Goal: Task Accomplishment & Management: Use online tool/utility

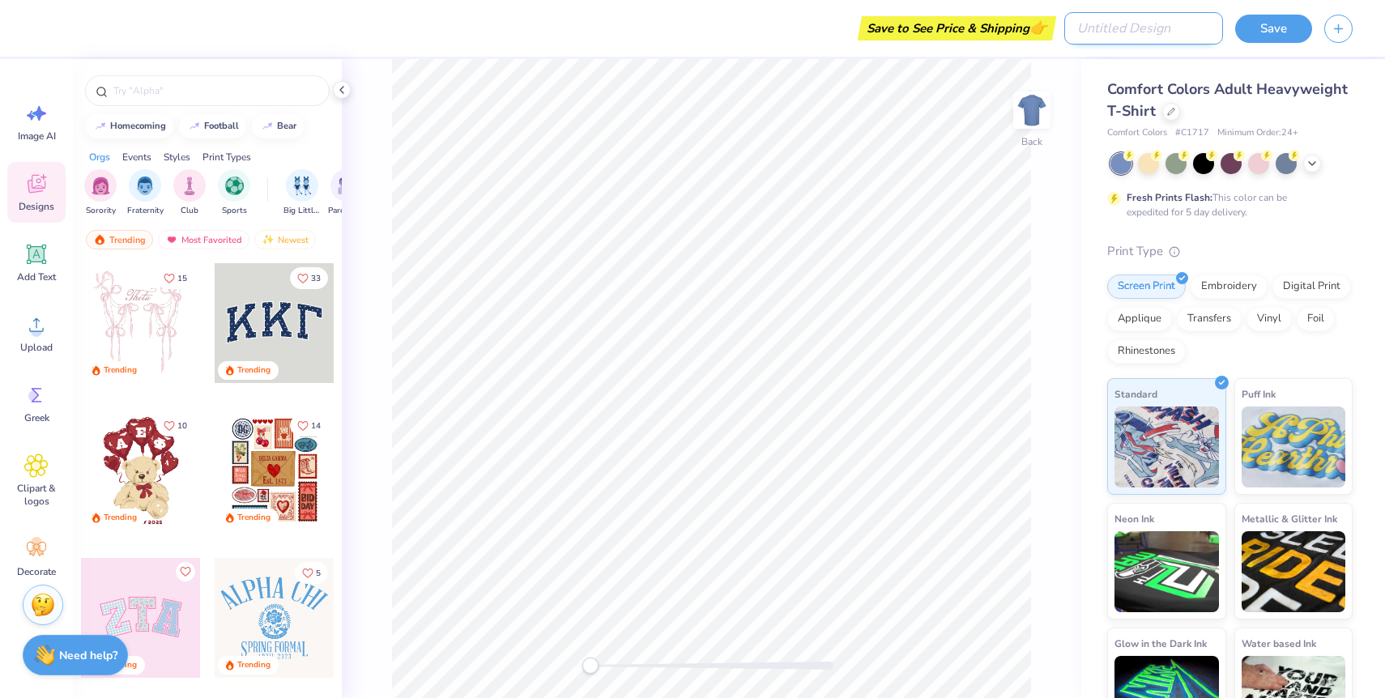
click at [1164, 26] on input "Design Title" at bounding box center [1143, 28] width 159 height 32
type input "new"
click at [1264, 33] on button "Save" at bounding box center [1273, 26] width 77 height 28
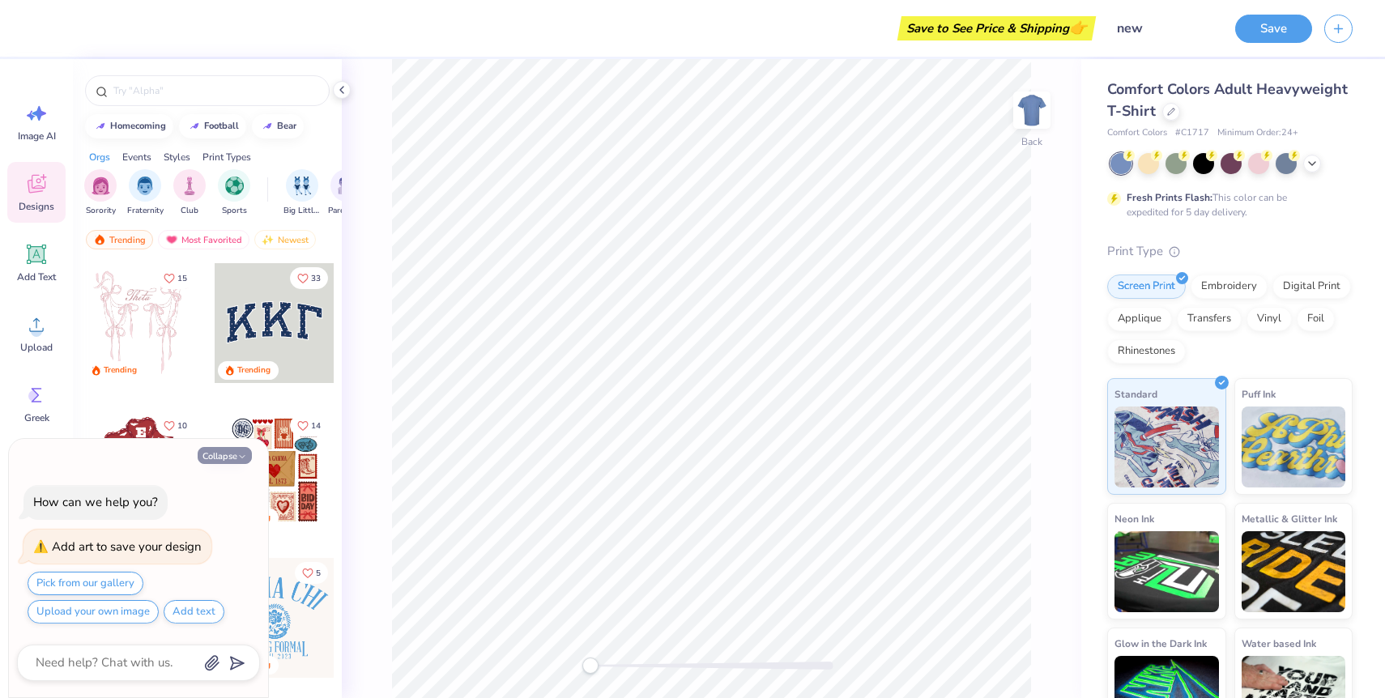
click at [225, 460] on button "Collapse" at bounding box center [225, 455] width 54 height 17
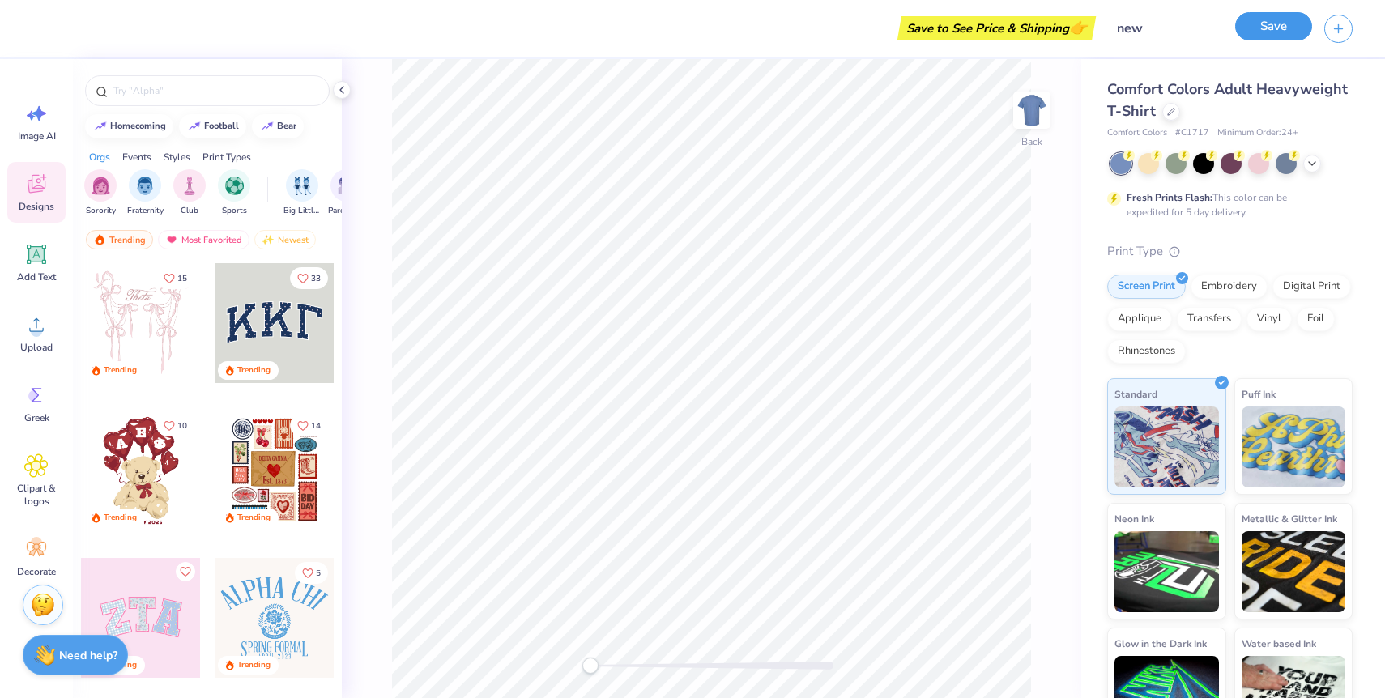
click at [1268, 32] on button "Save" at bounding box center [1273, 26] width 77 height 28
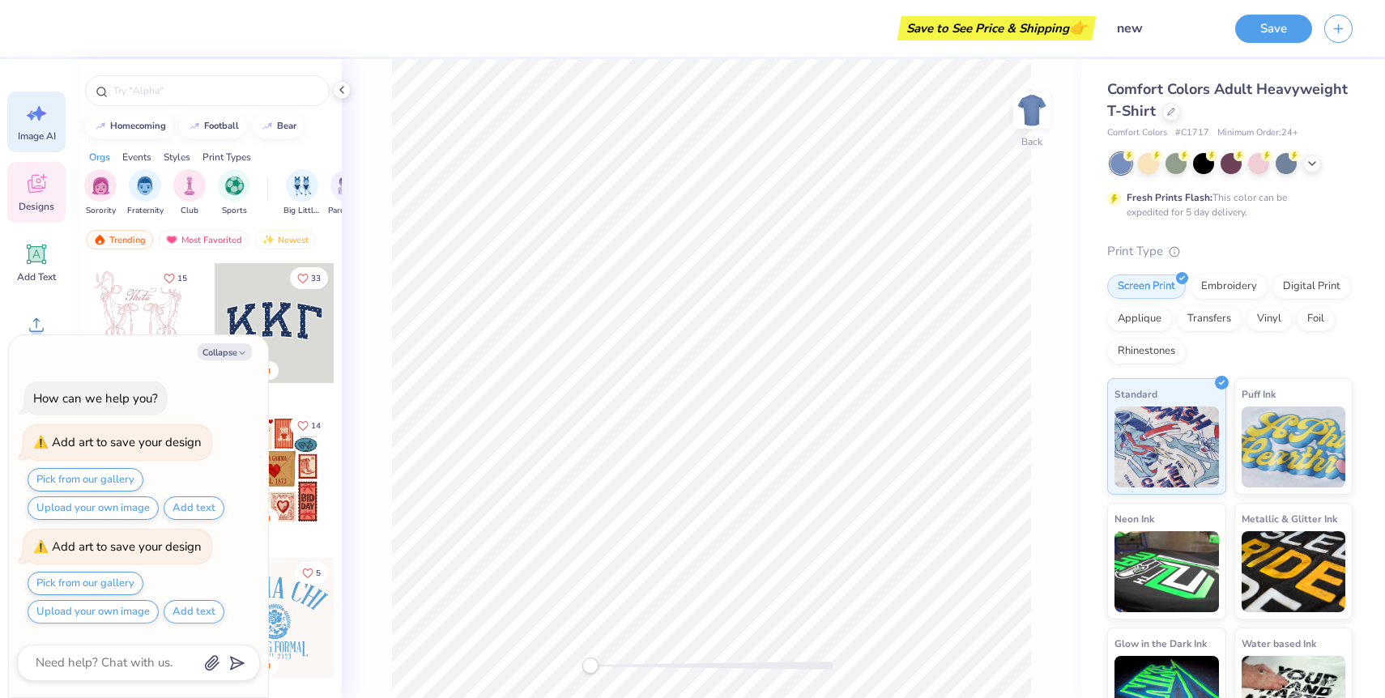
click at [36, 136] on span "Image AI" at bounding box center [37, 136] width 38 height 13
type textarea "x"
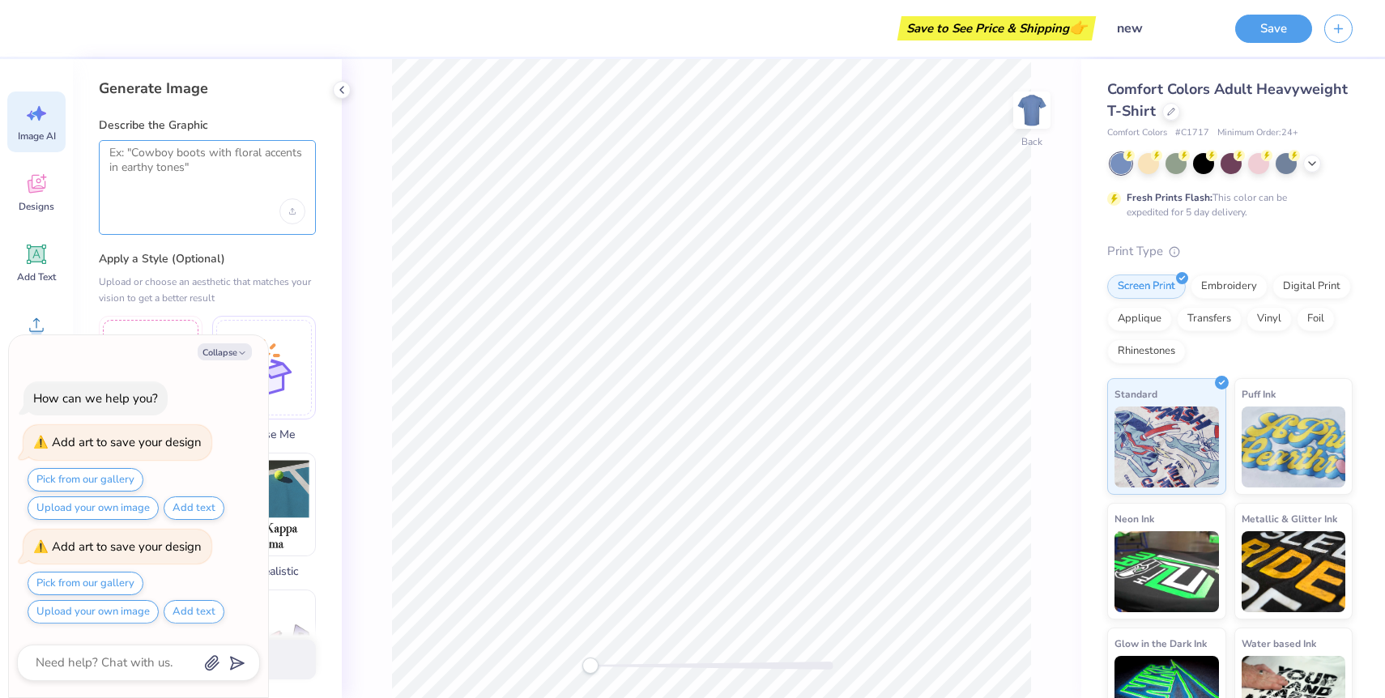
click at [164, 177] on textarea at bounding box center [207, 166] width 196 height 40
type textarea "a horse"
click at [237, 354] on icon "button" at bounding box center [242, 353] width 10 height 10
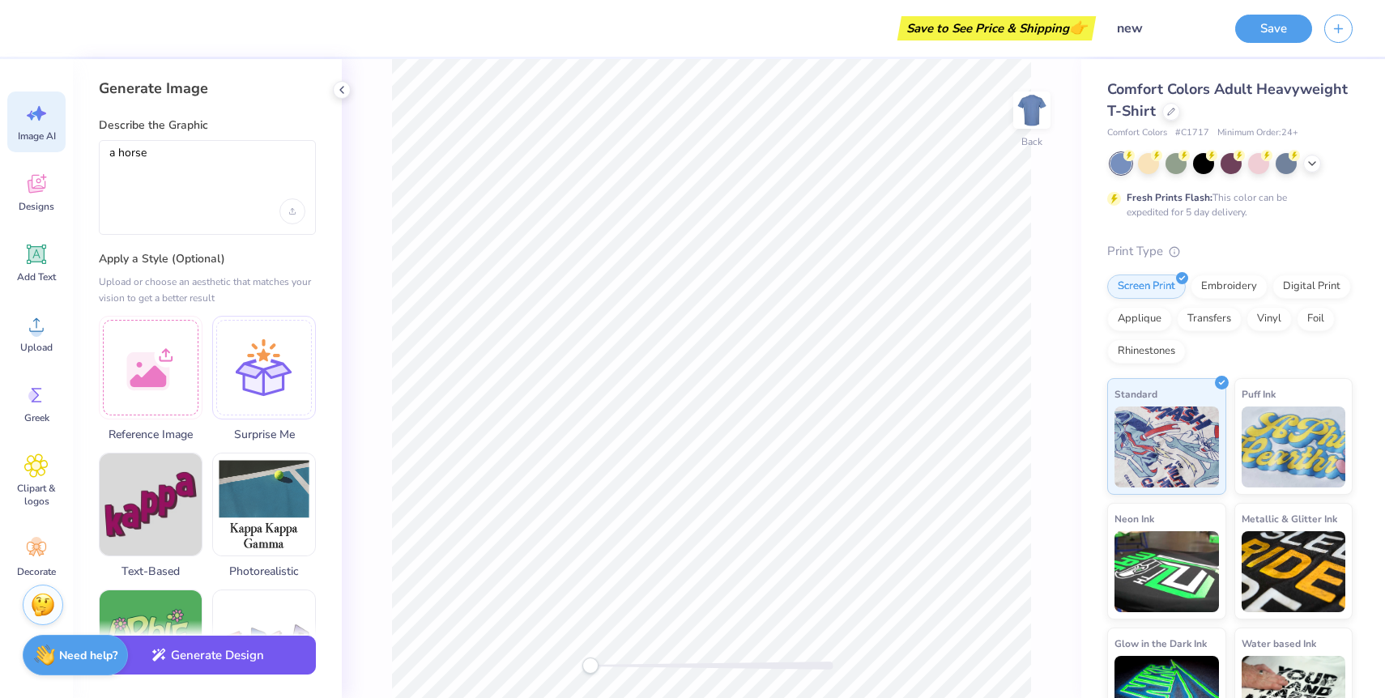
click at [254, 667] on button "Generate Design" at bounding box center [207, 656] width 217 height 40
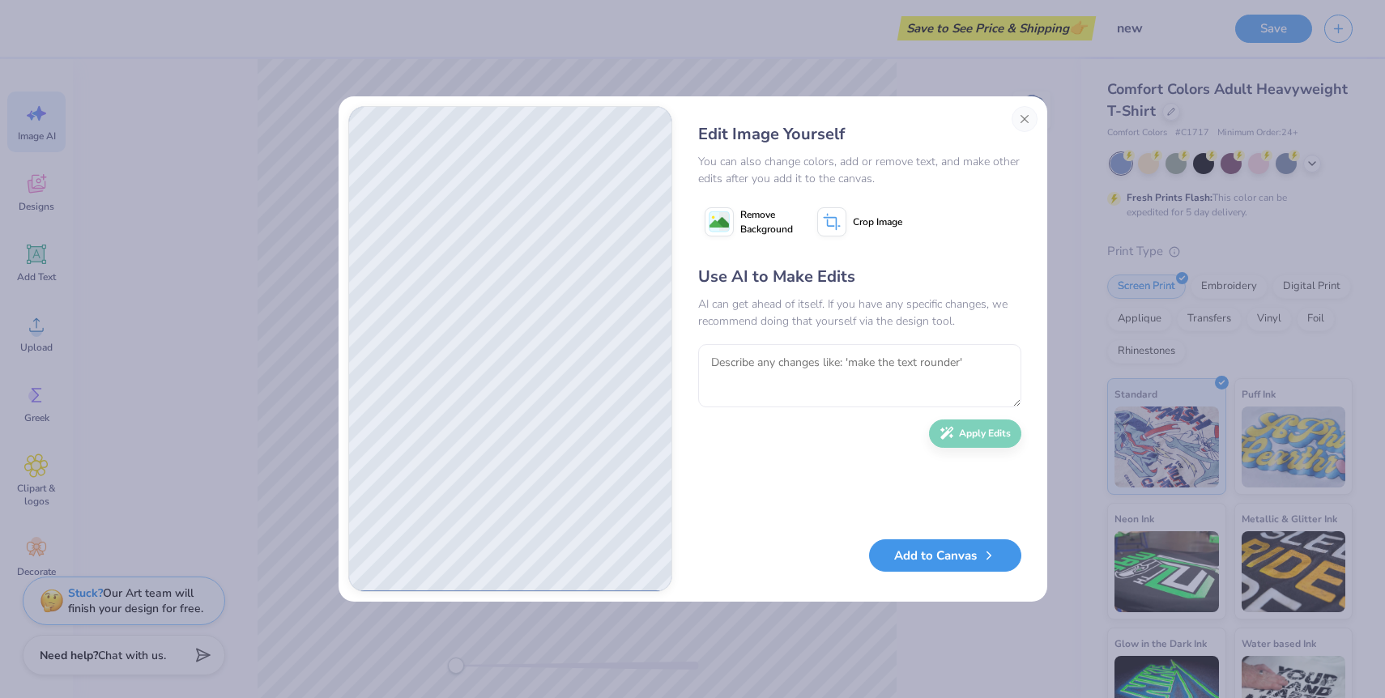
click at [957, 562] on button "Add to Canvas" at bounding box center [945, 555] width 152 height 33
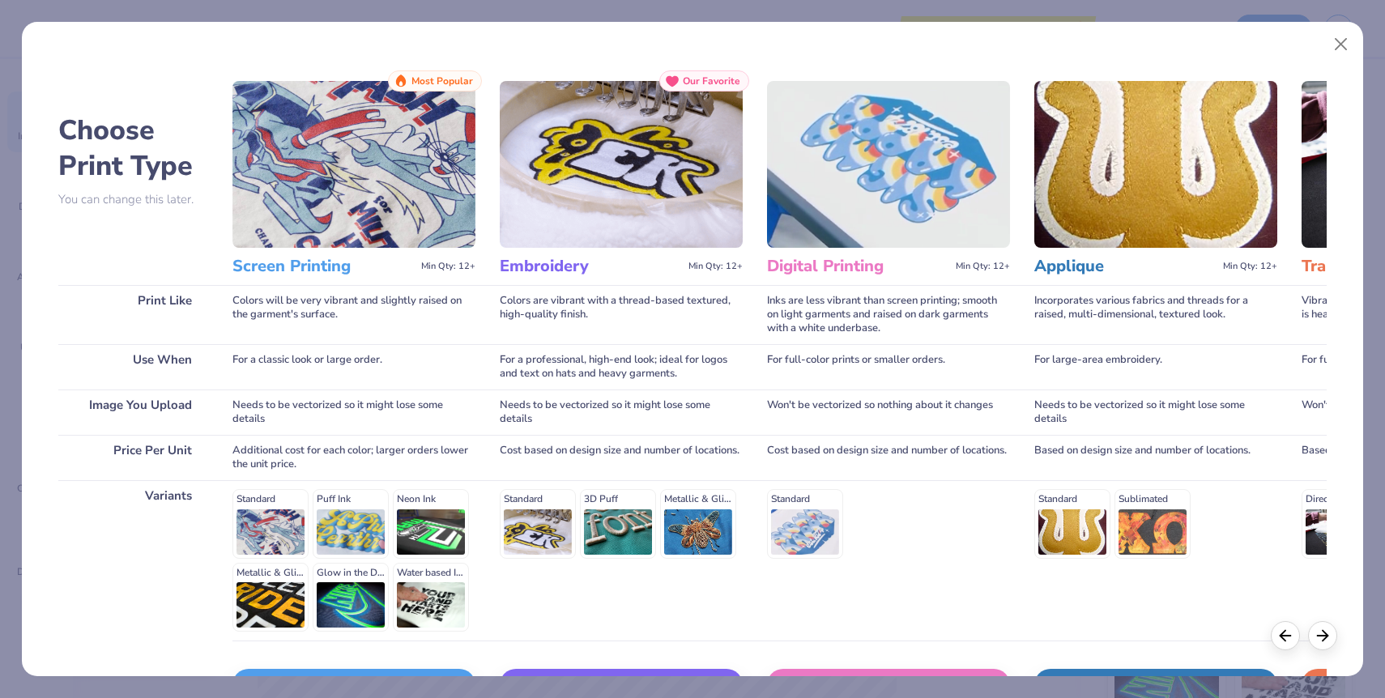
click at [437, 178] on img at bounding box center [353, 164] width 243 height 167
click at [412, 85] on span "Most Popular" at bounding box center [442, 80] width 62 height 11
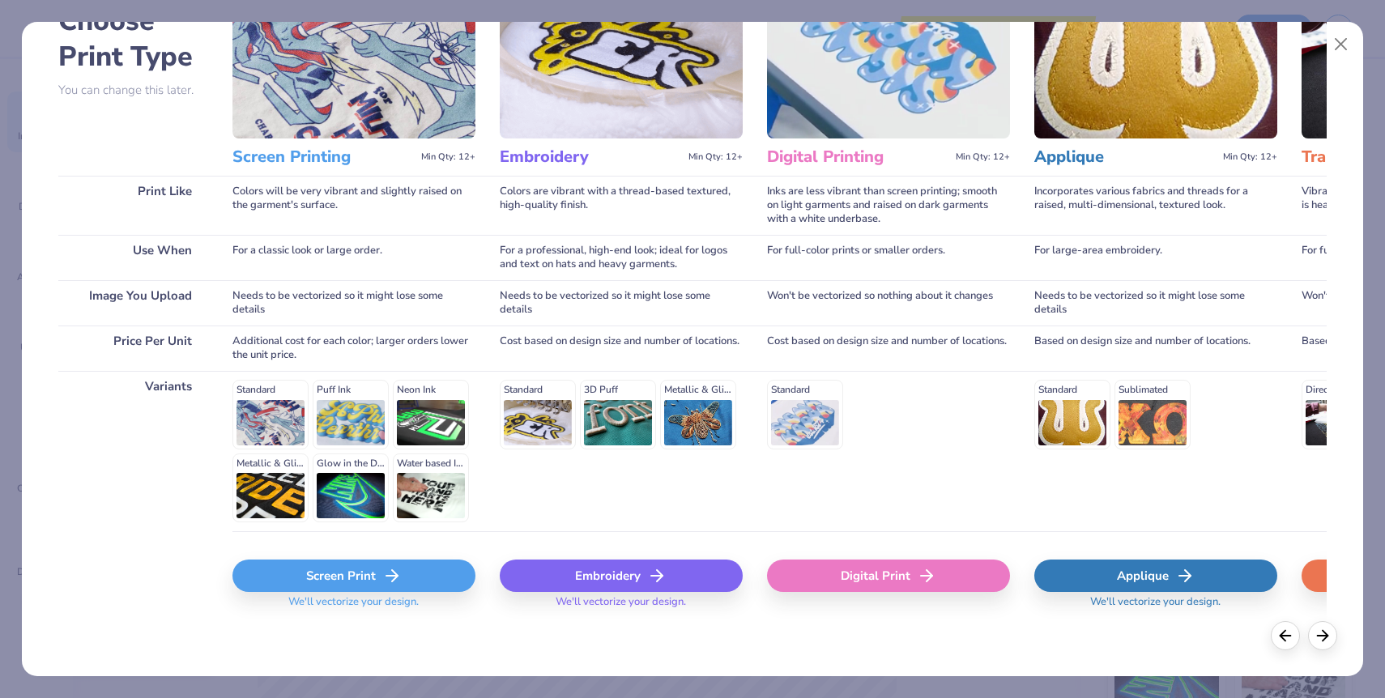
click at [403, 589] on div "Screen Print" at bounding box center [353, 576] width 243 height 32
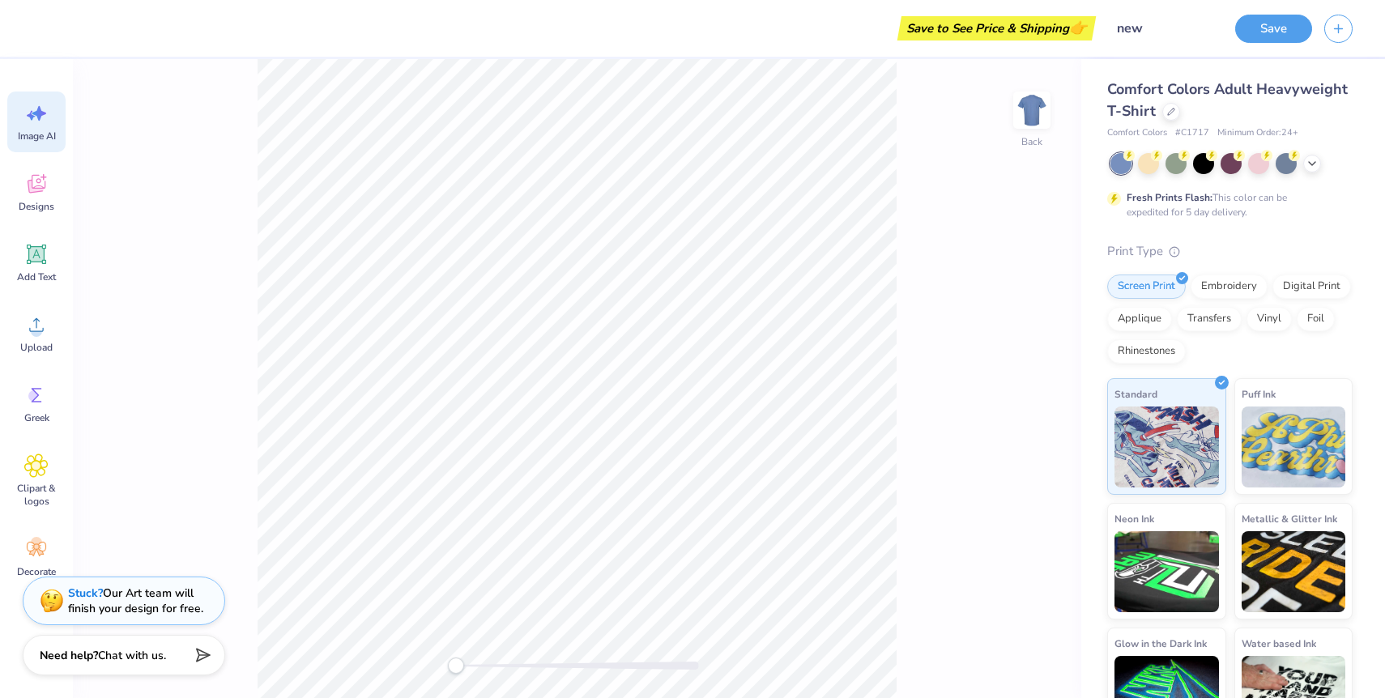
scroll to position [0, 0]
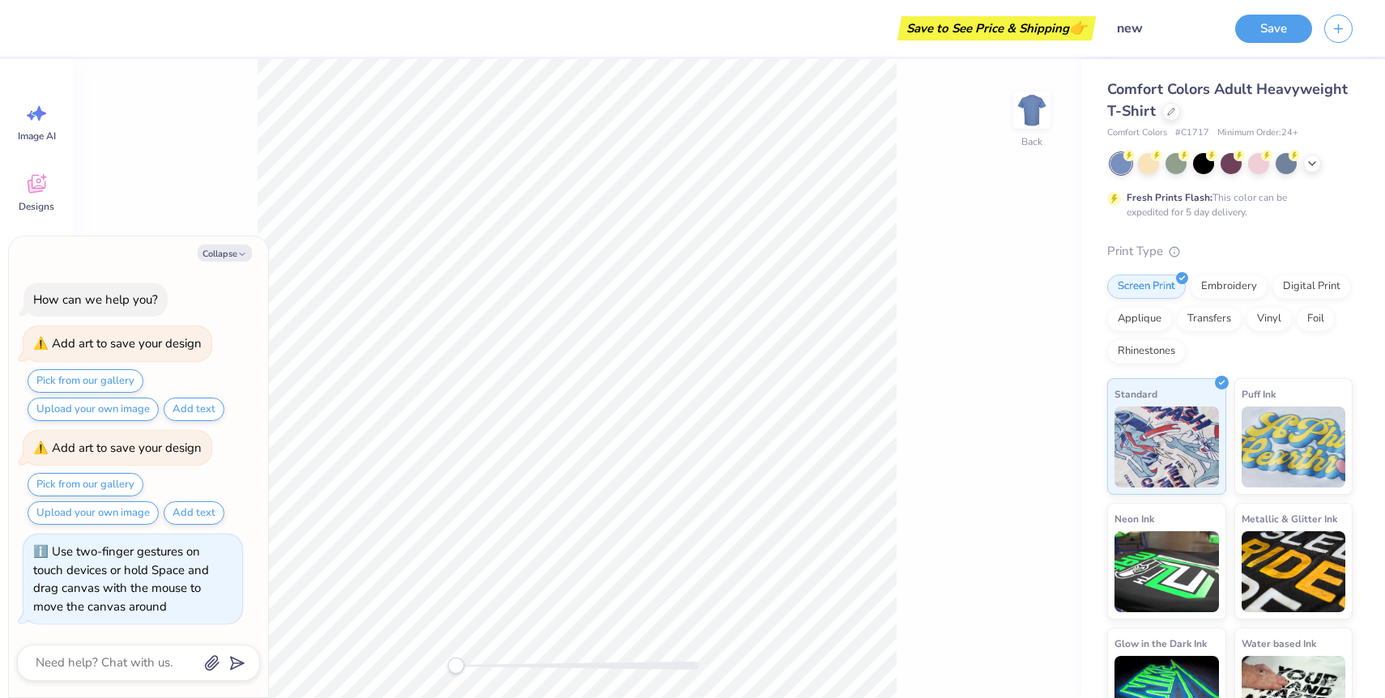
drag, startPoint x: 458, startPoint y: 666, endPoint x: 455, endPoint y: 766, distance: 100.5
click at [455, 697] on html "Save to See Price & Shipping 👉 Design Title new Save Image AI Designs Add Text …" at bounding box center [692, 349] width 1385 height 698
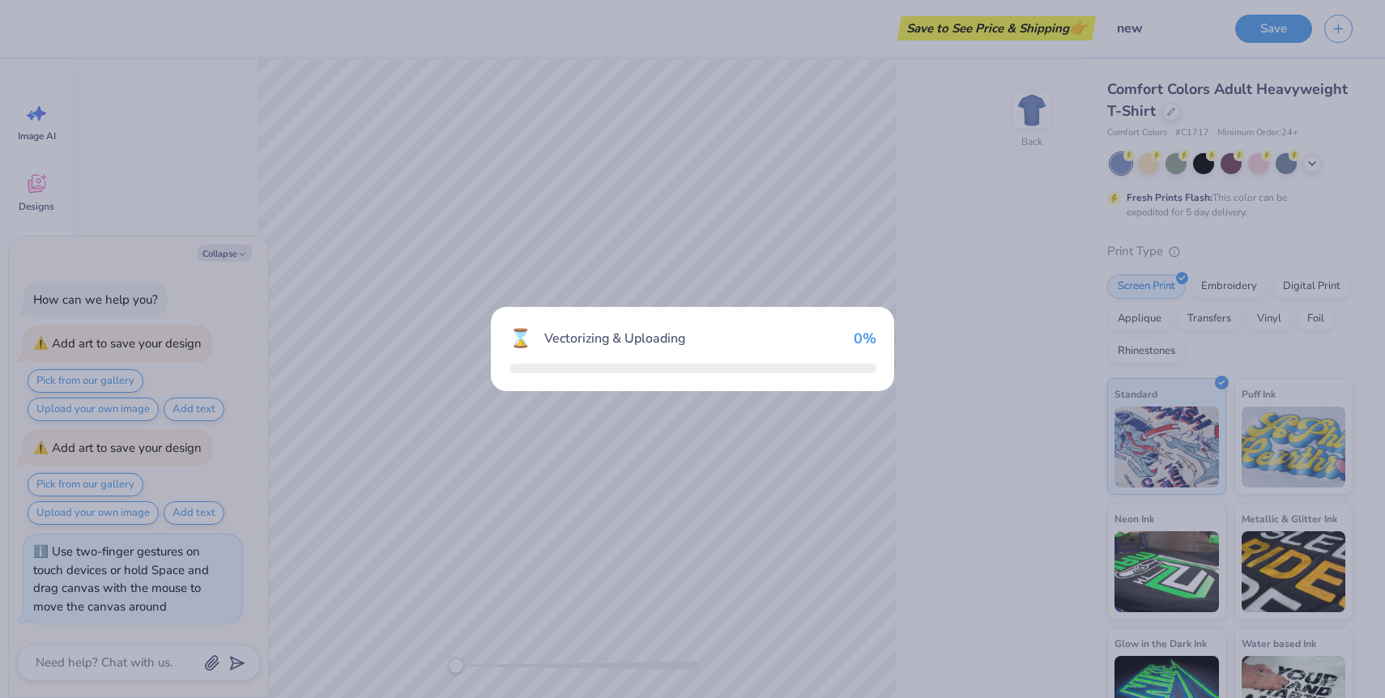
click at [530, 275] on div "⌛ Vectorizing & Uploading 0 %" at bounding box center [692, 349] width 1385 height 698
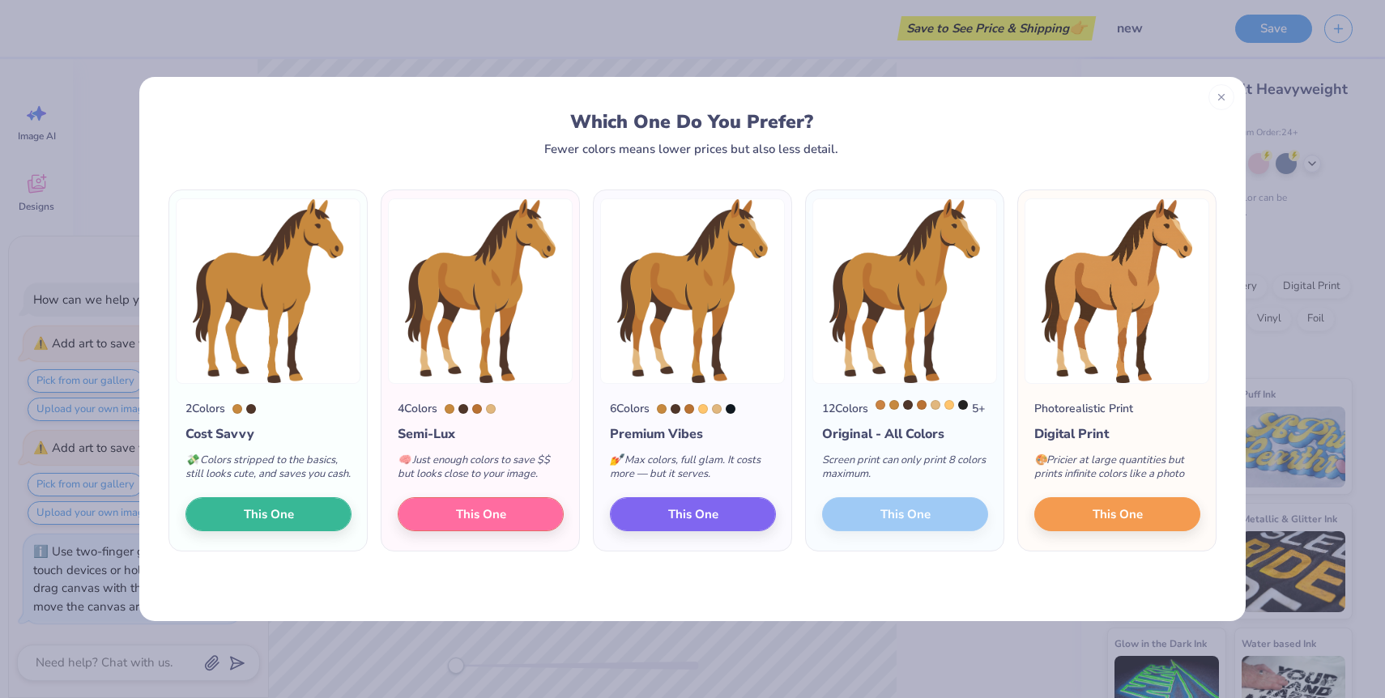
click at [1221, 93] on icon at bounding box center [1221, 97] width 11 height 11
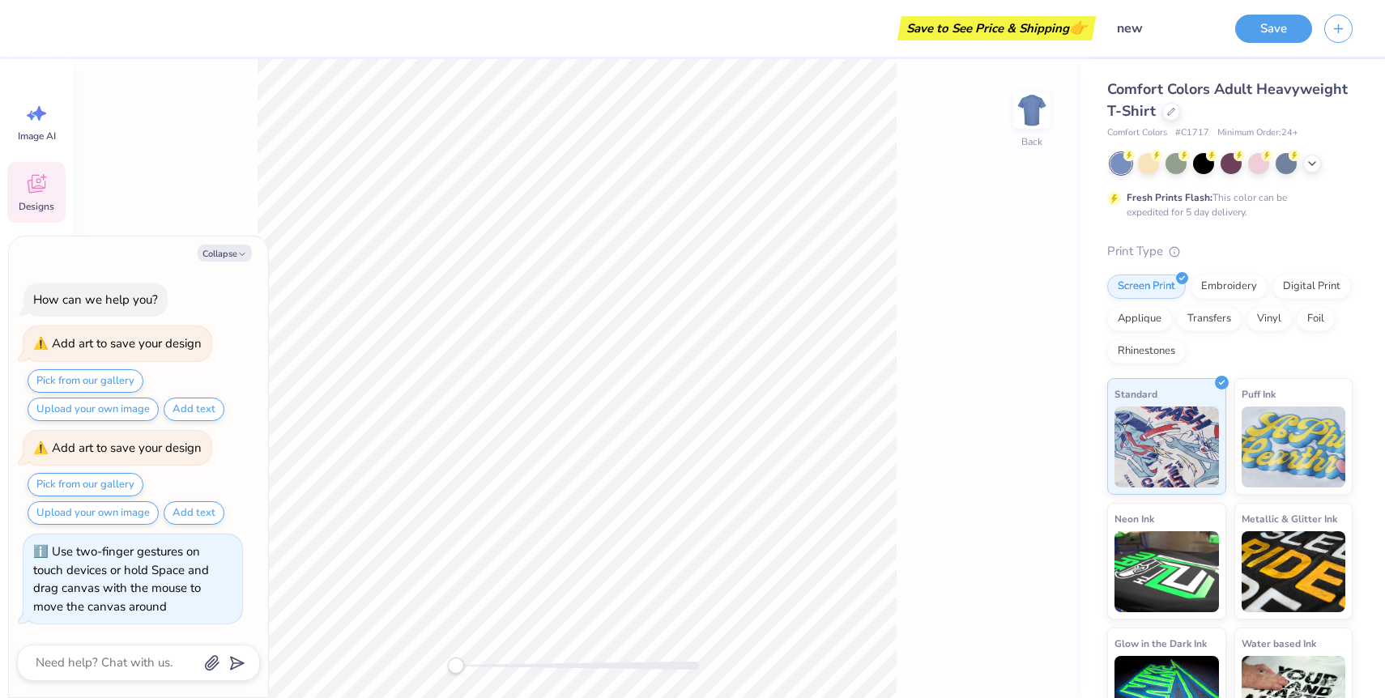
click at [32, 197] on div "Designs" at bounding box center [36, 192] width 58 height 61
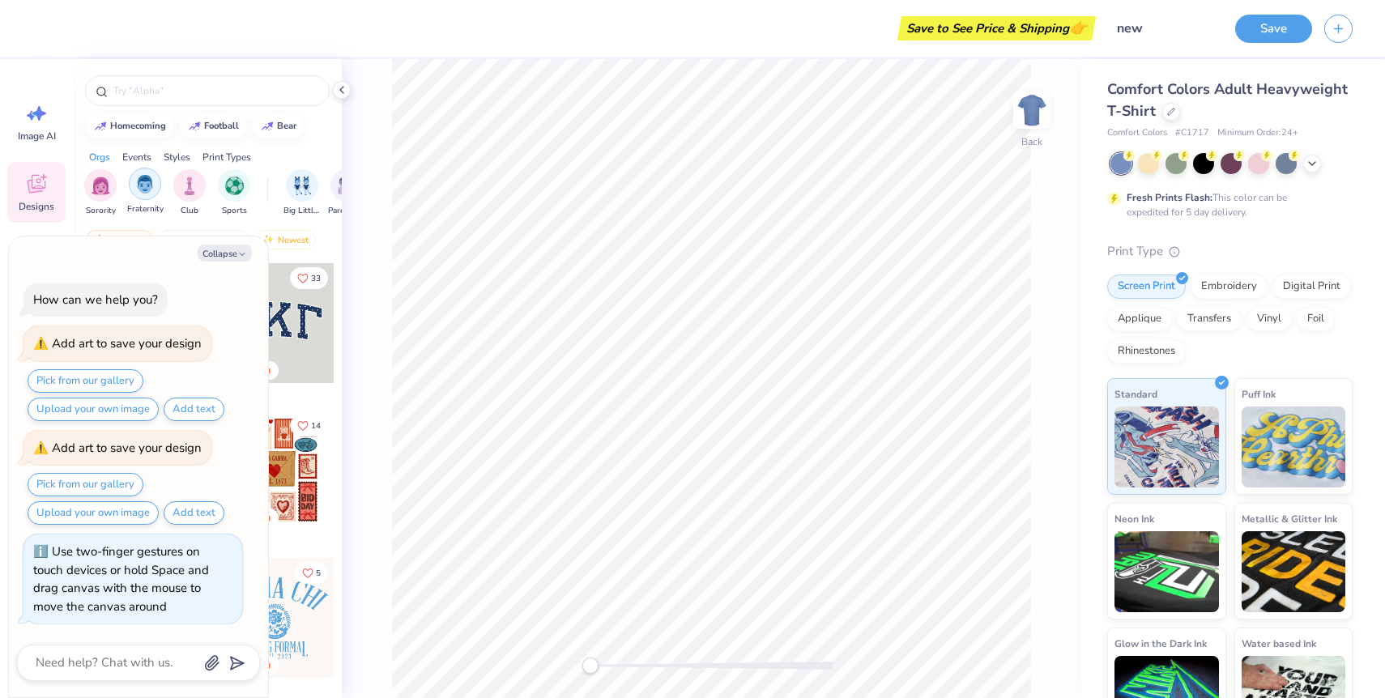
click at [143, 181] on img "filter for Fraternity" at bounding box center [145, 184] width 18 height 19
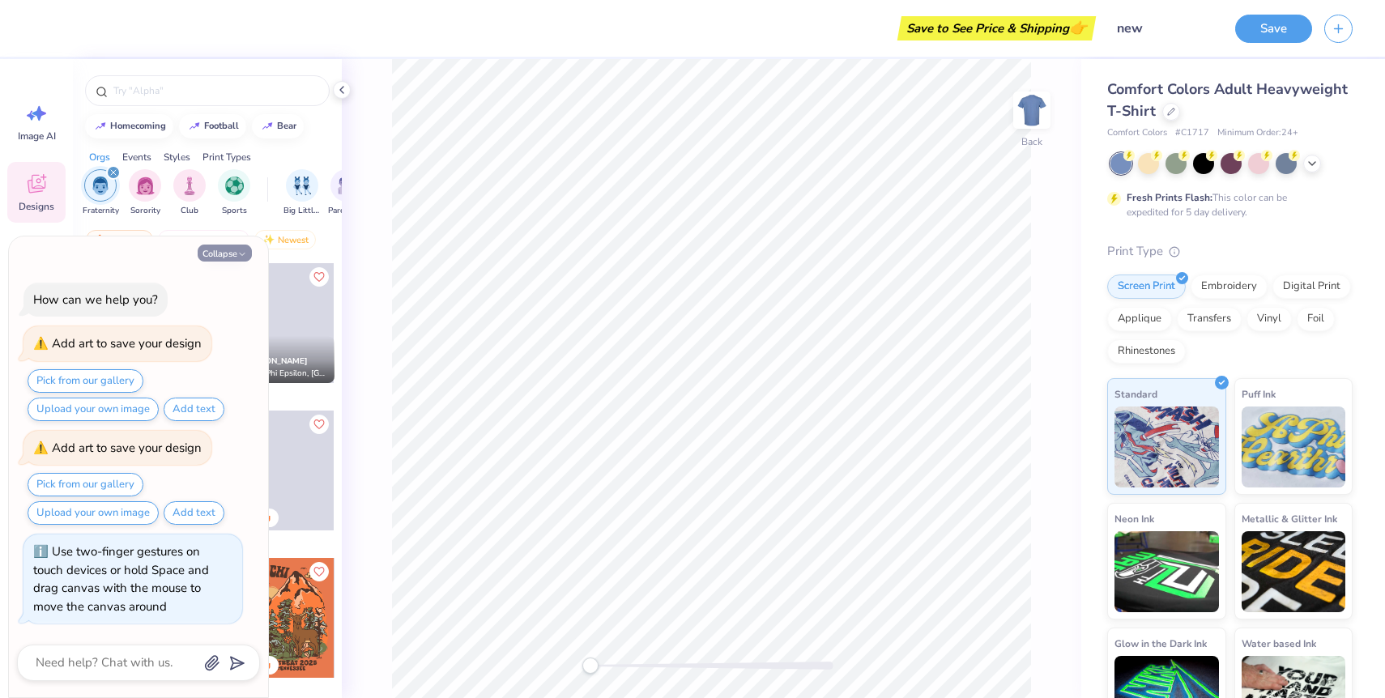
click at [230, 253] on button "Collapse" at bounding box center [225, 253] width 54 height 17
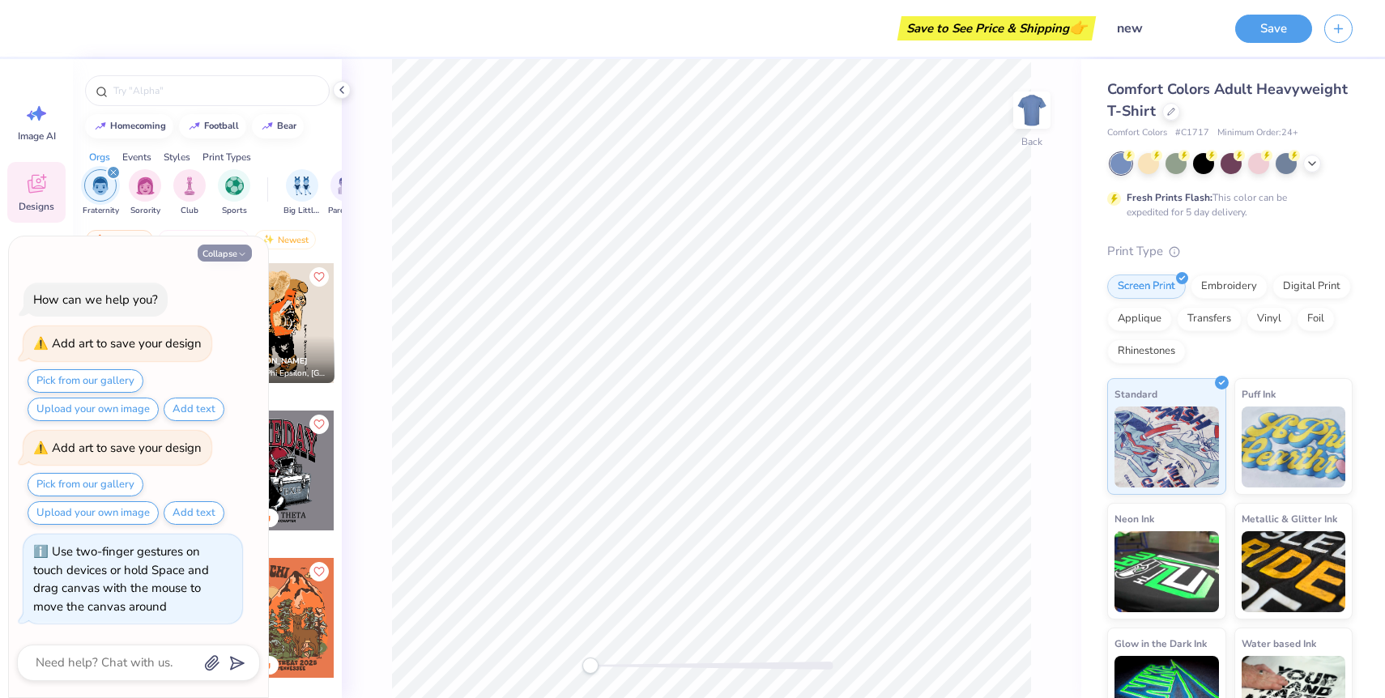
type textarea "x"
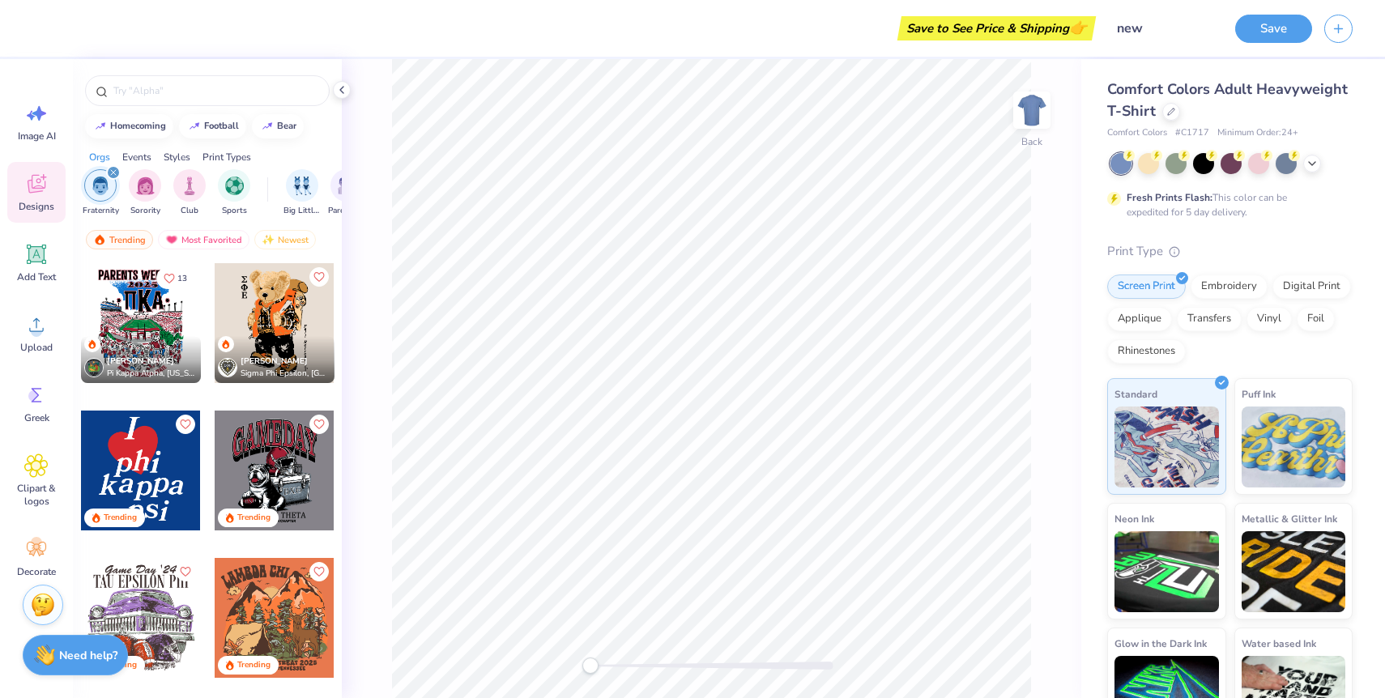
click at [271, 323] on div at bounding box center [275, 323] width 120 height 120
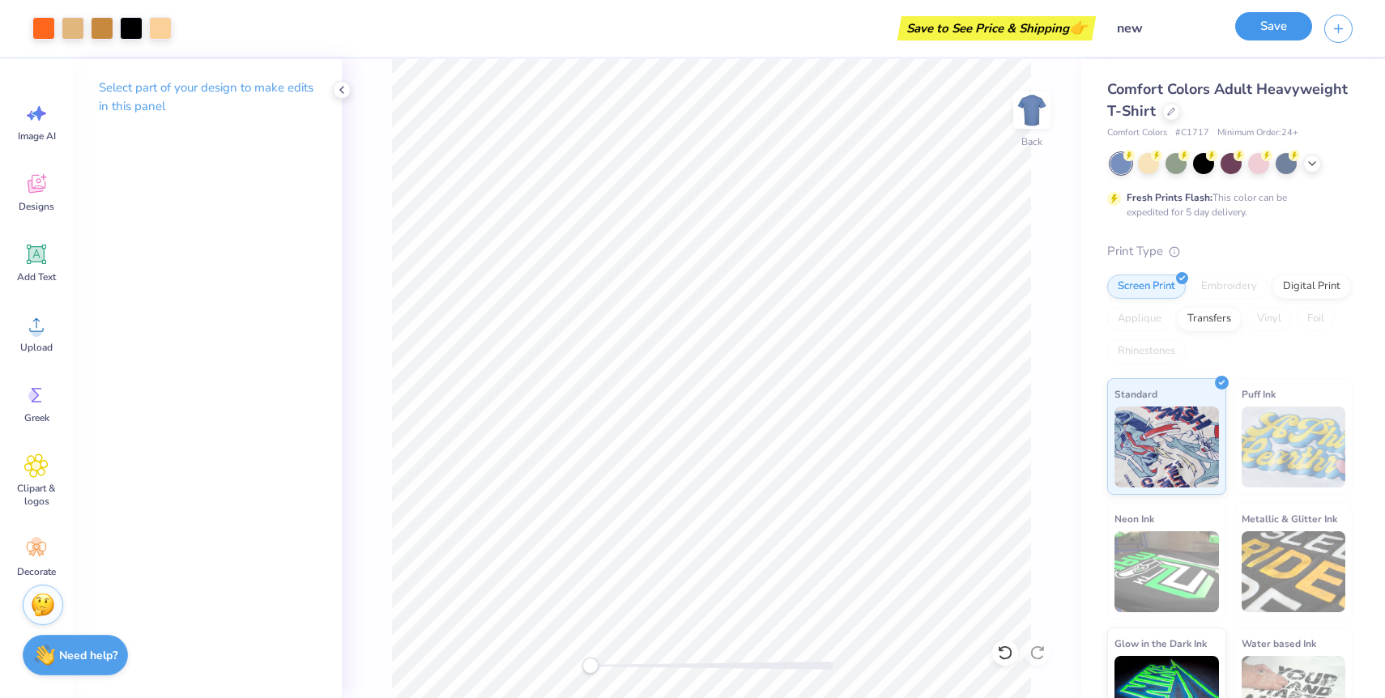
click at [1292, 33] on button "Save" at bounding box center [1273, 26] width 77 height 28
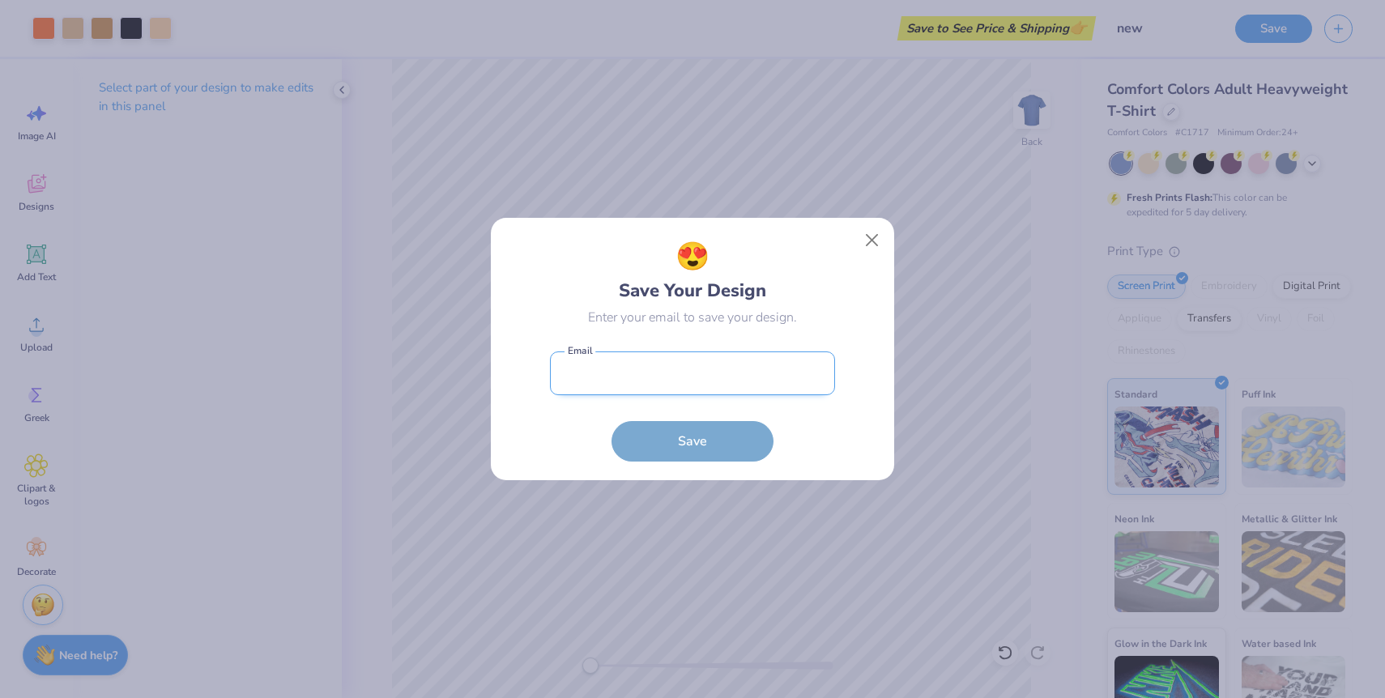
click at [773, 364] on input "email" at bounding box center [692, 373] width 285 height 45
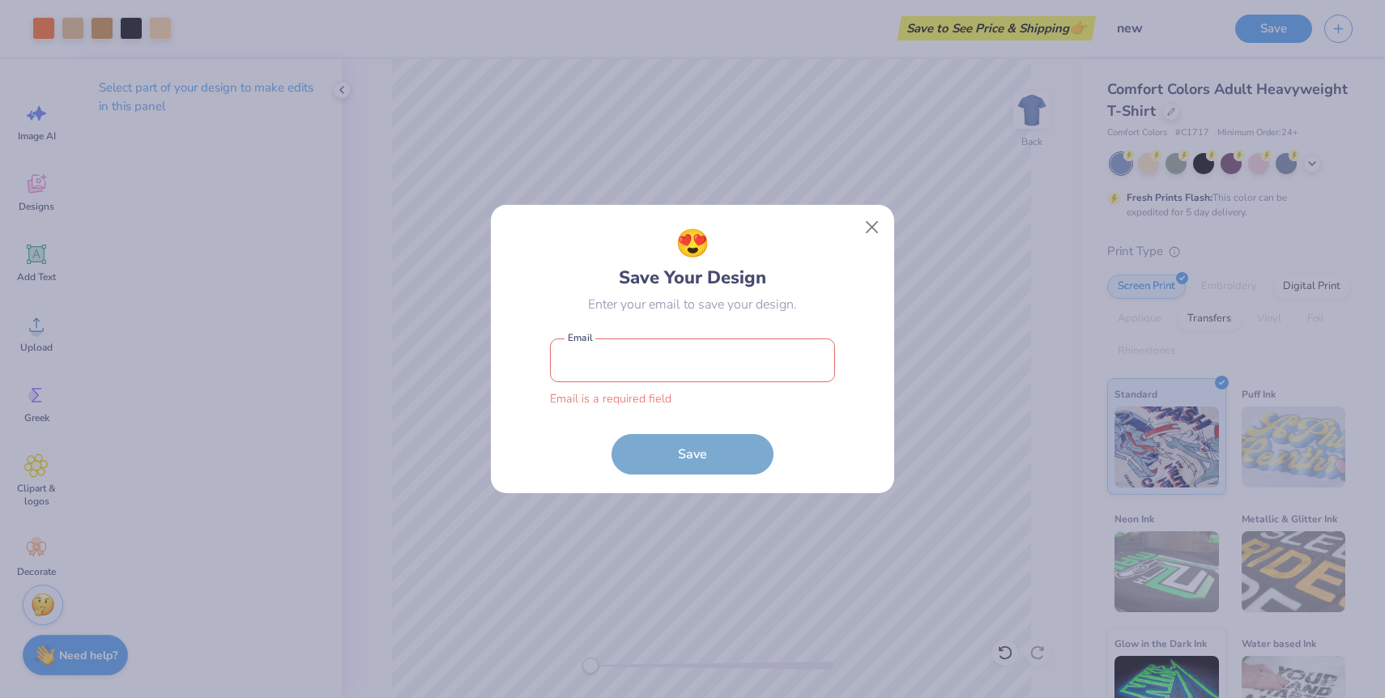
type input "[EMAIL_ADDRESS][DOMAIN_NAME]"
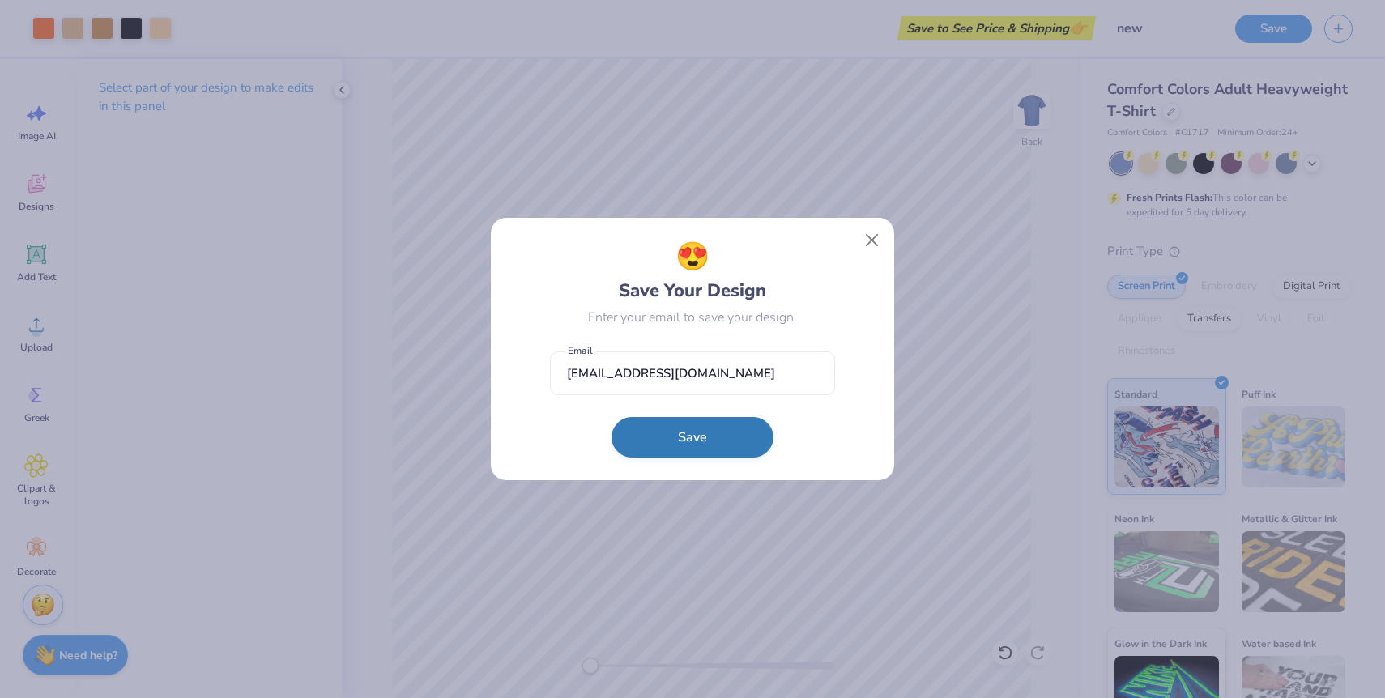
click at [709, 449] on button "Save" at bounding box center [692, 437] width 162 height 40
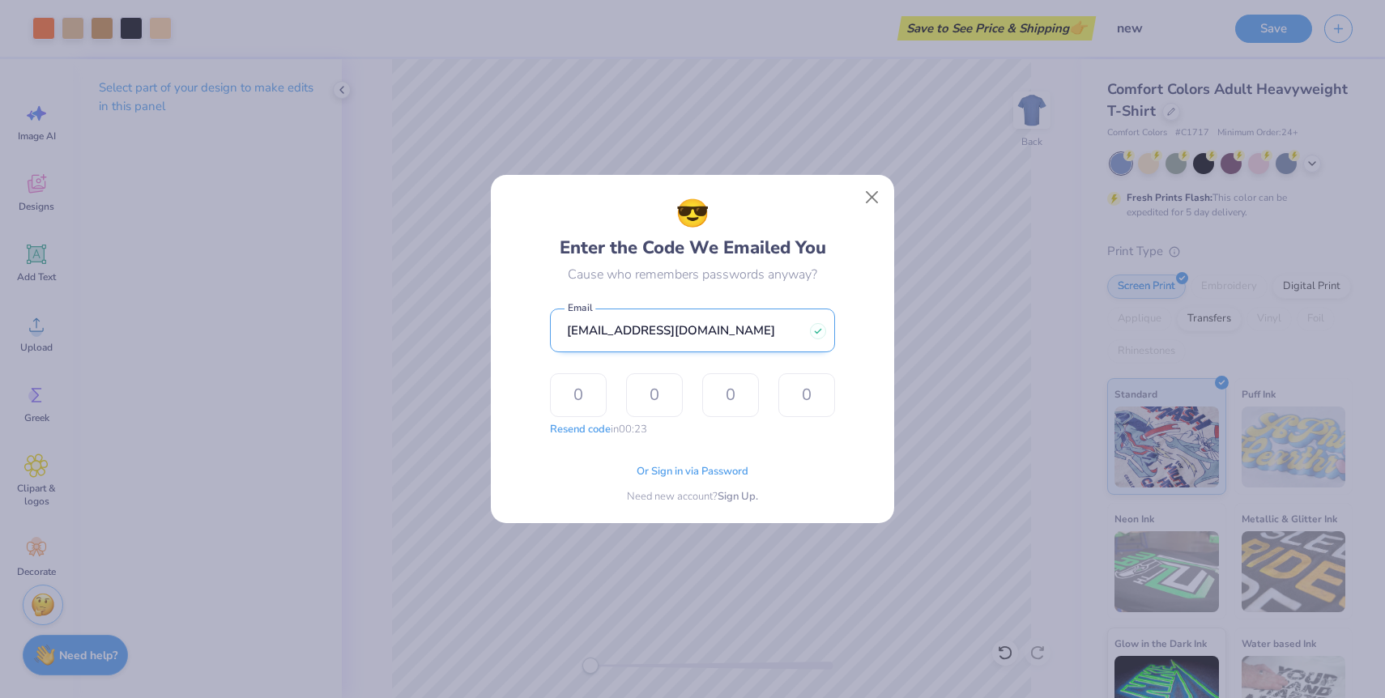
click at [777, 337] on input "[EMAIL_ADDRESS][DOMAIN_NAME]" at bounding box center [692, 331] width 285 height 45
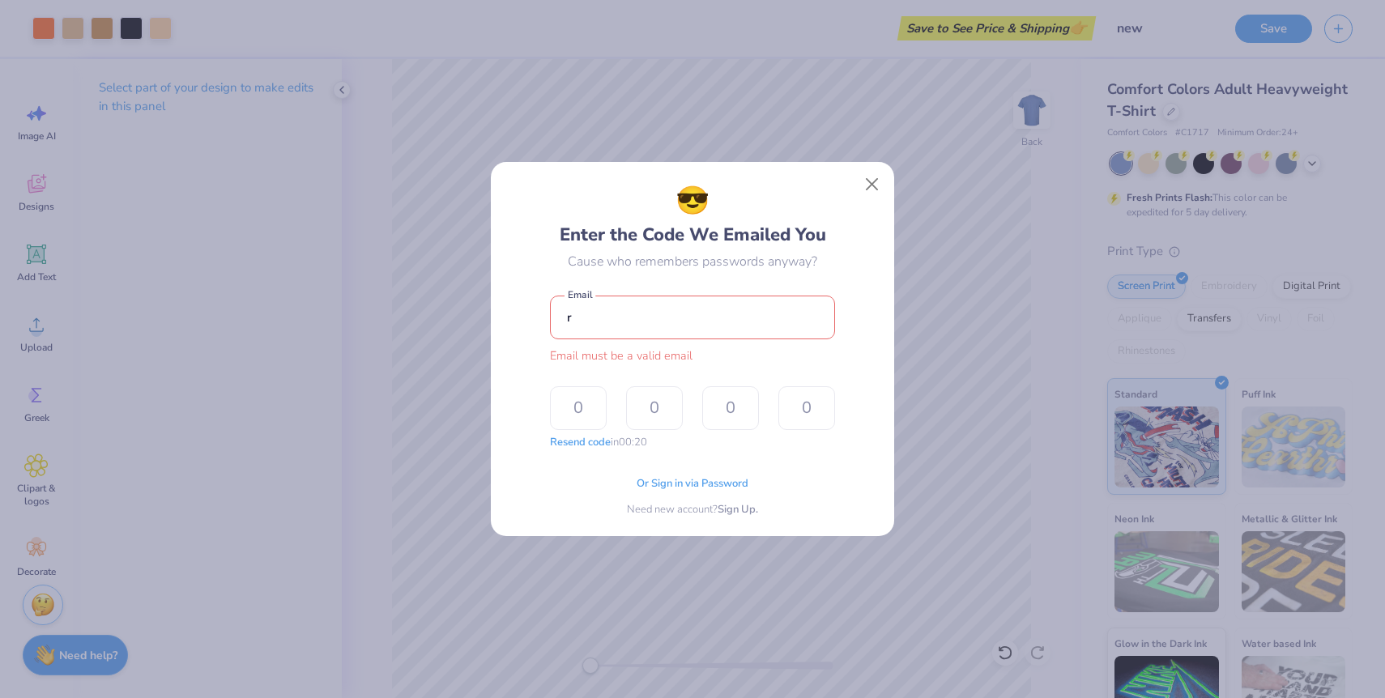
type input "[EMAIL_ADDRESS][DOMAIN_NAME]"
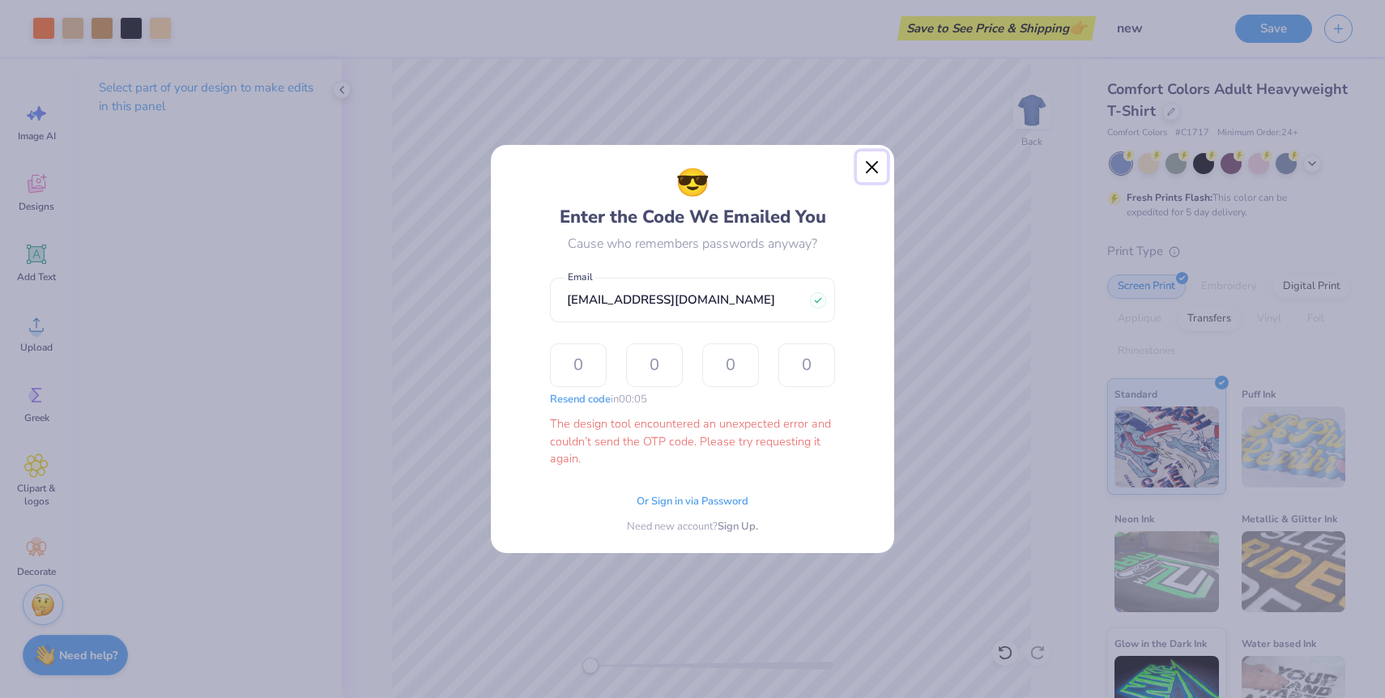
click at [865, 166] on button "Close" at bounding box center [872, 166] width 31 height 31
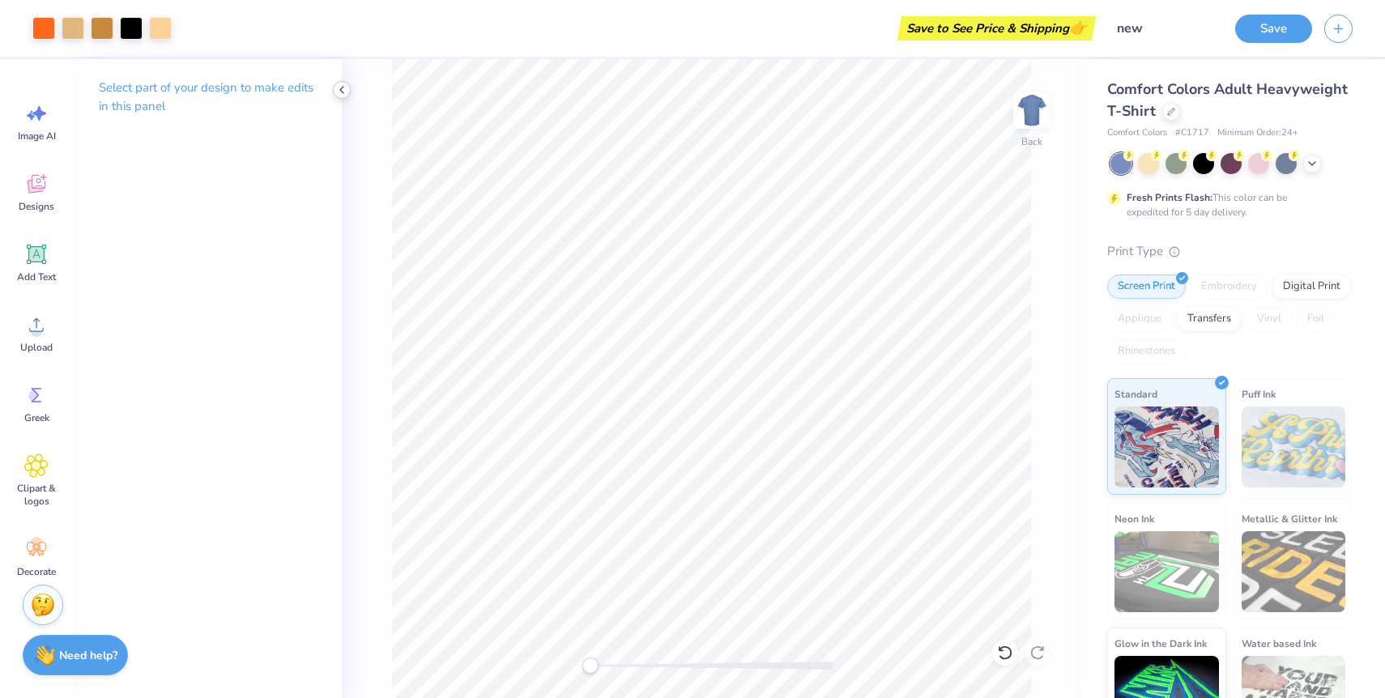
click at [342, 87] on polyline at bounding box center [341, 90] width 3 height 6
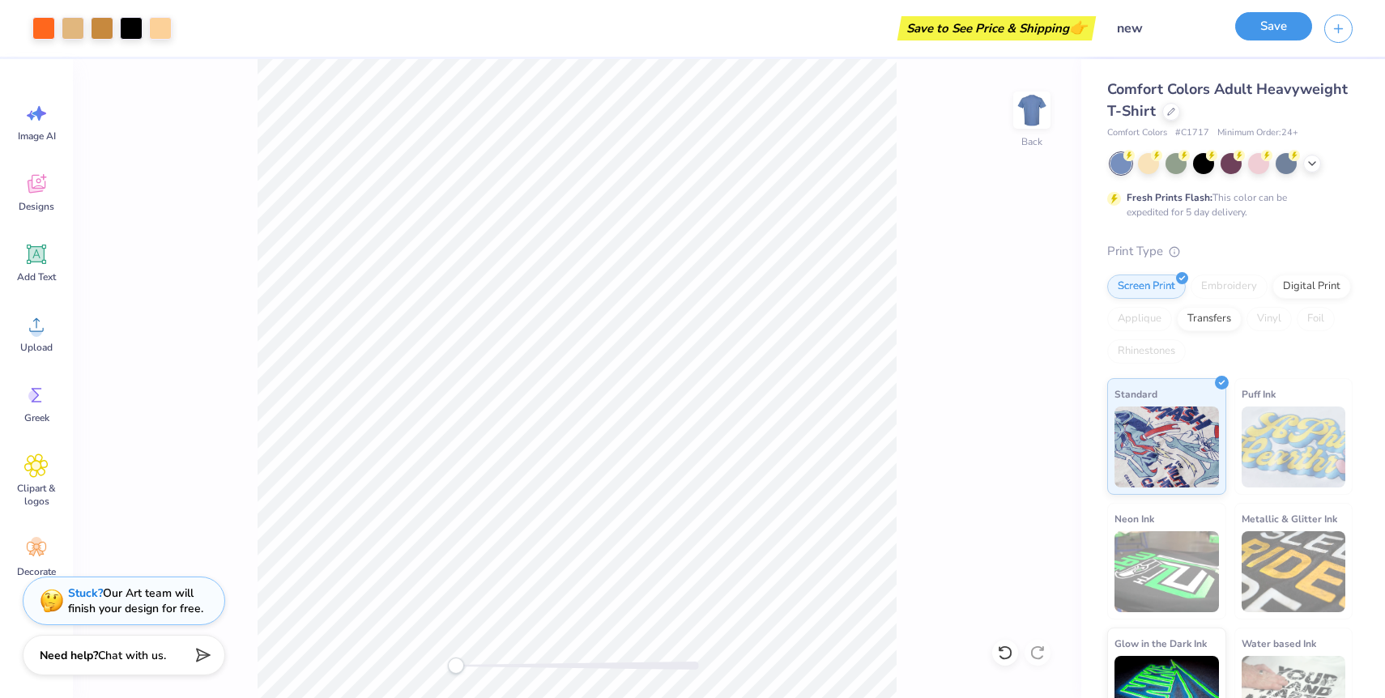
click at [1277, 34] on button "Save" at bounding box center [1273, 26] width 77 height 28
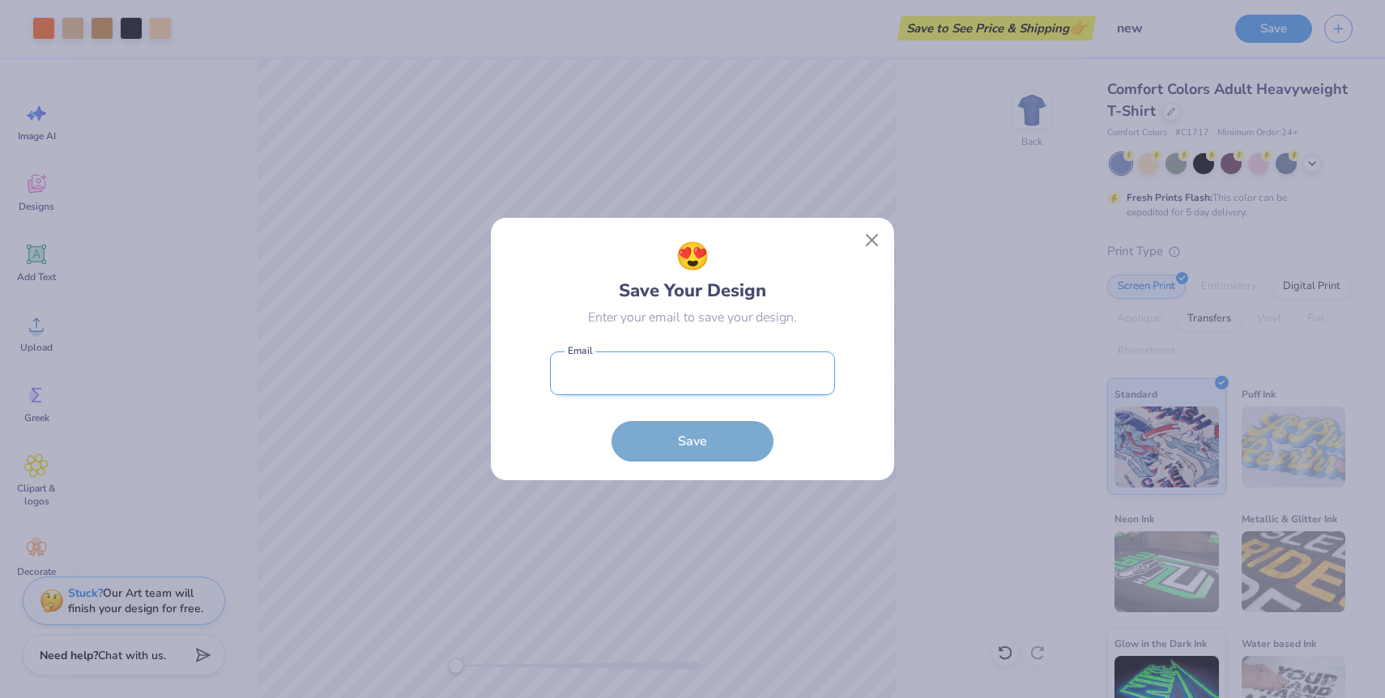
click at [718, 373] on input "email" at bounding box center [692, 373] width 285 height 45
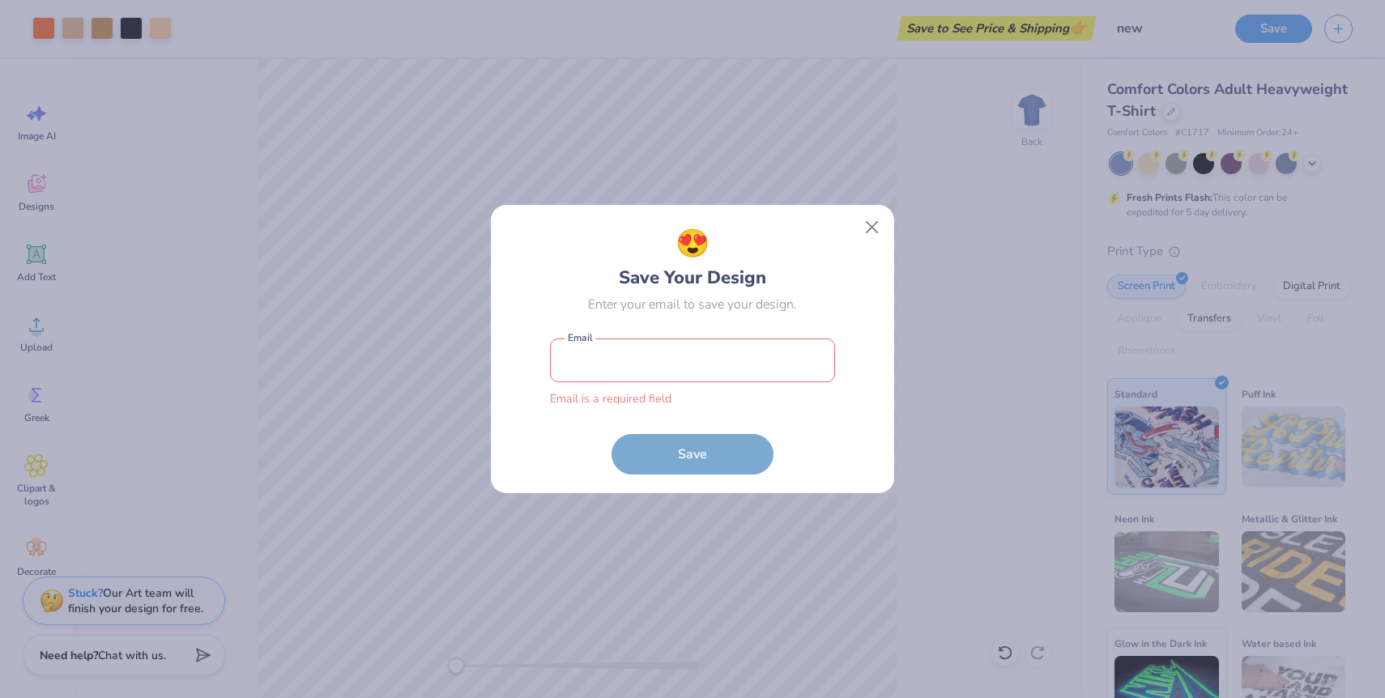
type input "[EMAIL_ADDRESS][DOMAIN_NAME]"
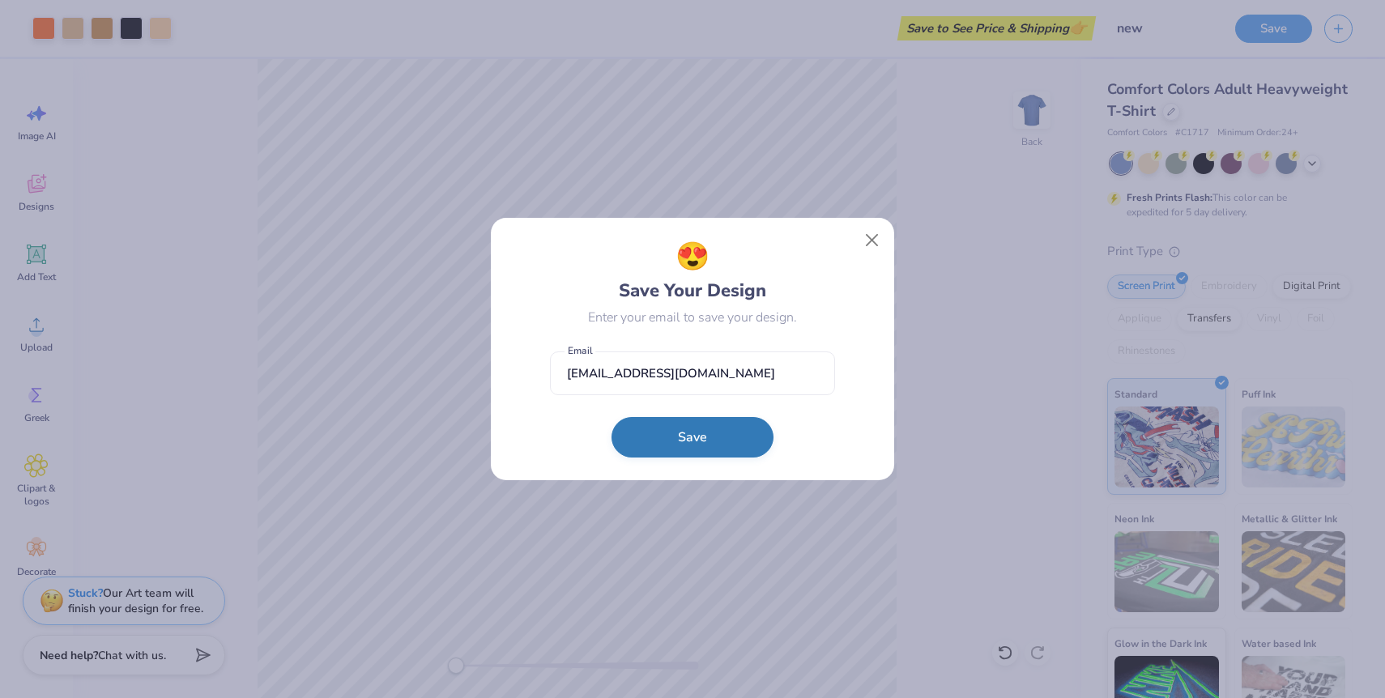
click at [725, 438] on button "Save" at bounding box center [692, 437] width 162 height 40
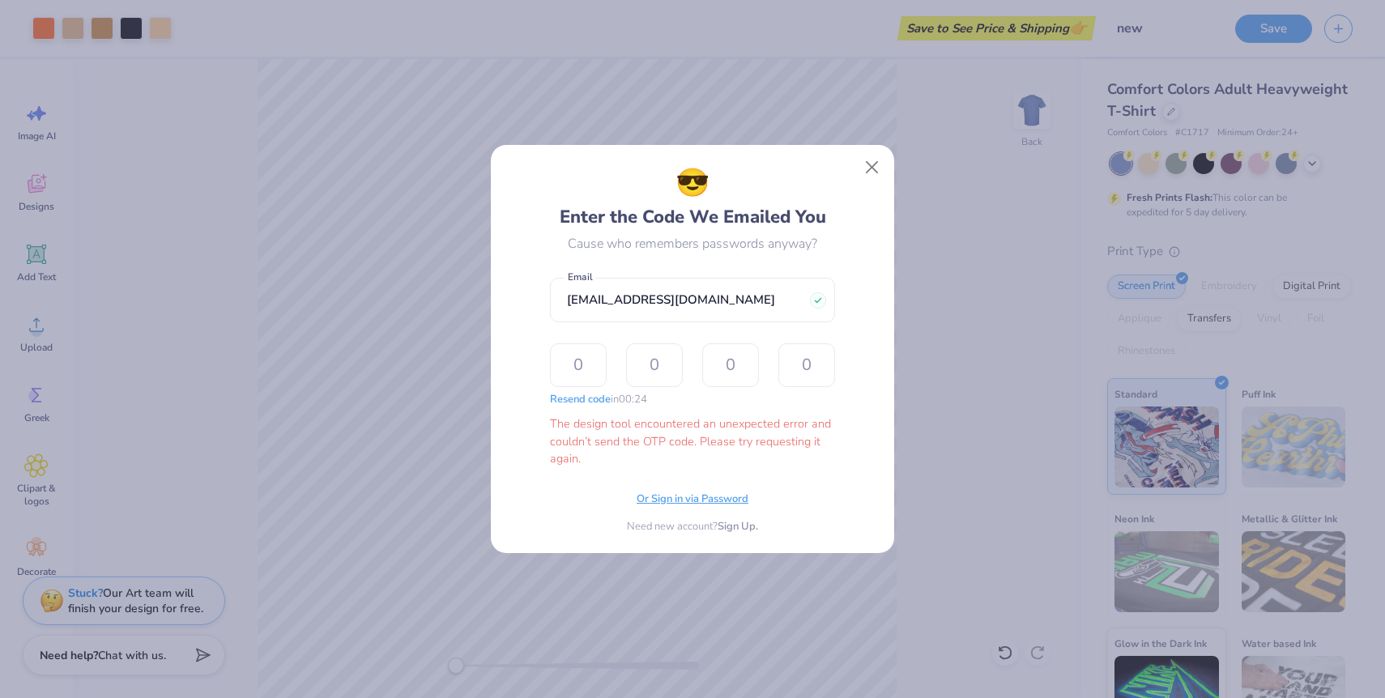
click at [743, 496] on span "Or Sign in via Password" at bounding box center [693, 500] width 112 height 16
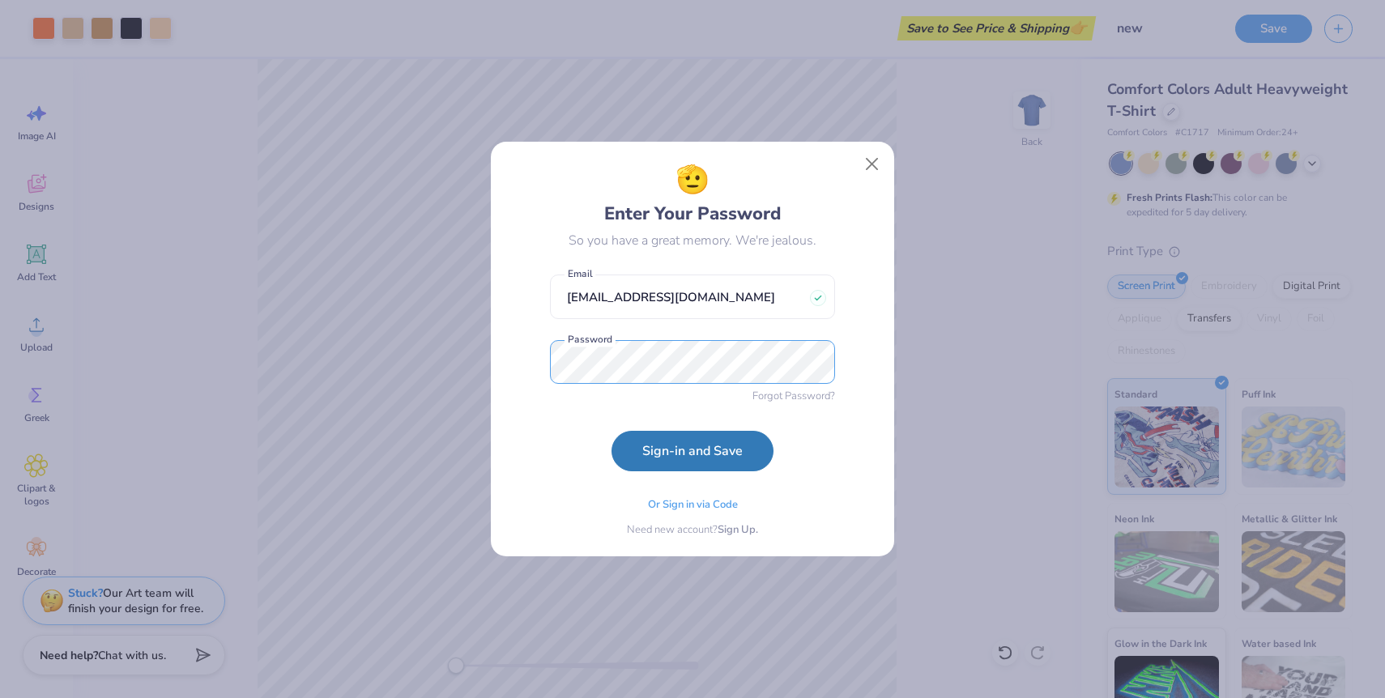
click at [611, 431] on button "Sign-in and Save" at bounding box center [692, 451] width 162 height 40
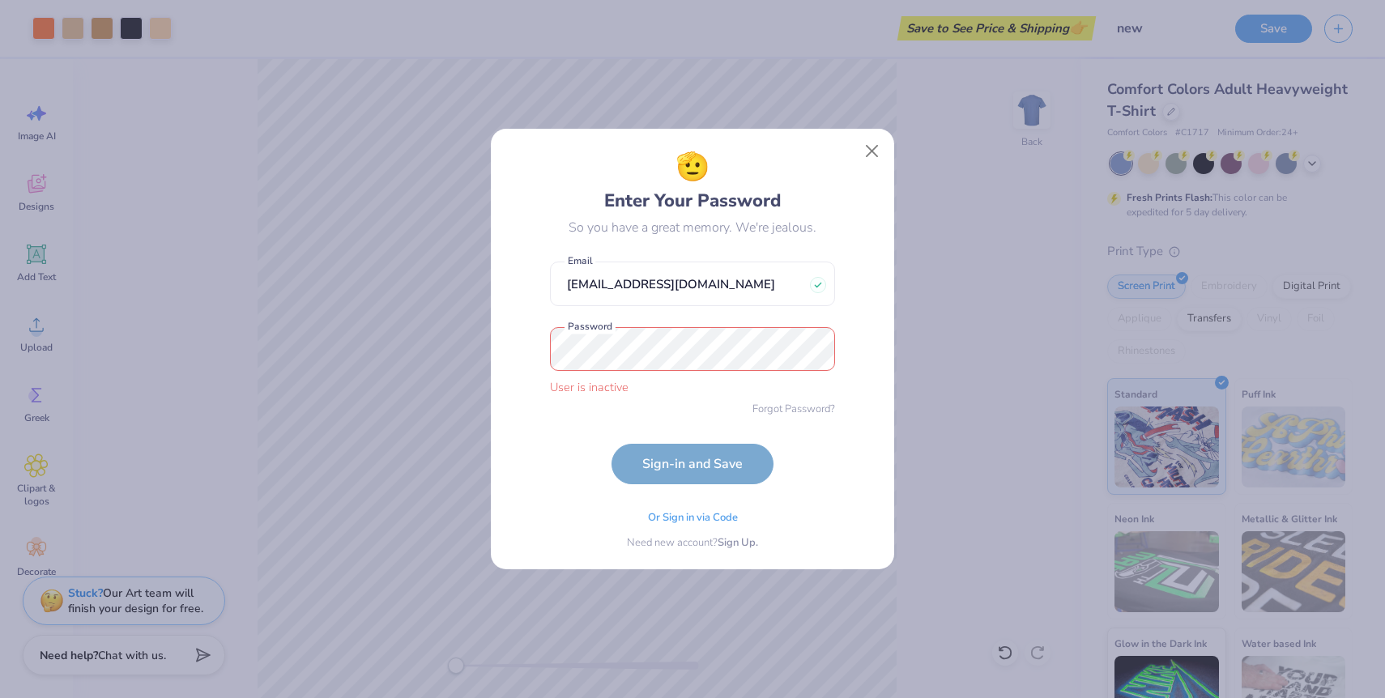
click at [618, 428] on form "[EMAIL_ADDRESS][DOMAIN_NAME] Email User is inactive Password Forgot Password? S…" at bounding box center [692, 368] width 285 height 230
click at [729, 544] on span "Sign Up." at bounding box center [738, 541] width 40 height 16
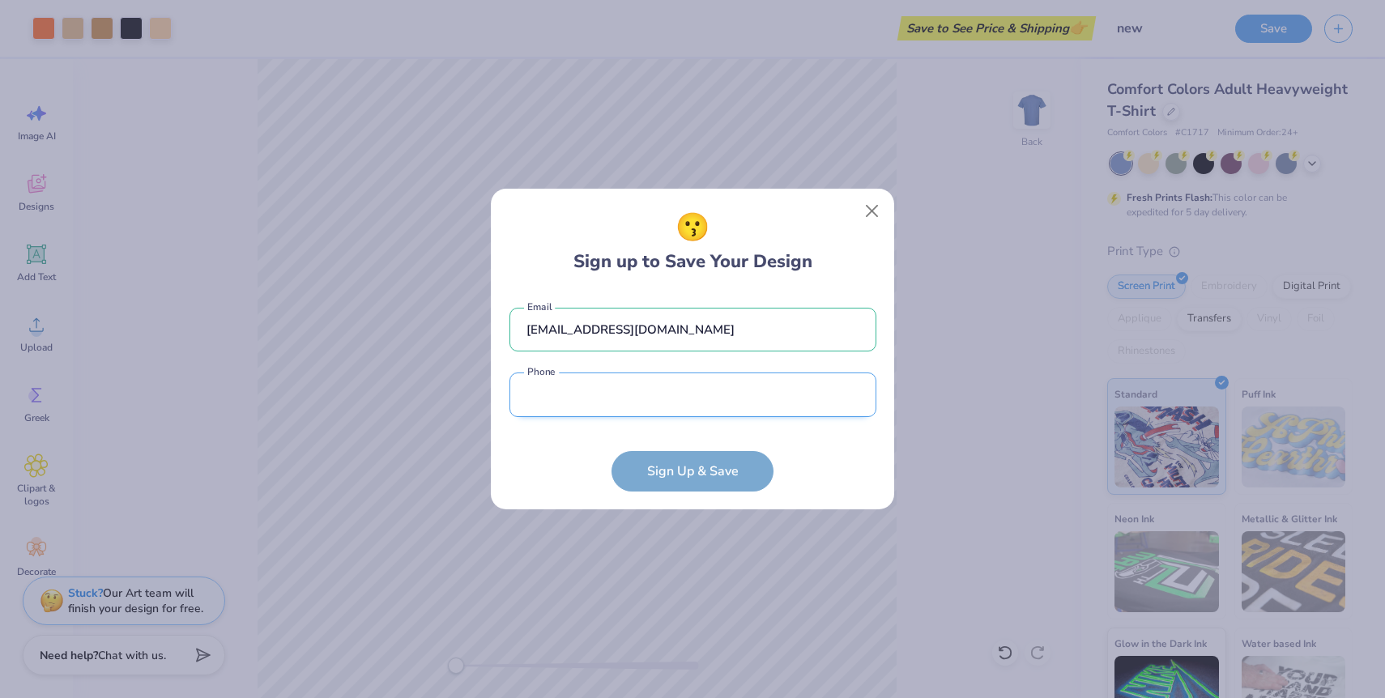
click at [662, 411] on input "tel" at bounding box center [692, 395] width 367 height 45
type input "(913) 196-7559"
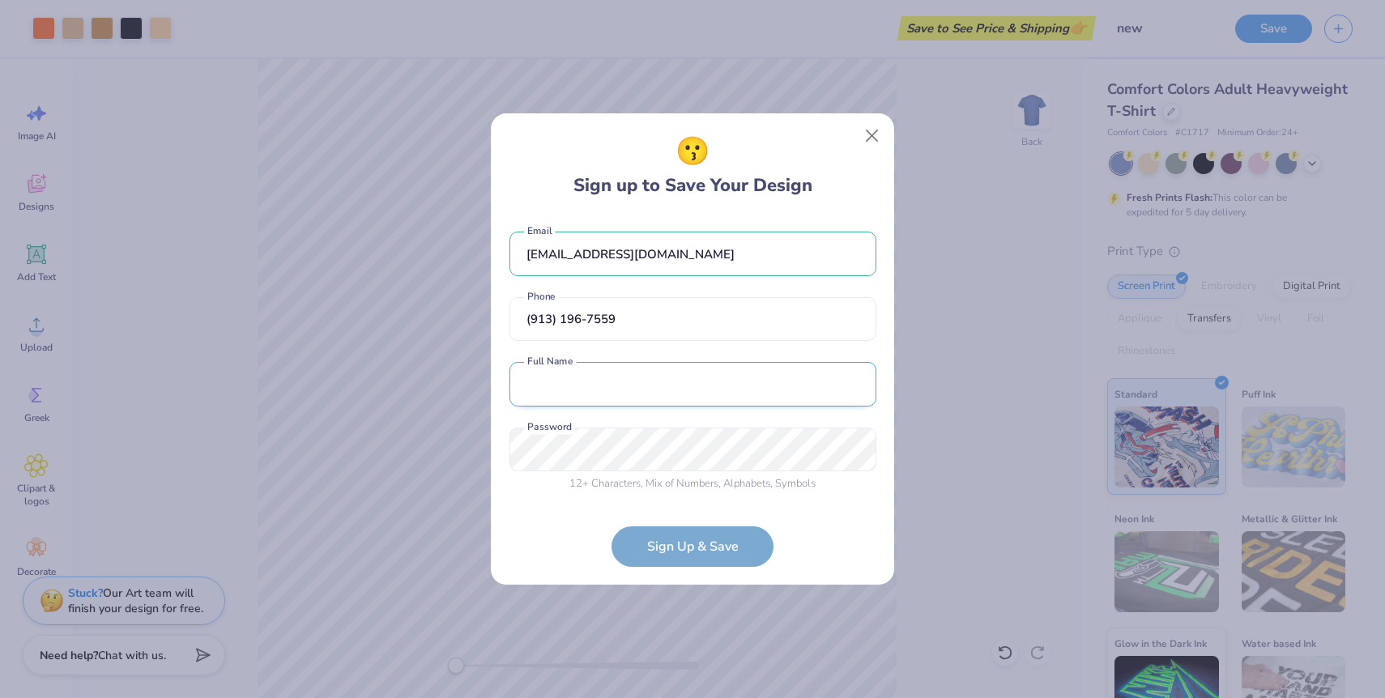
click at [684, 393] on input "text" at bounding box center [692, 384] width 367 height 45
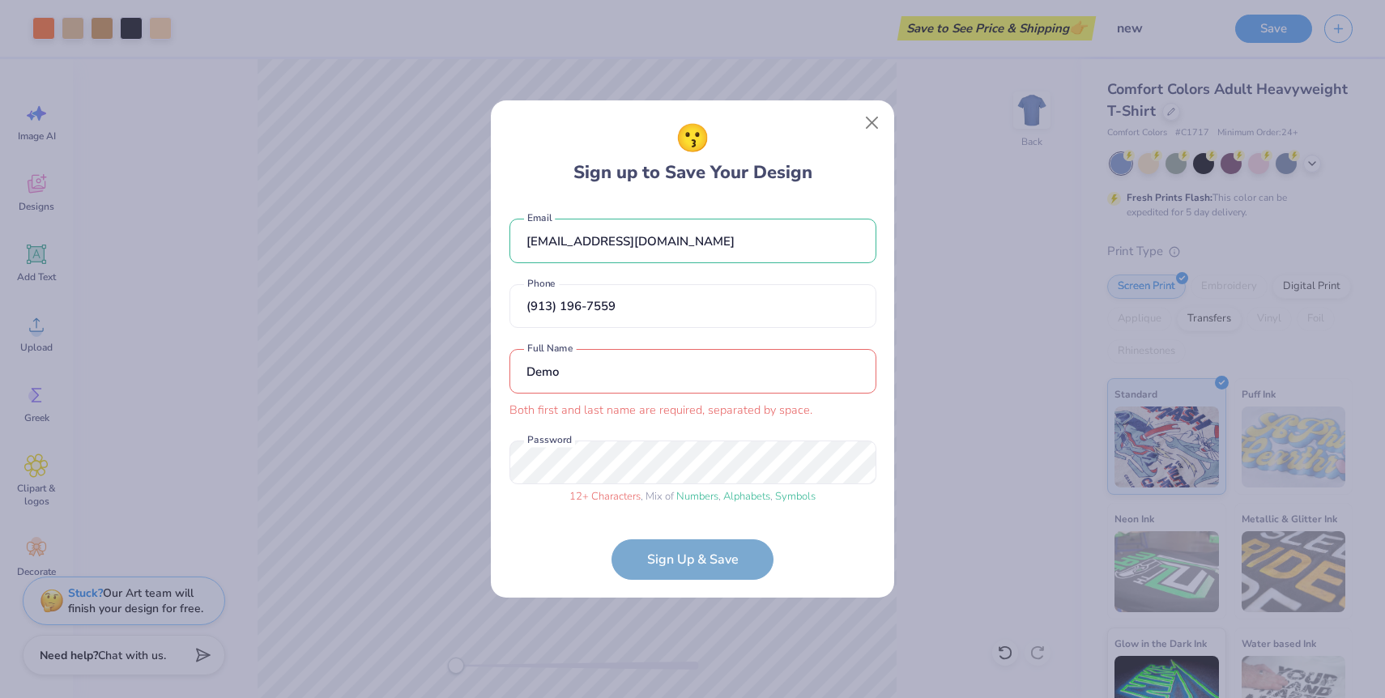
click at [531, 526] on form "[EMAIL_ADDRESS][DOMAIN_NAME] Email [PHONE_NUMBER] Phone Demo Both first and las…" at bounding box center [692, 390] width 367 height 377
click at [574, 391] on input "Demo" at bounding box center [692, 371] width 367 height 45
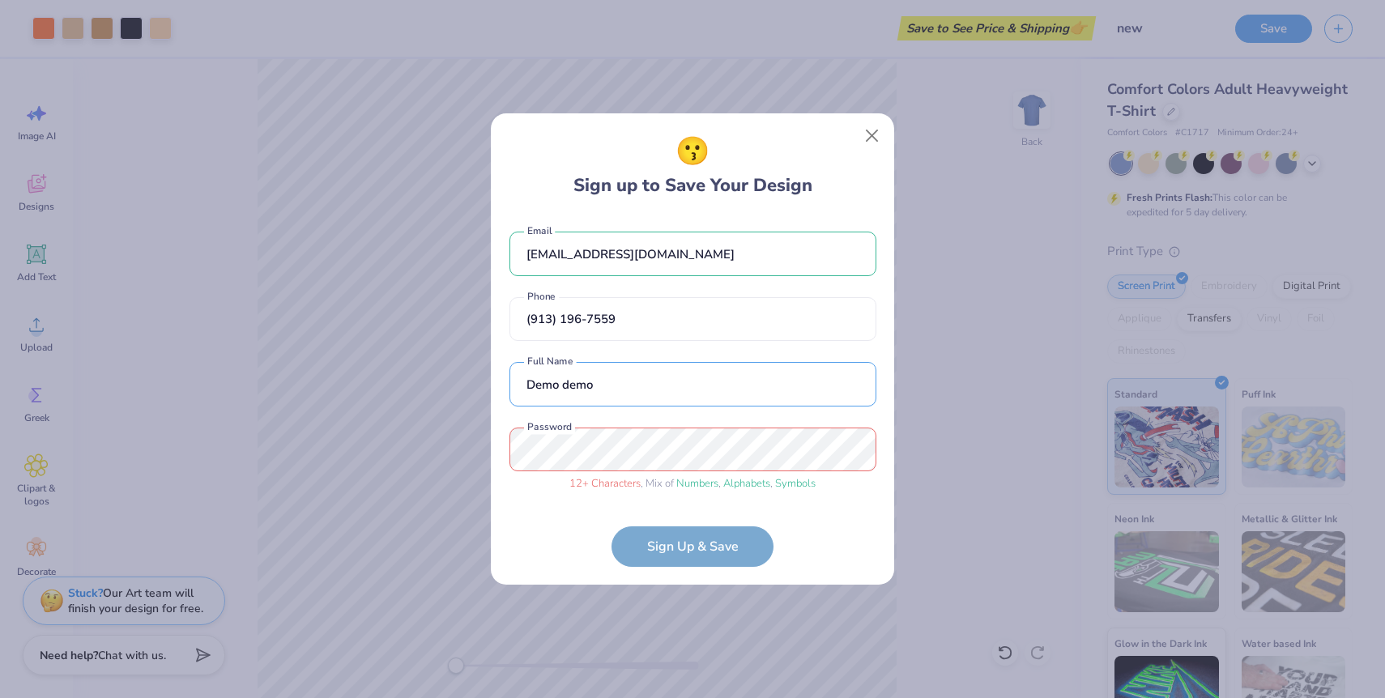
type input "Demo demo"
click at [823, 524] on form "[EMAIL_ADDRESS][DOMAIN_NAME] Email [PHONE_NUMBER] Phone Demo demo Full Name 12 …" at bounding box center [692, 390] width 367 height 351
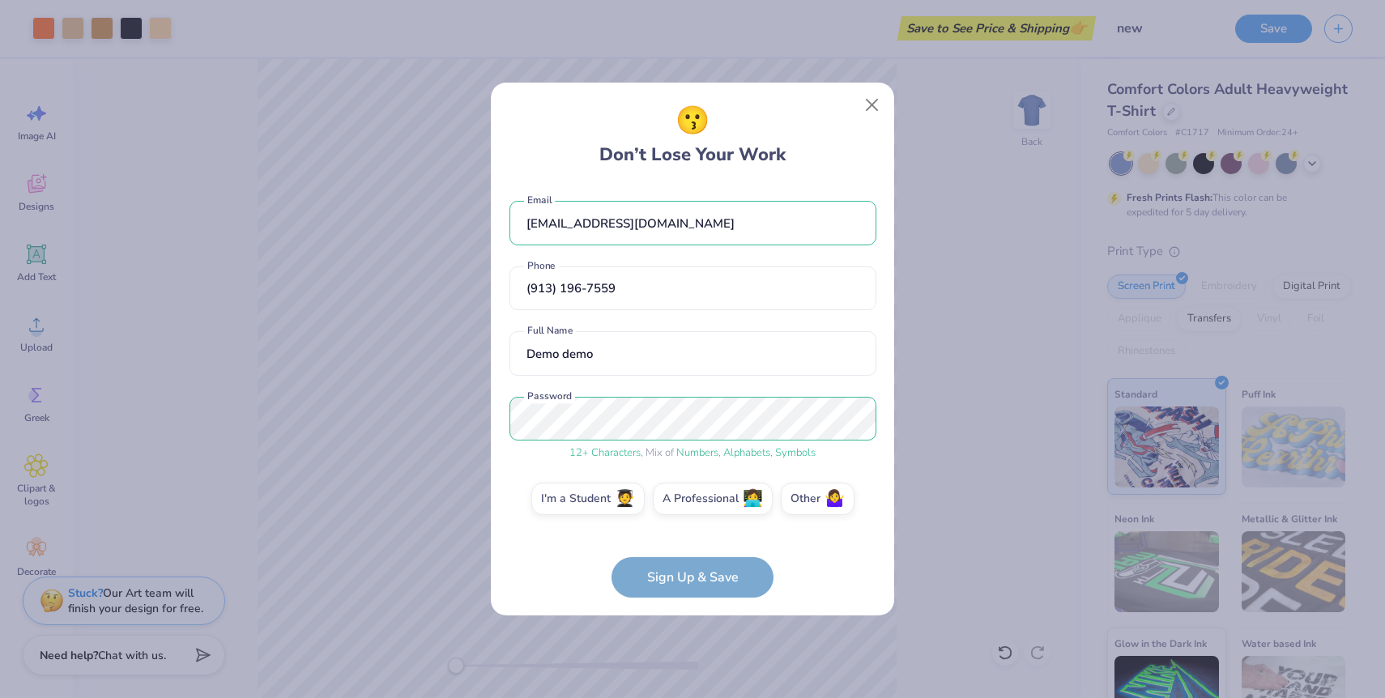
click at [517, 505] on div "I'm a Student 🧑‍🎓 A Professional 👩‍💻 Other 🤷‍♀️" at bounding box center [692, 503] width 367 height 40
click at [631, 507] on label "I'm a Student 🧑‍🎓" at bounding box center [587, 496] width 113 height 32
click at [688, 507] on input "I'm a Student 🧑‍🎓" at bounding box center [693, 502] width 11 height 11
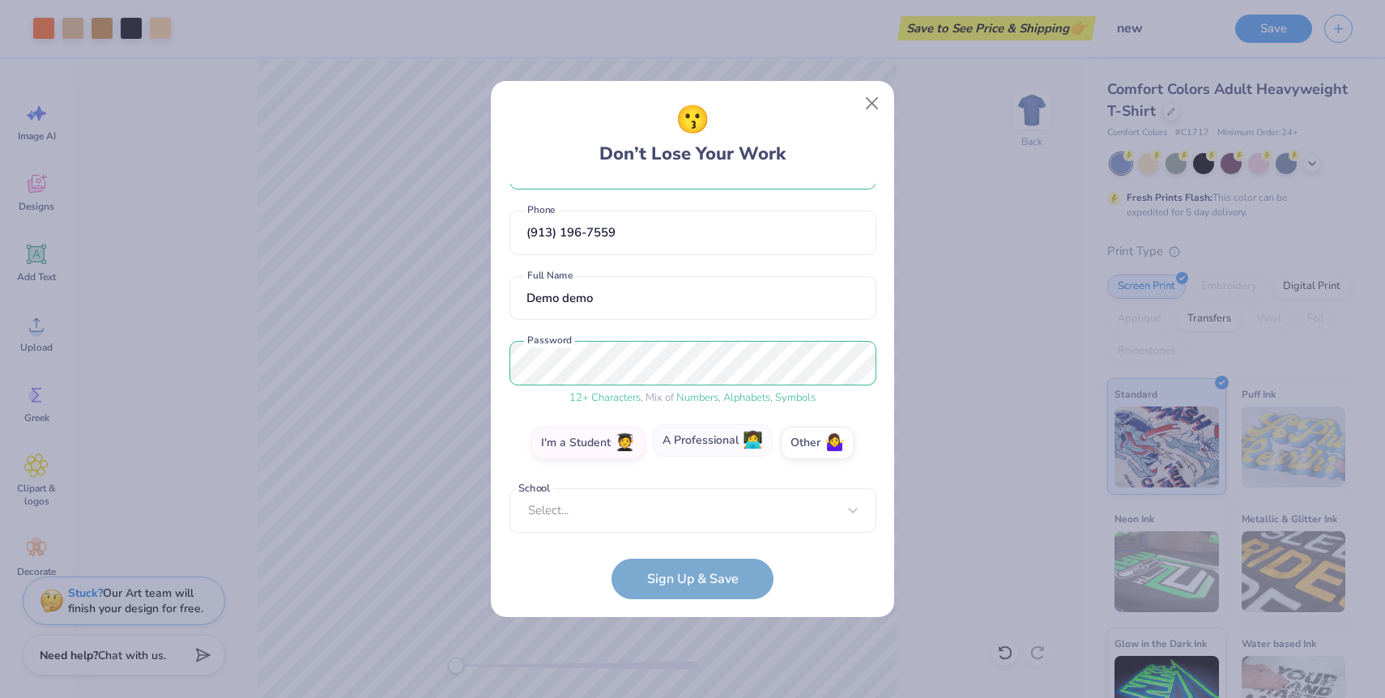
click at [726, 441] on label "A Professional 👩‍💻" at bounding box center [713, 440] width 120 height 32
click at [698, 496] on input "A Professional 👩‍💻" at bounding box center [693, 501] width 11 height 11
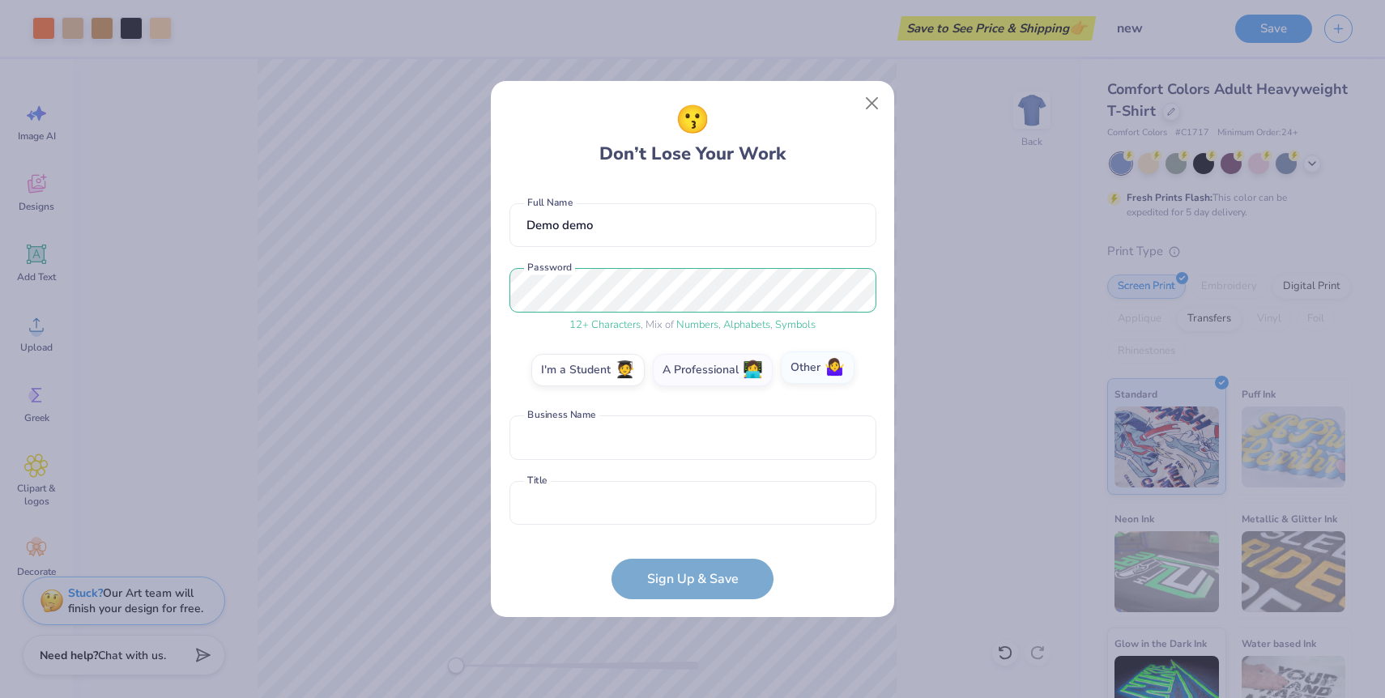
click at [841, 383] on div "I'm a Student 🧑‍🎓 A Professional 👩‍💻 Other 🤷‍♀️" at bounding box center [692, 374] width 367 height 40
click at [807, 377] on label "Other 🤷‍♀️" at bounding box center [818, 367] width 74 height 32
click at [698, 496] on input "Other 🤷‍♀️" at bounding box center [693, 501] width 11 height 11
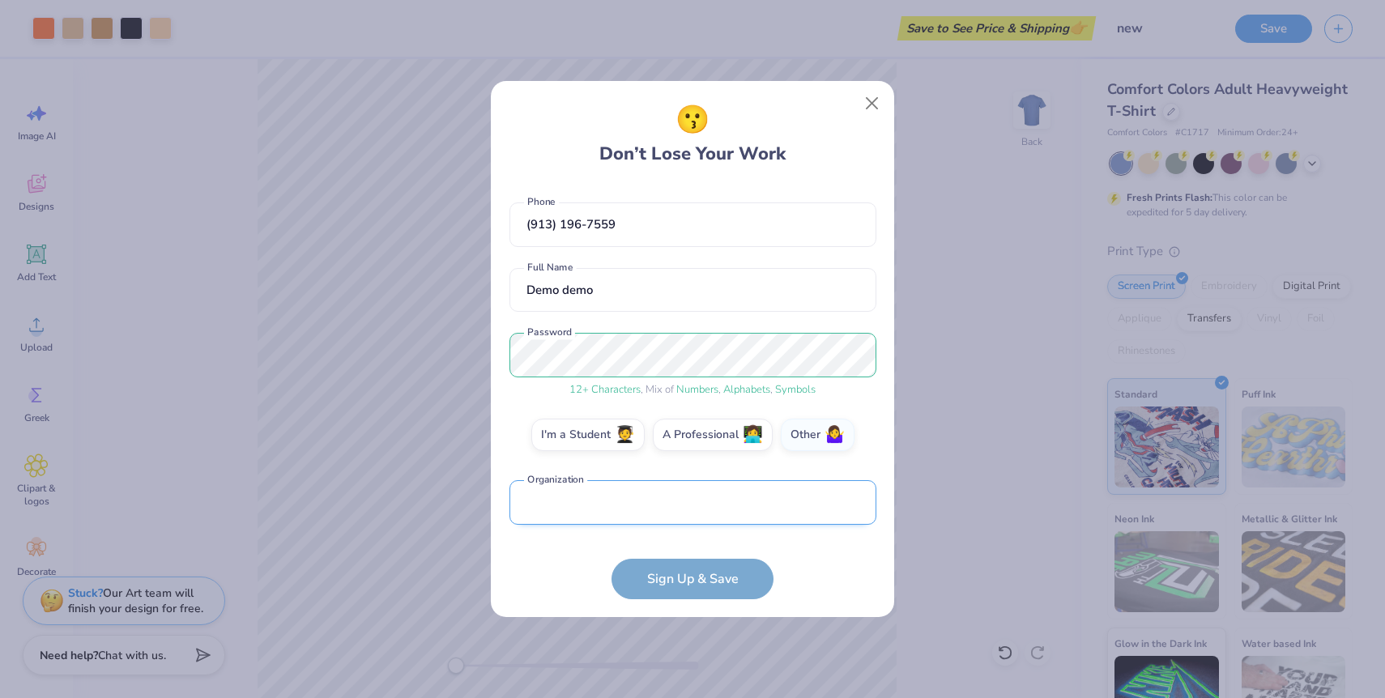
click at [688, 510] on input "text" at bounding box center [692, 502] width 367 height 45
type input "poplu"
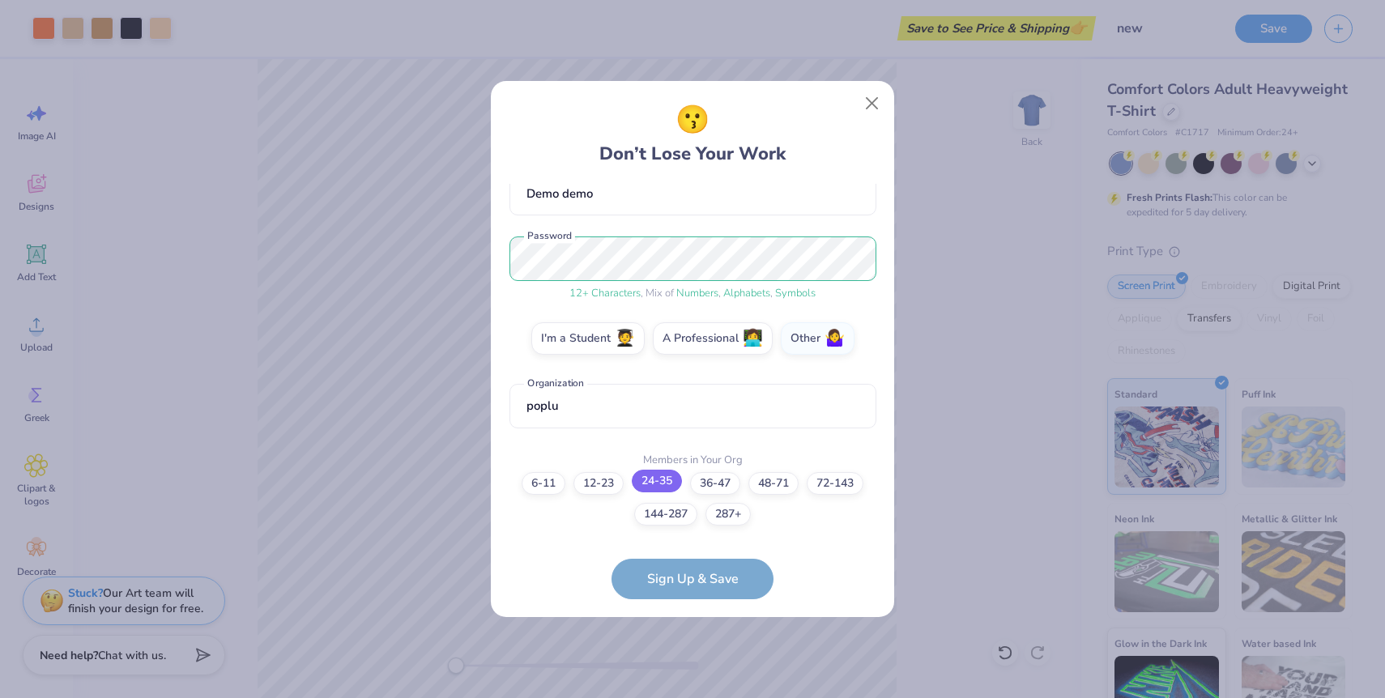
click at [666, 484] on label "24-35" at bounding box center [657, 481] width 50 height 23
click at [688, 653] on input "24-35" at bounding box center [693, 658] width 11 height 11
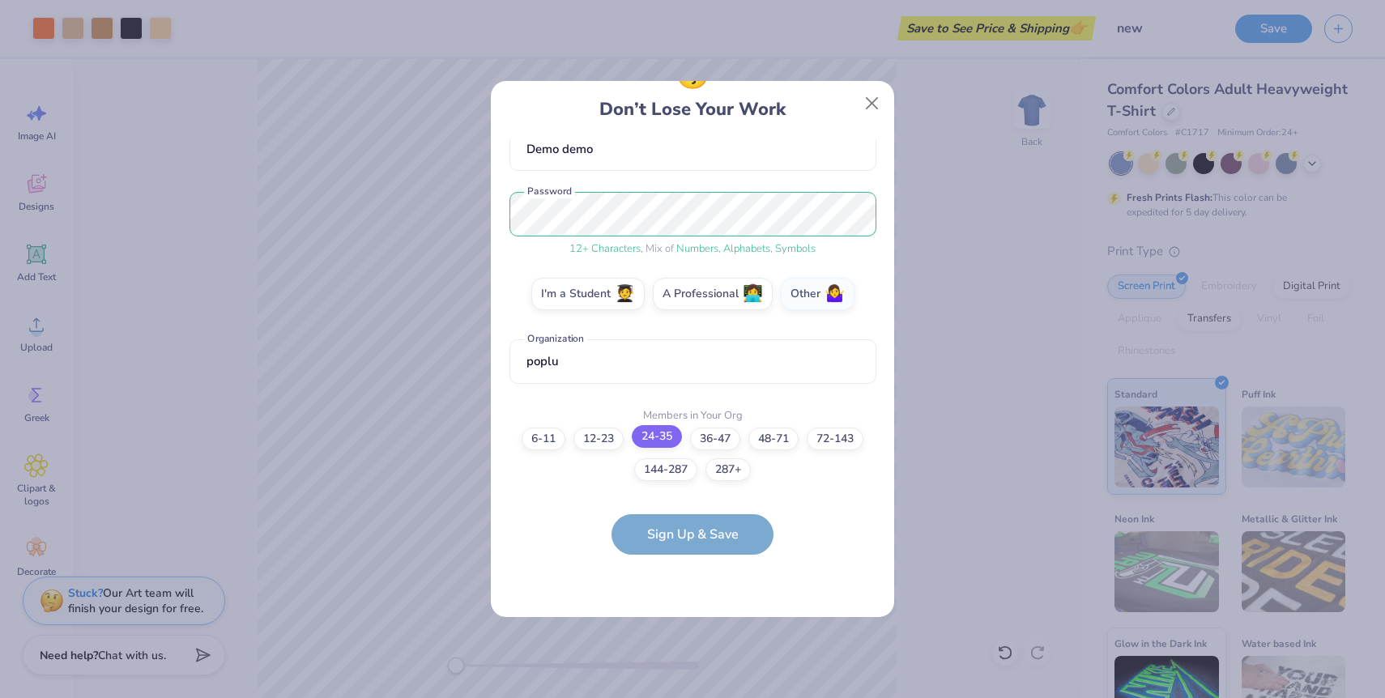
scroll to position [0, 0]
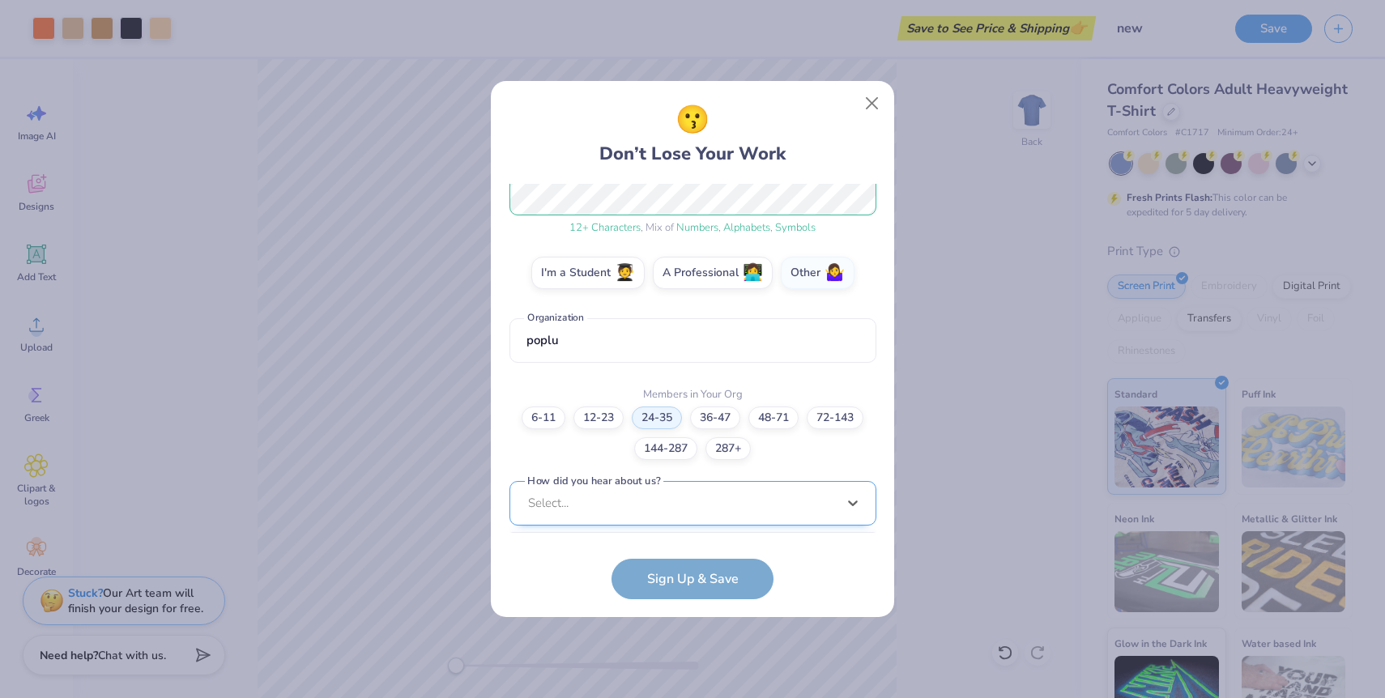
click at [660, 493] on div "option Word of Mouth focused, 8 of 15. 15 results available. Use Up and Down to…" at bounding box center [692, 629] width 367 height 296
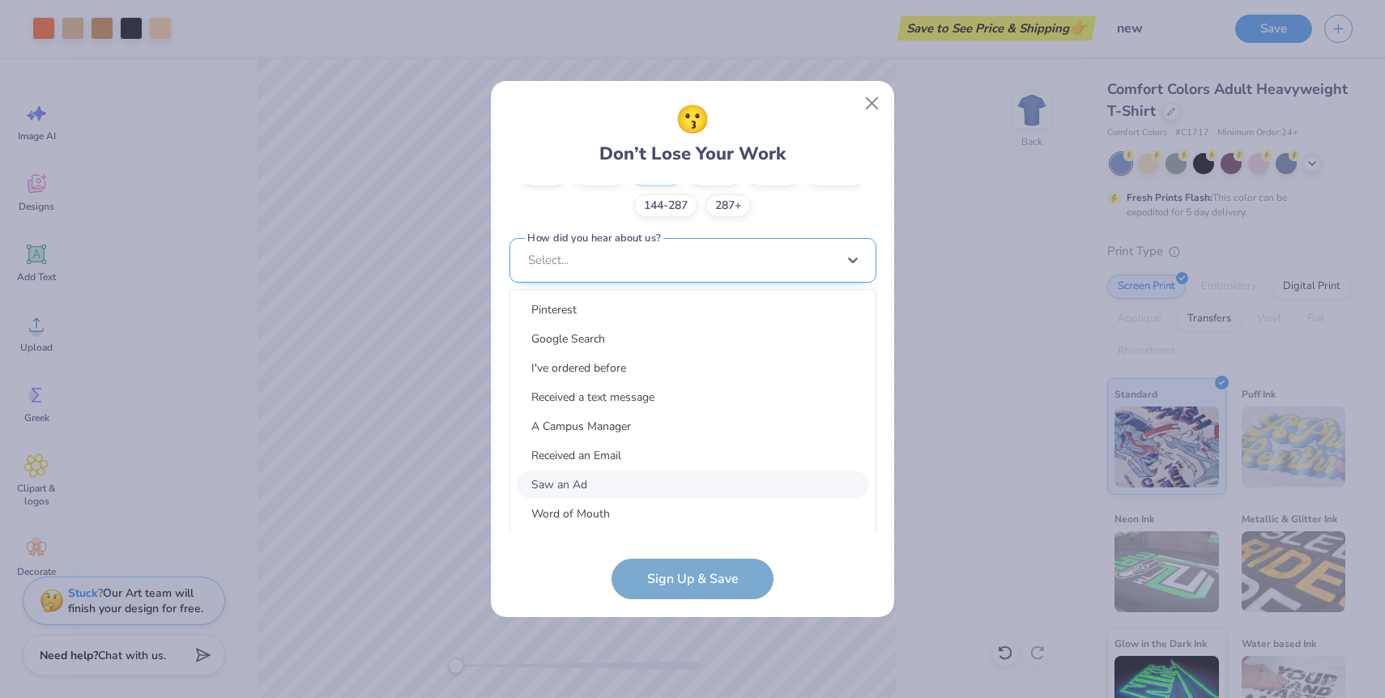
click at [660, 493] on div "Saw an Ad" at bounding box center [693, 484] width 352 height 27
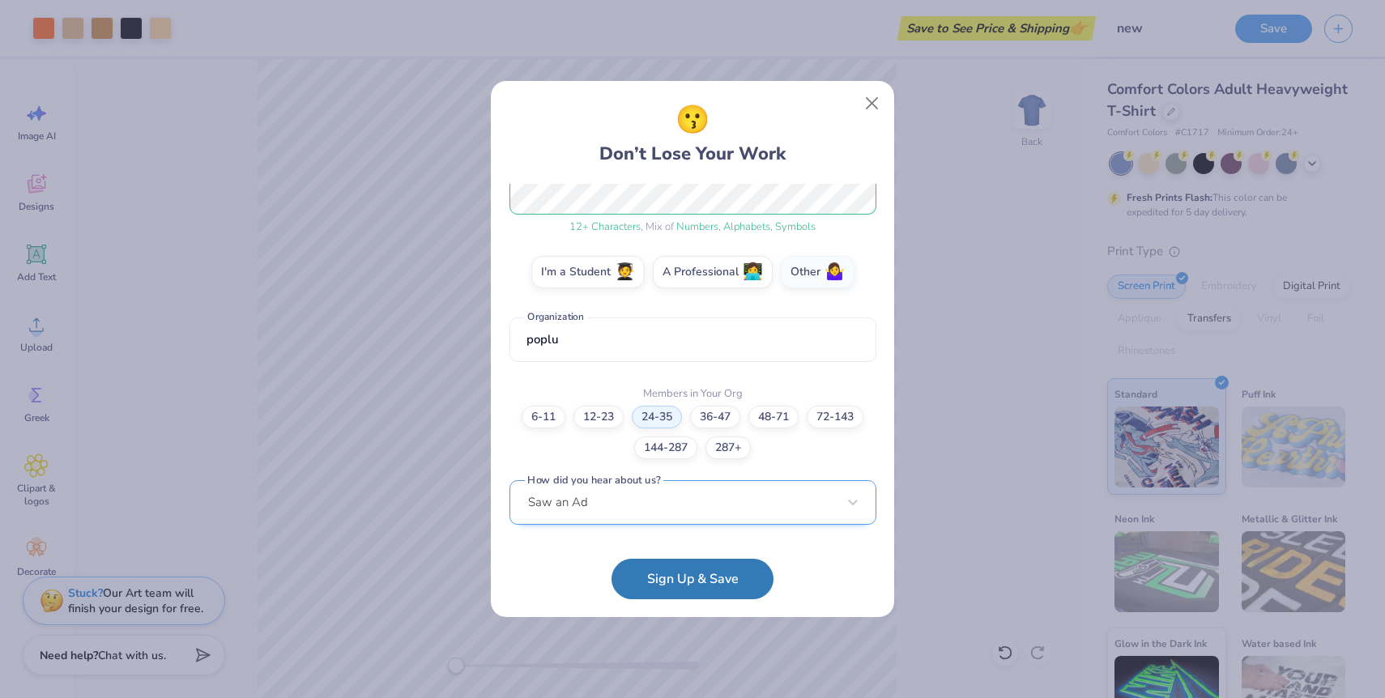
scroll to position [224, 0]
click at [657, 572] on button "Sign Up & Save" at bounding box center [692, 575] width 162 height 40
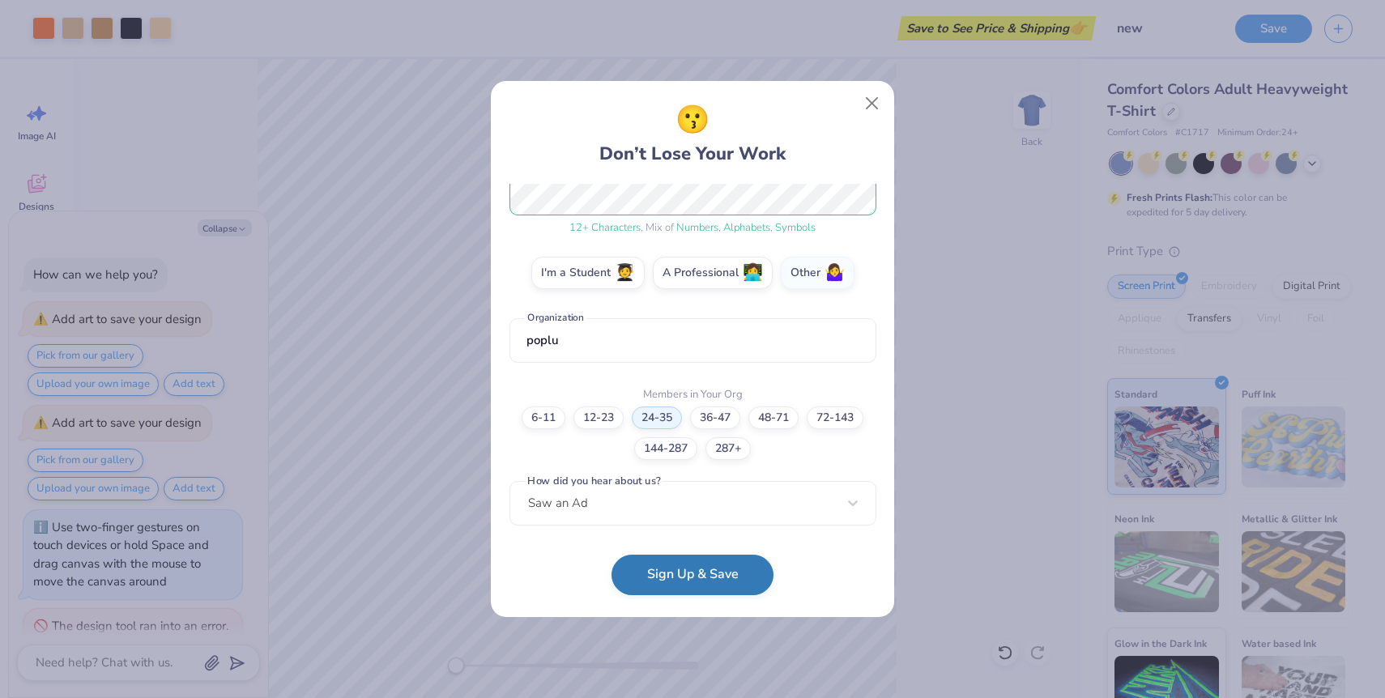
scroll to position [80, 0]
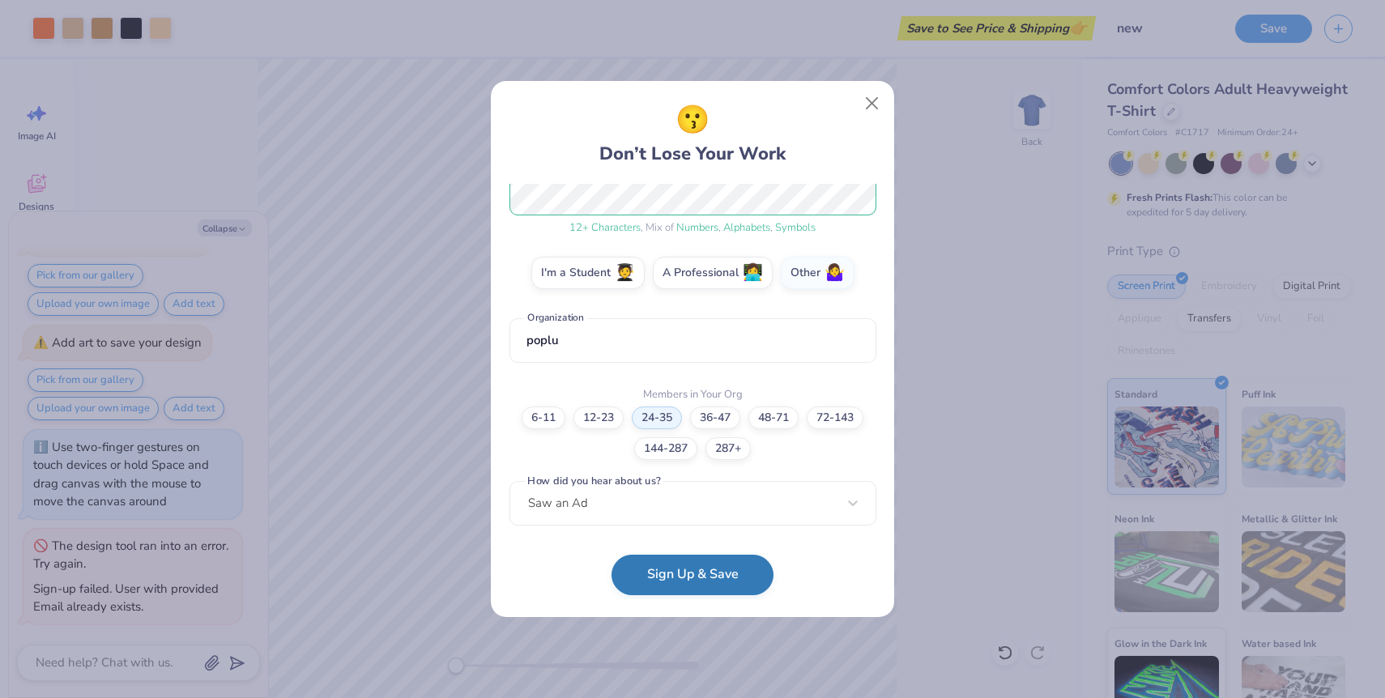
click at [748, 577] on button "Sign Up & Save" at bounding box center [692, 575] width 162 height 40
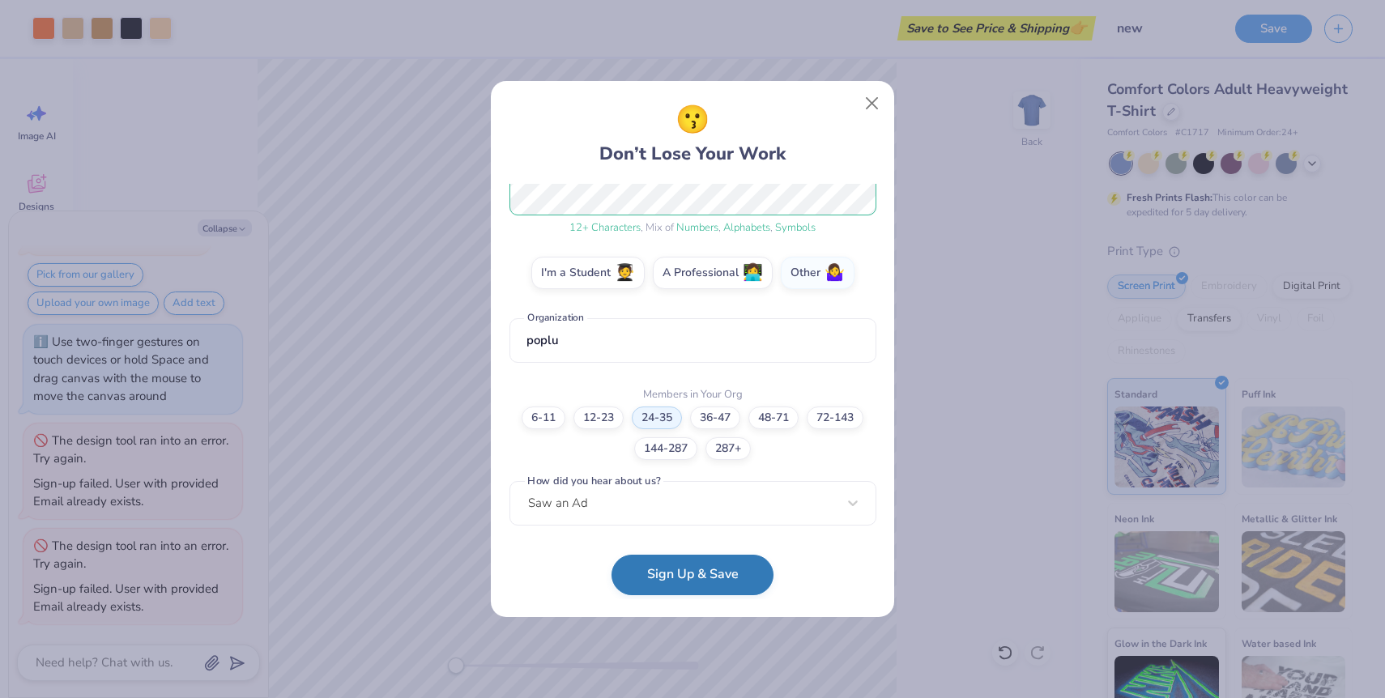
click at [751, 578] on button "Sign Up & Save" at bounding box center [692, 575] width 162 height 40
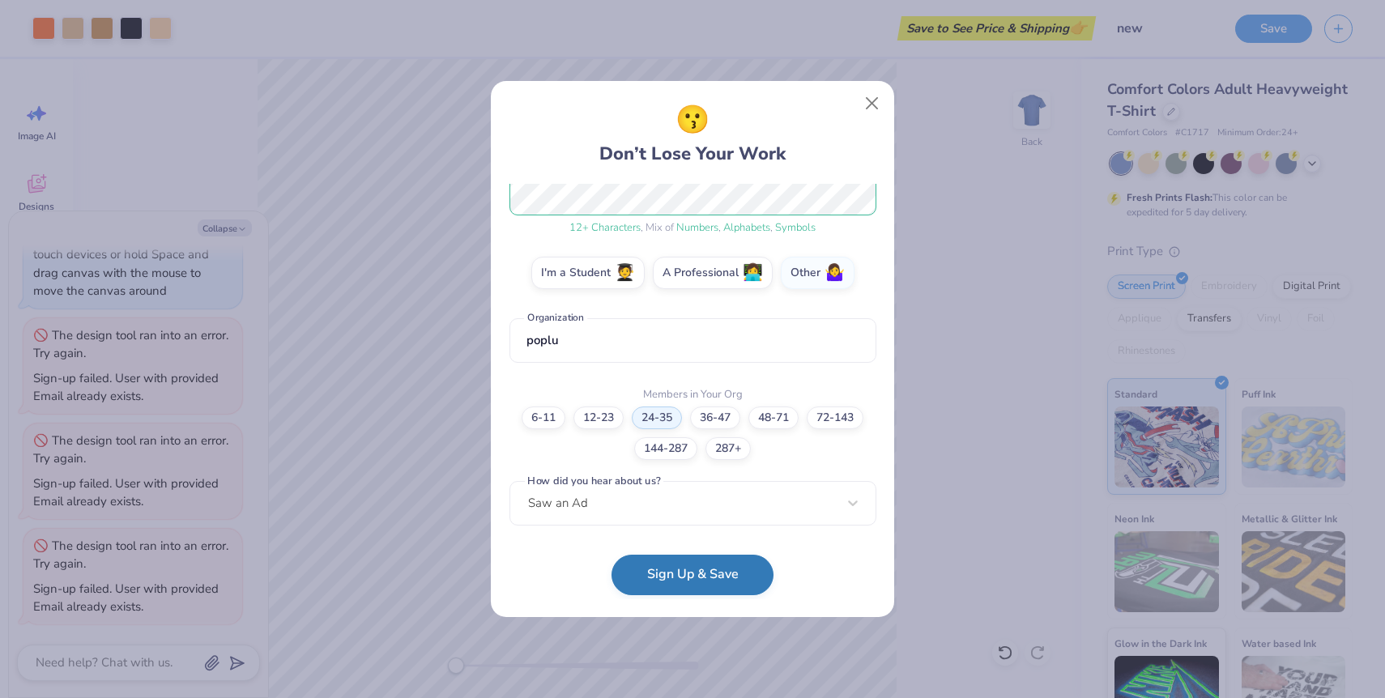
click at [685, 571] on button "Sign Up & Save" at bounding box center [692, 575] width 162 height 40
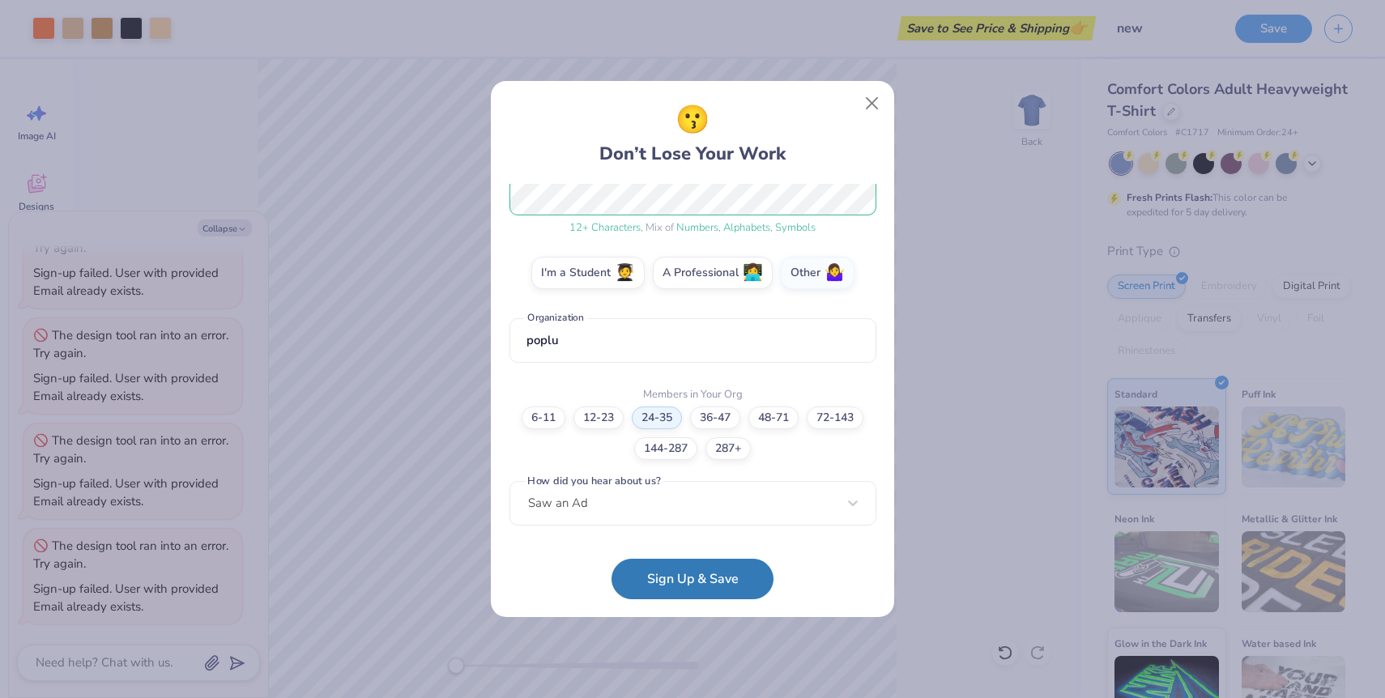
click at [953, 381] on div "😗 Don’t Lose Your Work [EMAIL_ADDRESS][DOMAIN_NAME] Email [PHONE_NUMBER] Phone …" at bounding box center [692, 349] width 1385 height 698
type textarea "x"
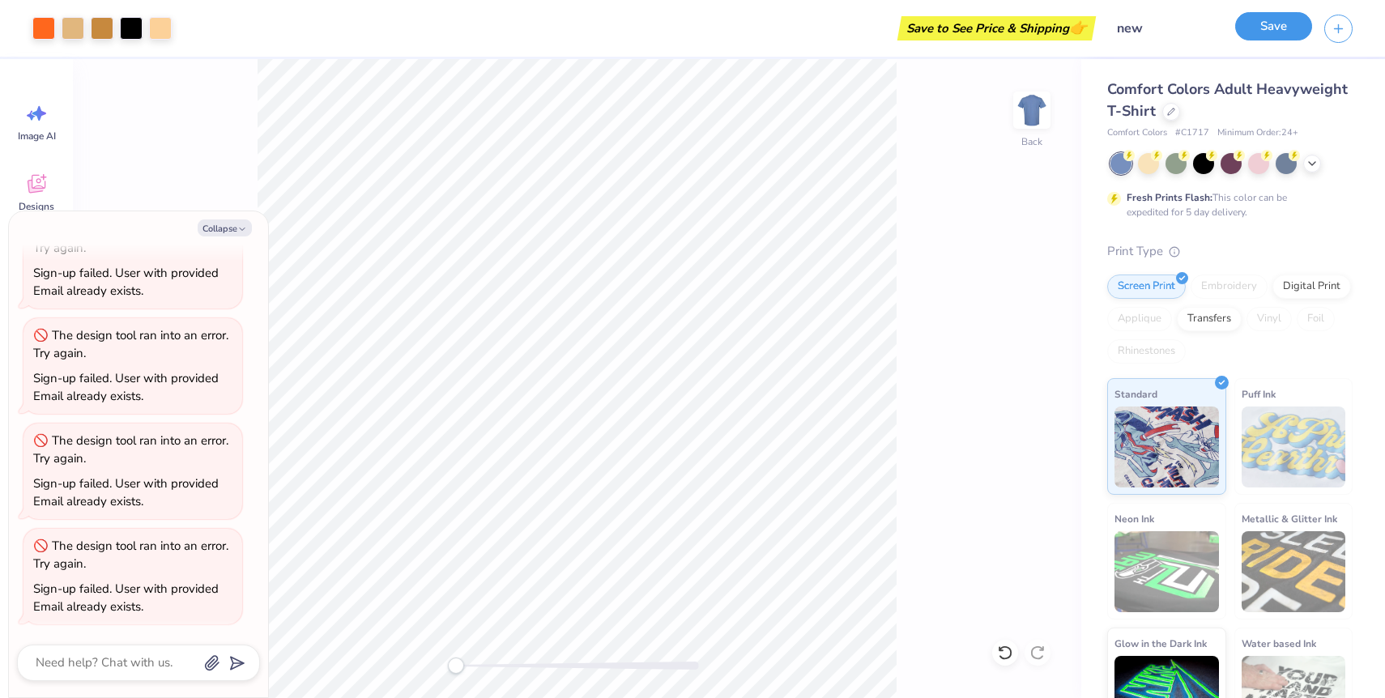
click at [1276, 37] on button "Save" at bounding box center [1273, 26] width 77 height 28
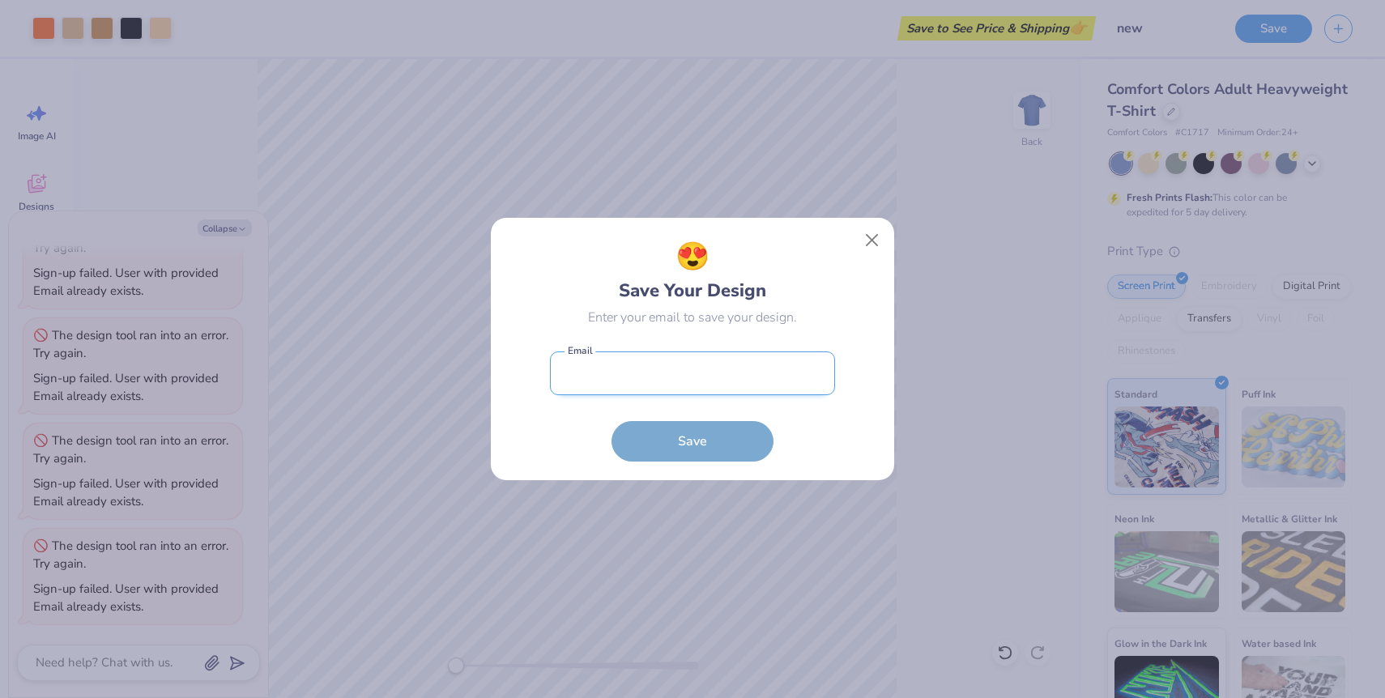
click at [722, 381] on input "email" at bounding box center [692, 373] width 285 height 45
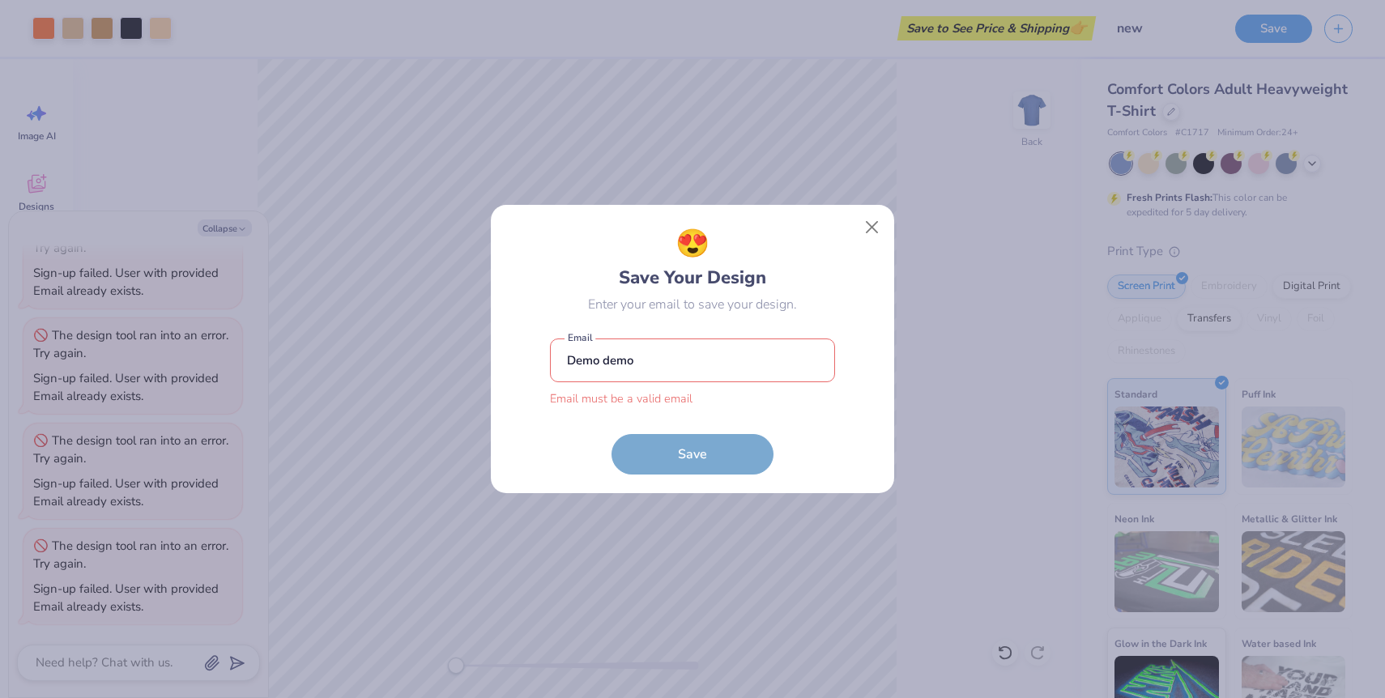
click at [718, 433] on form "Demo demo Email must be a valid email Email Save" at bounding box center [692, 402] width 285 height 144
click at [679, 362] on input "Demo demo" at bounding box center [692, 361] width 285 height 45
type input "[EMAIL_ADDRESS][DOMAIN_NAME]"
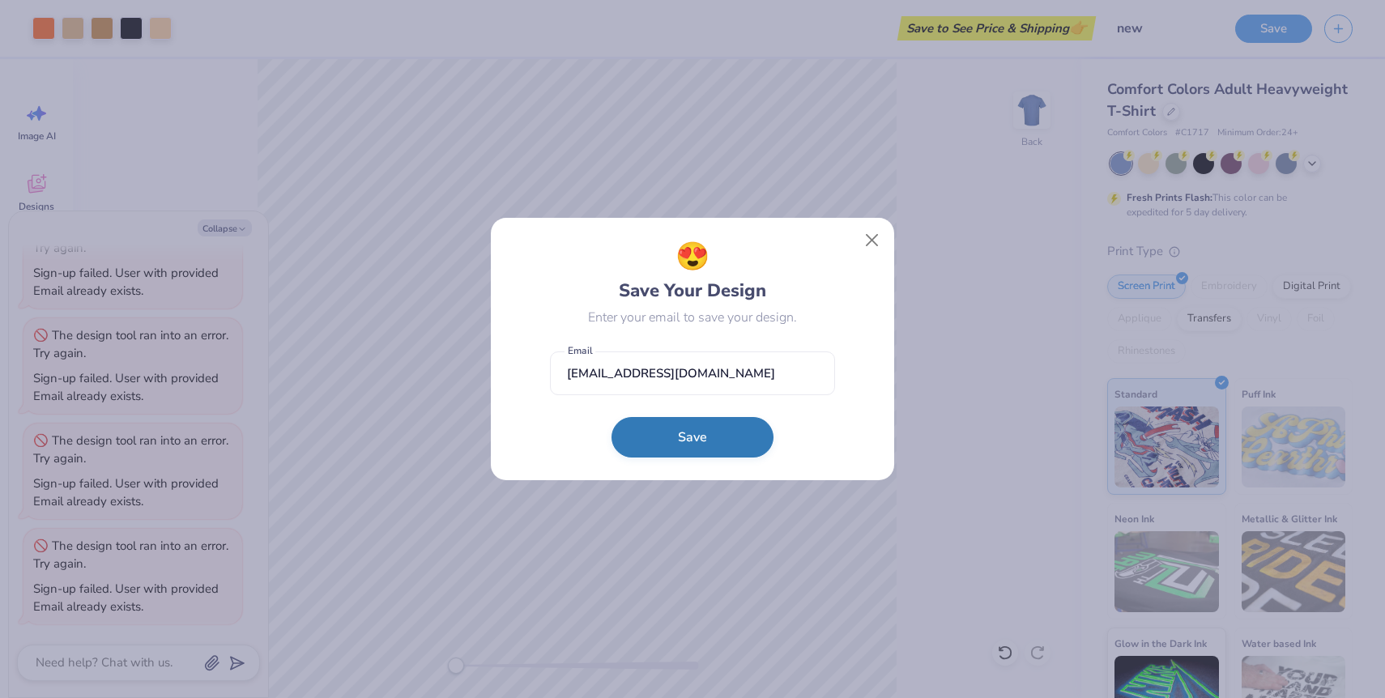
click at [679, 447] on button "Save" at bounding box center [692, 437] width 162 height 40
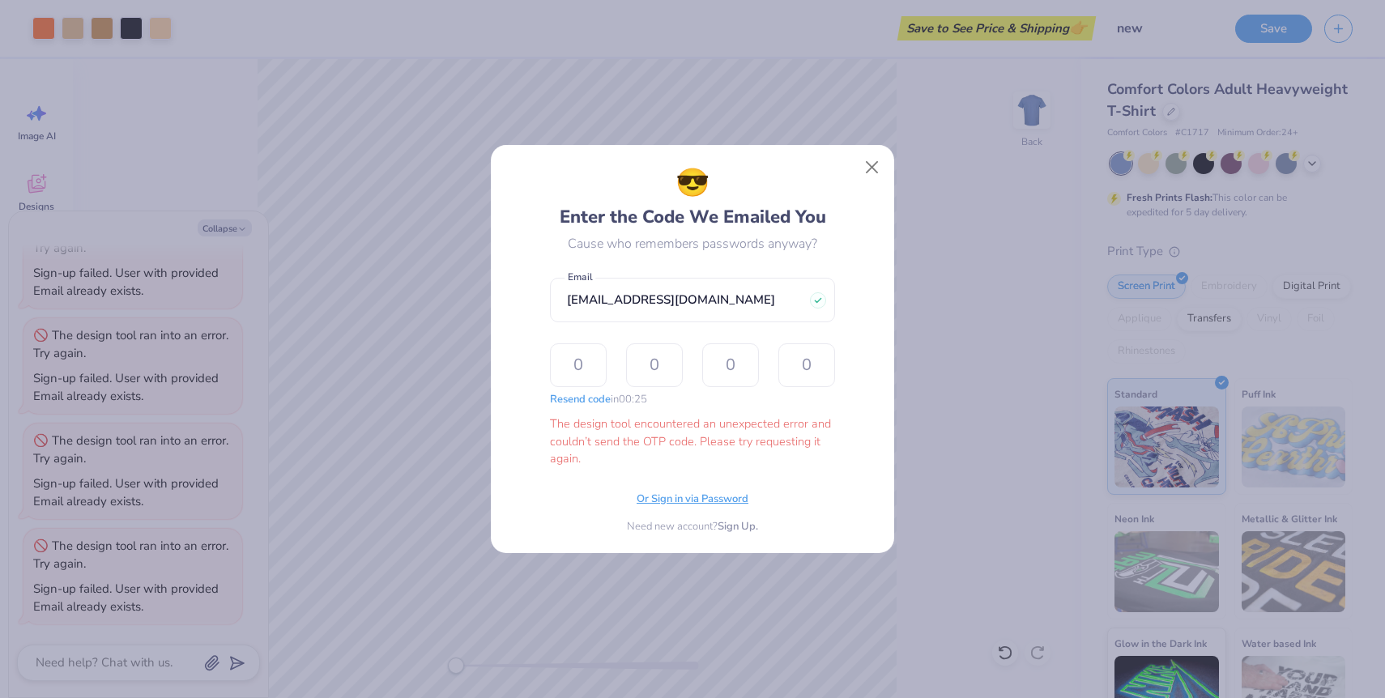
click at [718, 495] on span "Or Sign in via Password" at bounding box center [693, 500] width 112 height 16
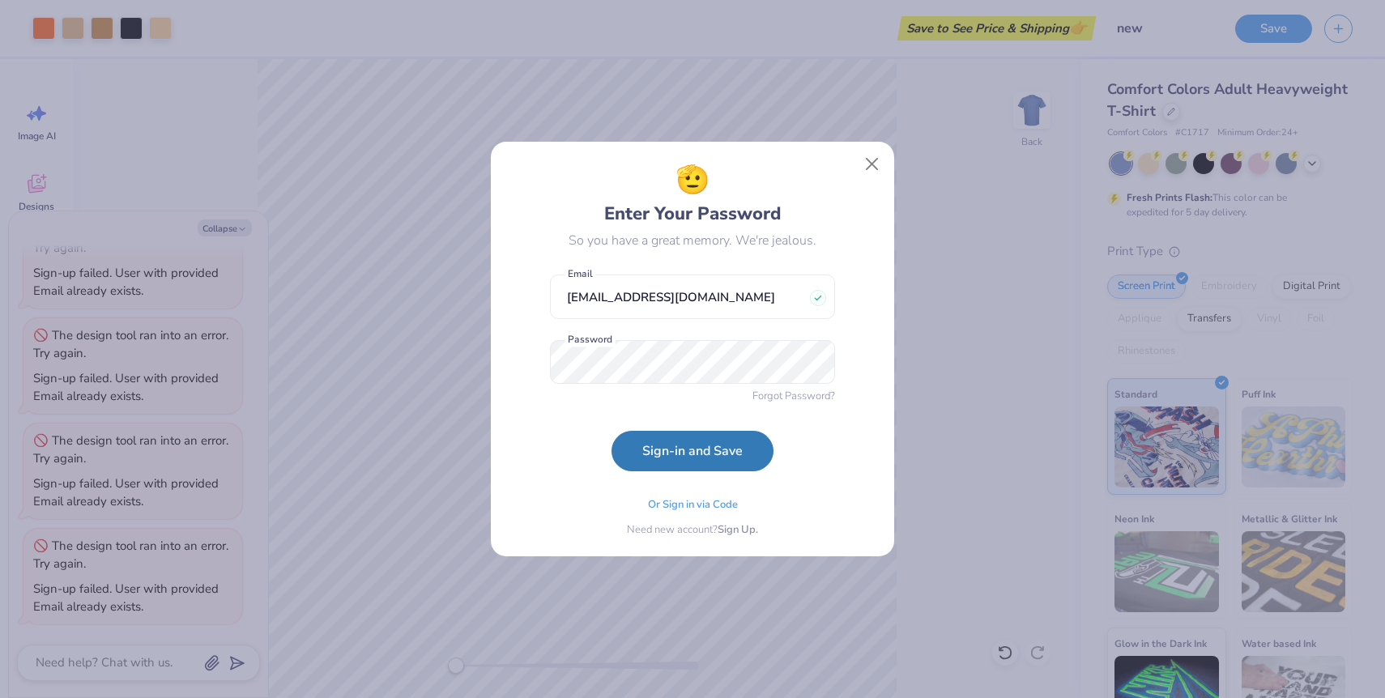
click at [561, 458] on form "[EMAIL_ADDRESS][DOMAIN_NAME] Email Password Forgot Password? Sign-in and Save" at bounding box center [692, 368] width 285 height 205
click at [629, 457] on button "Sign-in and Save" at bounding box center [692, 447] width 162 height 40
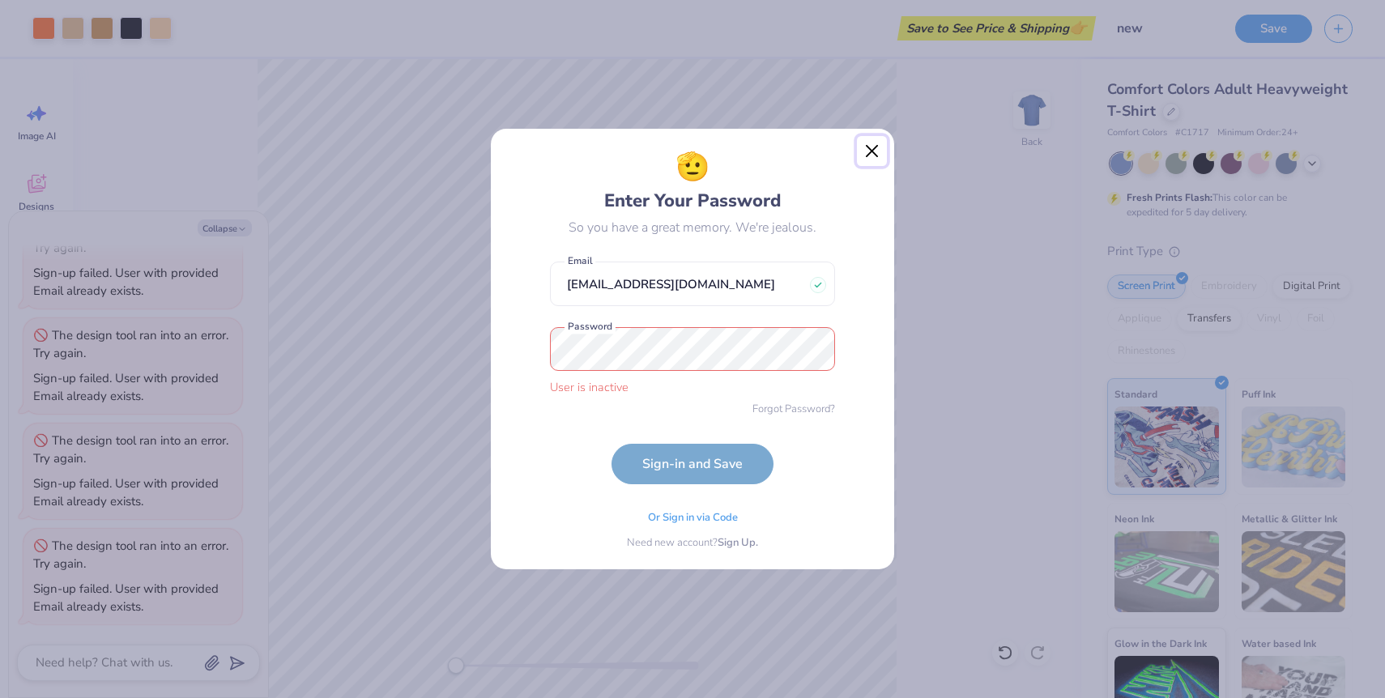
click at [871, 152] on button "Close" at bounding box center [872, 151] width 31 height 31
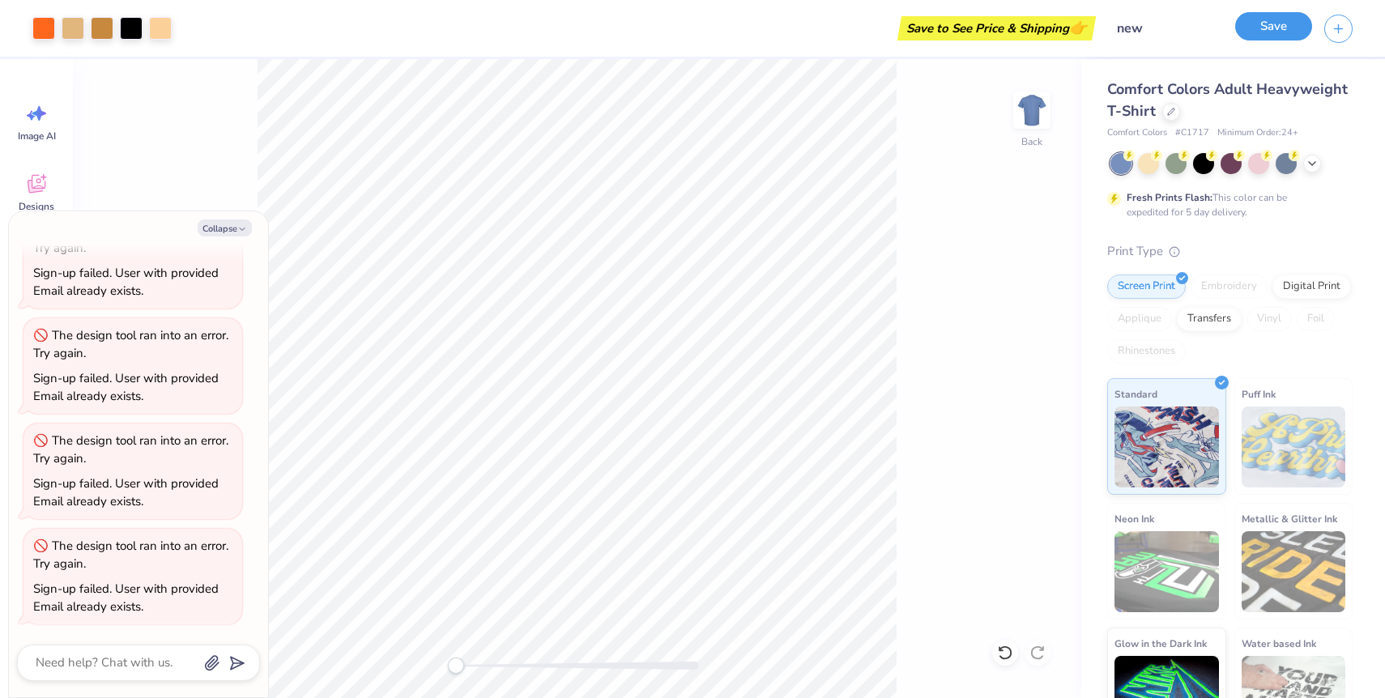
click at [1275, 36] on button "Save" at bounding box center [1273, 26] width 77 height 28
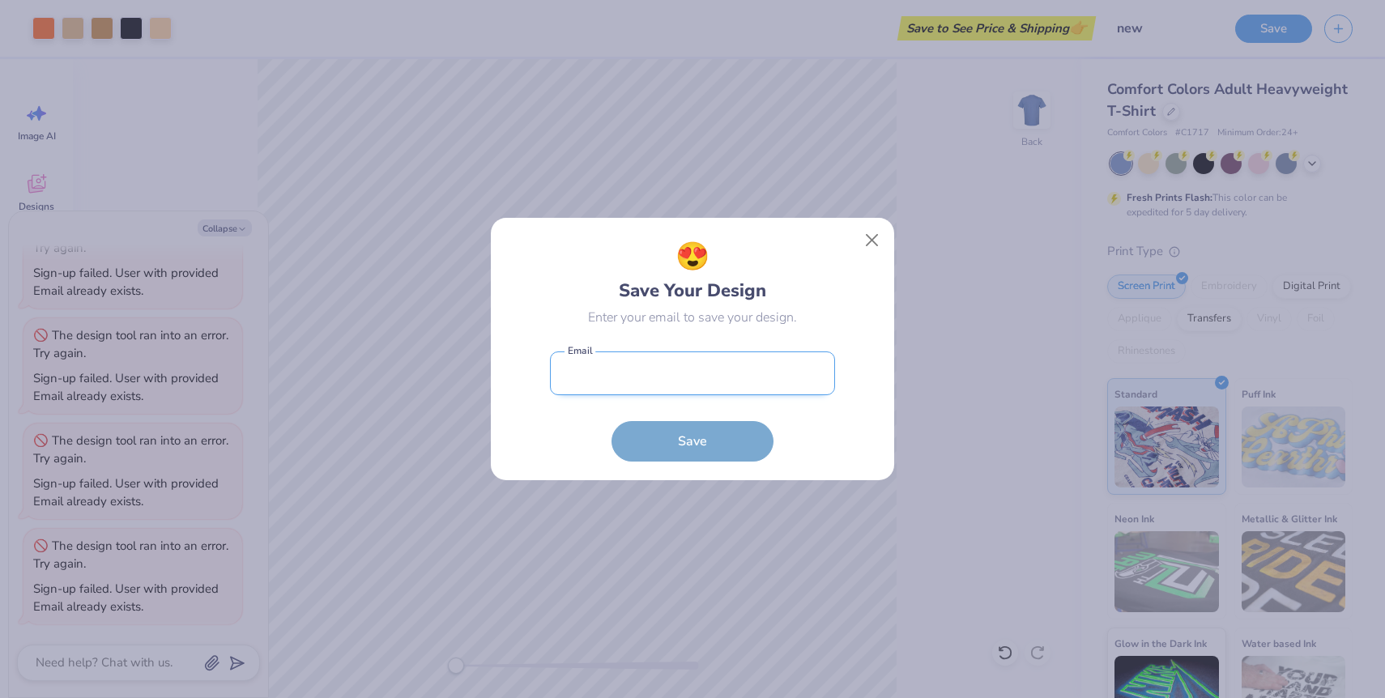
click at [774, 364] on input "email" at bounding box center [692, 373] width 285 height 45
type input "[EMAIL_ADDRESS][DOMAIN_NAME]"
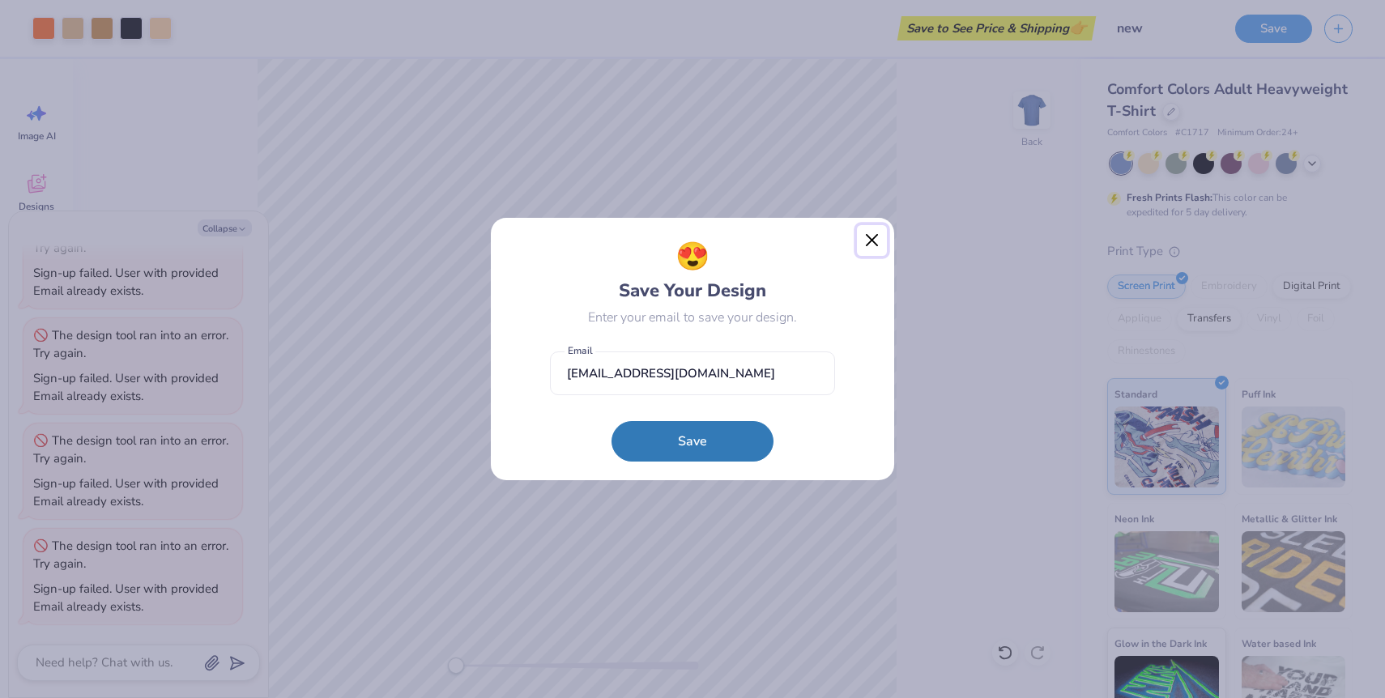
click at [878, 236] on button "Close" at bounding box center [872, 240] width 31 height 31
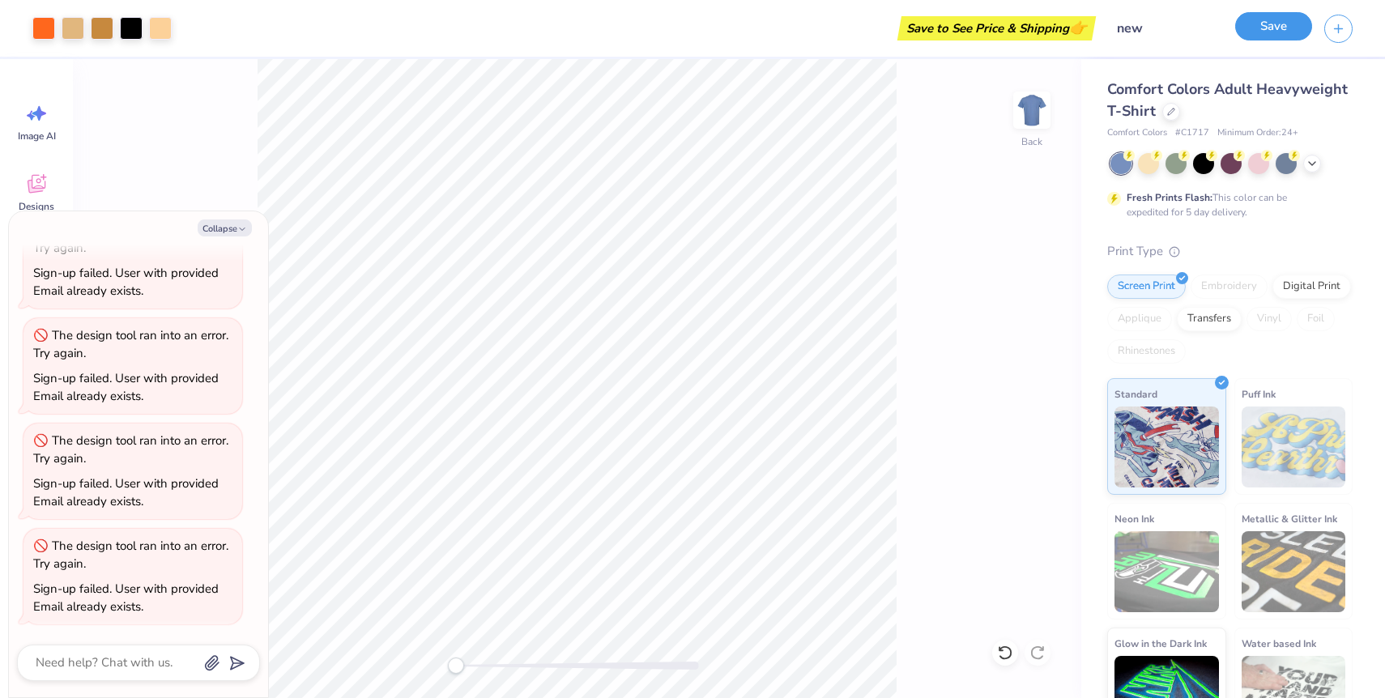
click at [1289, 25] on button "Save" at bounding box center [1273, 26] width 77 height 28
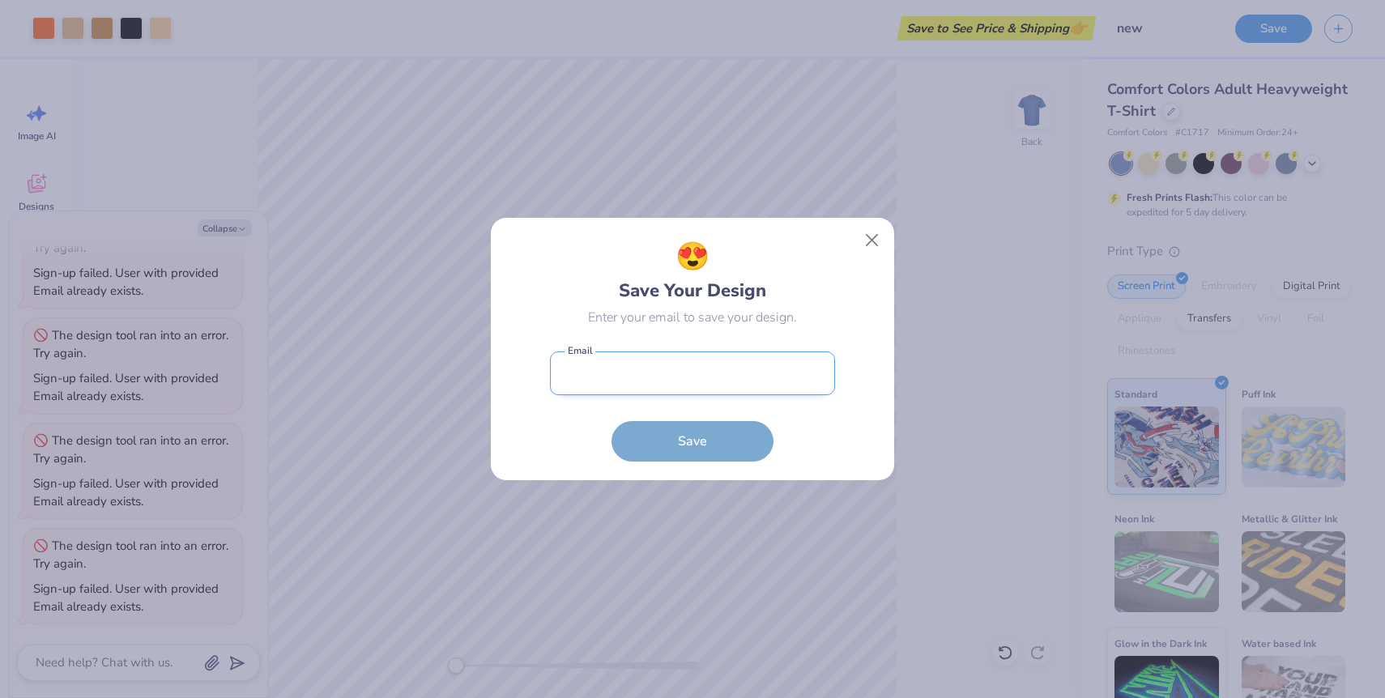
click at [776, 368] on input "email" at bounding box center [692, 373] width 285 height 45
type input "[EMAIL_ADDRESS][DOMAIN_NAME]"
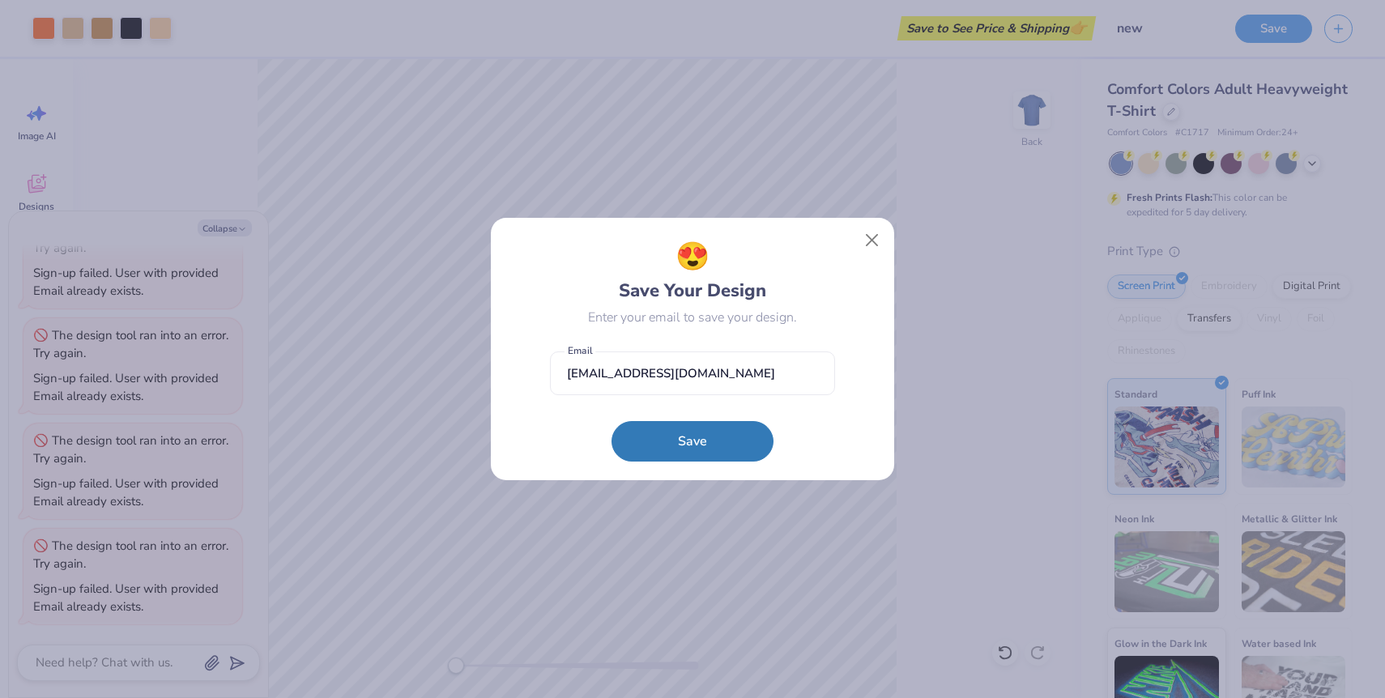
click at [743, 463] on div "😍 Save Your Design Enter your email to save your design. [EMAIL_ADDRESS][DOMAIN…" at bounding box center [692, 349] width 403 height 262
click at [743, 447] on button "Save" at bounding box center [692, 437] width 162 height 40
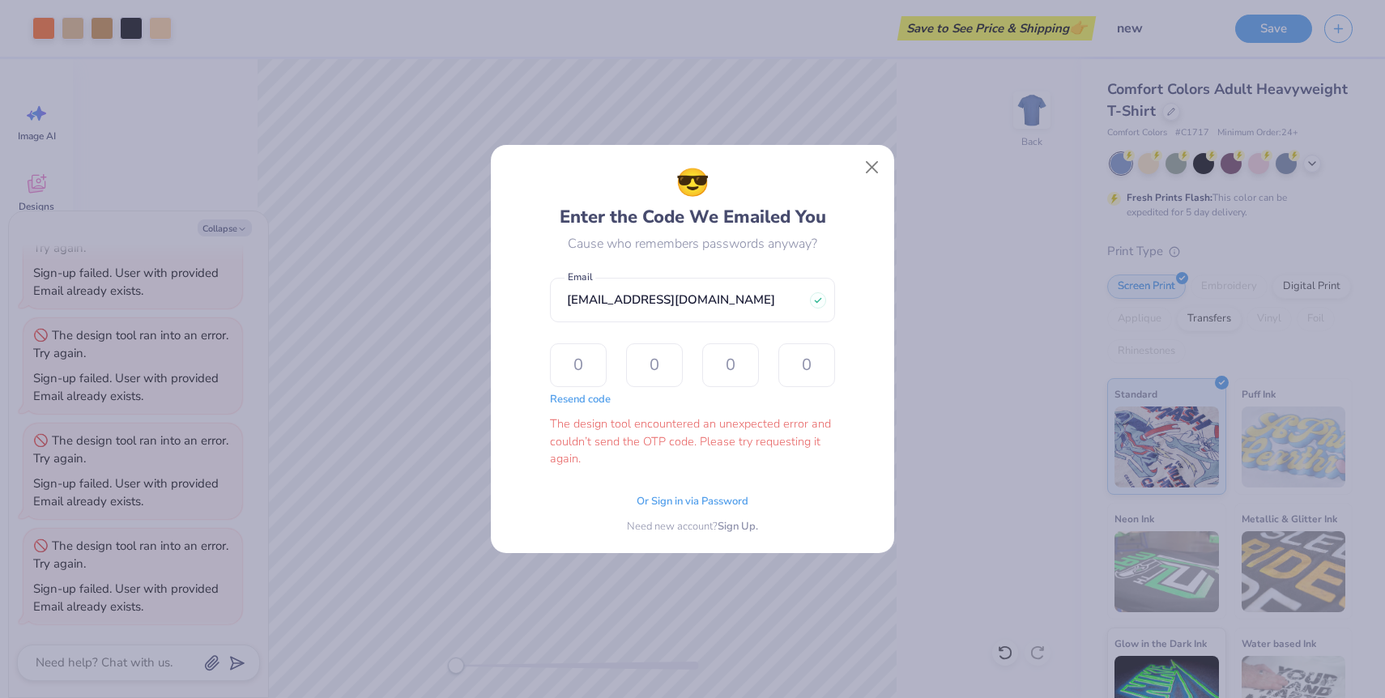
click at [608, 406] on div "Resend code" at bounding box center [580, 400] width 61 height 16
click at [598, 394] on button "Resend code" at bounding box center [580, 398] width 61 height 16
click at [736, 520] on span "Sign Up." at bounding box center [738, 525] width 40 height 16
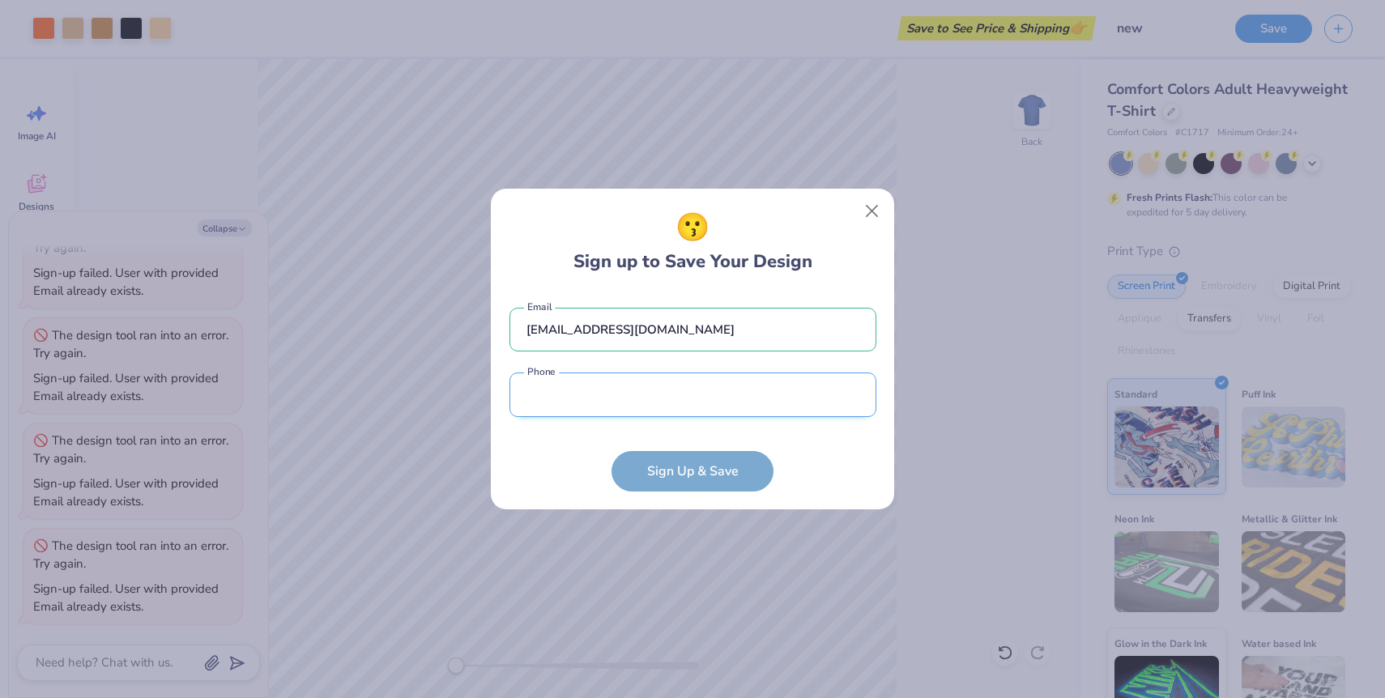
click at [741, 383] on input "tel" at bounding box center [692, 395] width 367 height 45
type input "(913) 196-7559"
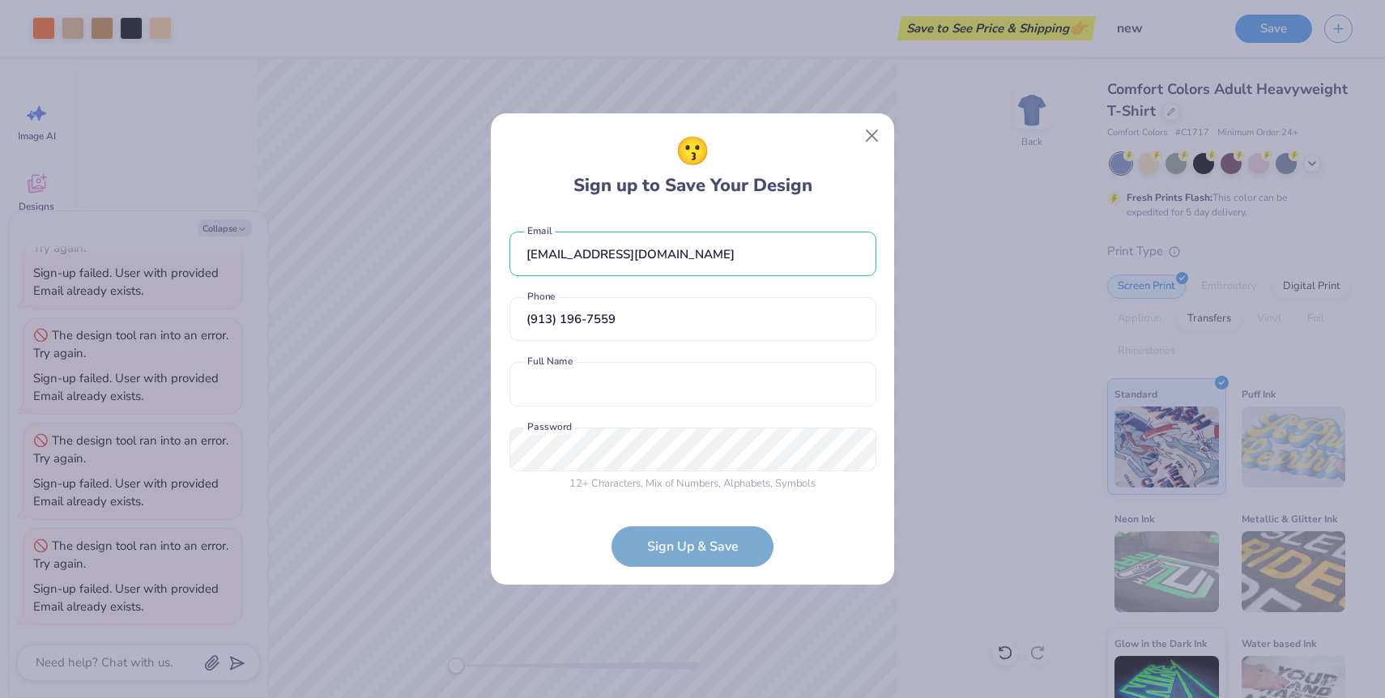
click at [676, 415] on div "[EMAIL_ADDRESS][DOMAIN_NAME] Email [PHONE_NUMBER] Phone Full Name is a required…" at bounding box center [692, 357] width 367 height 285
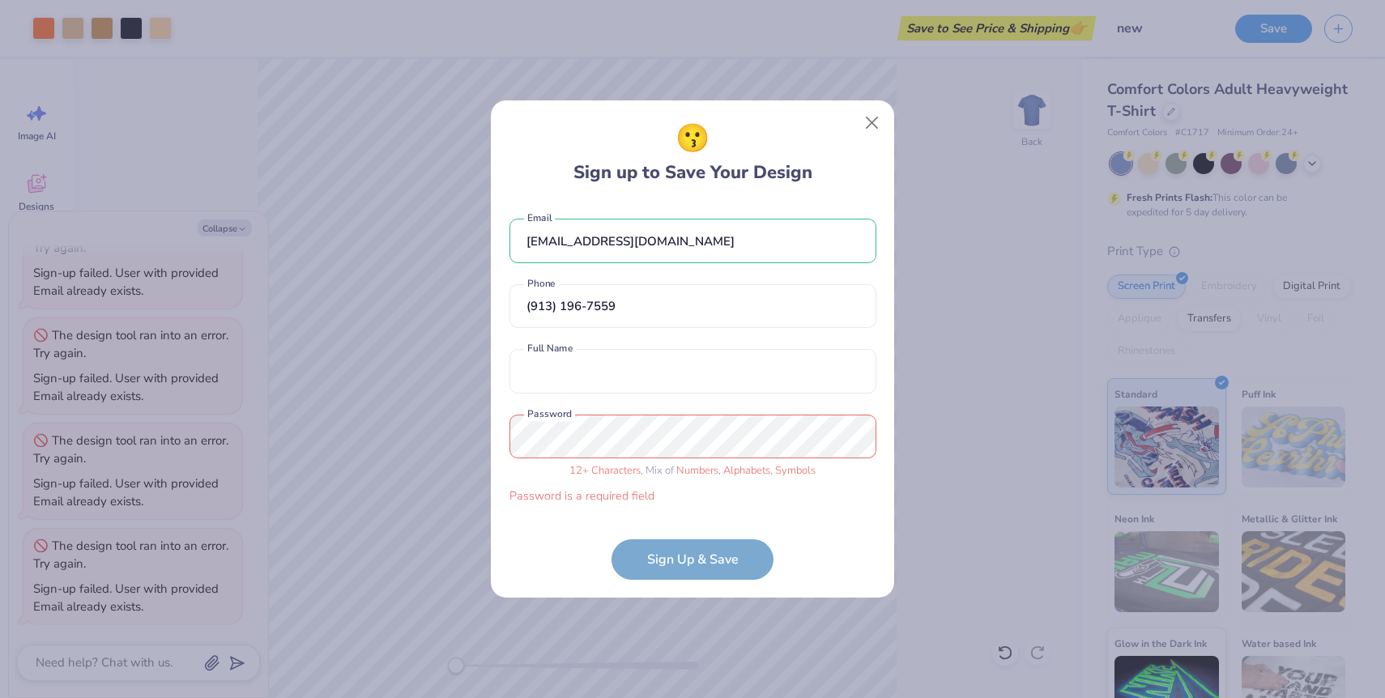
click at [676, 394] on div "[EMAIL_ADDRESS][DOMAIN_NAME] Email [PHONE_NUMBER] Phone Full Name is a required…" at bounding box center [692, 357] width 367 height 310
click at [694, 367] on input "text" at bounding box center [692, 371] width 367 height 45
type input "demo demo"
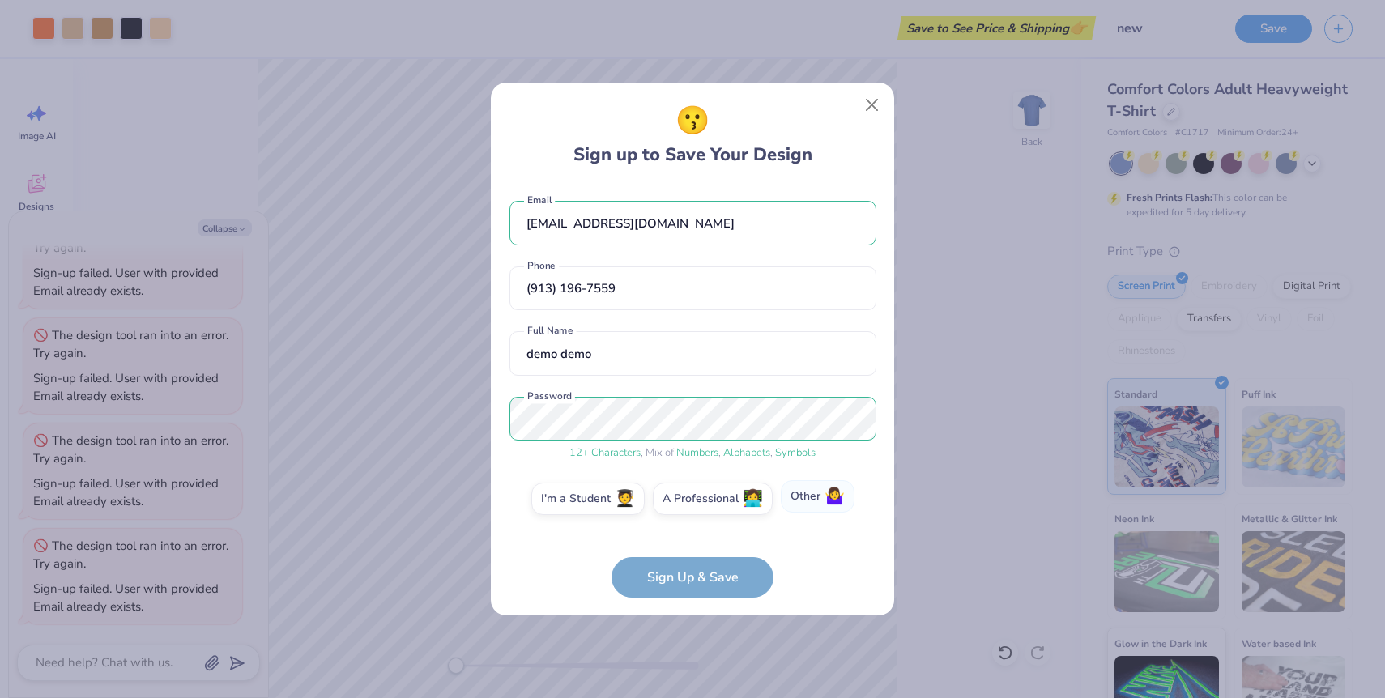
click at [804, 491] on label "Other 🤷‍♀️" at bounding box center [818, 496] width 74 height 32
click at [698, 497] on input "Other 🤷‍♀️" at bounding box center [693, 502] width 11 height 11
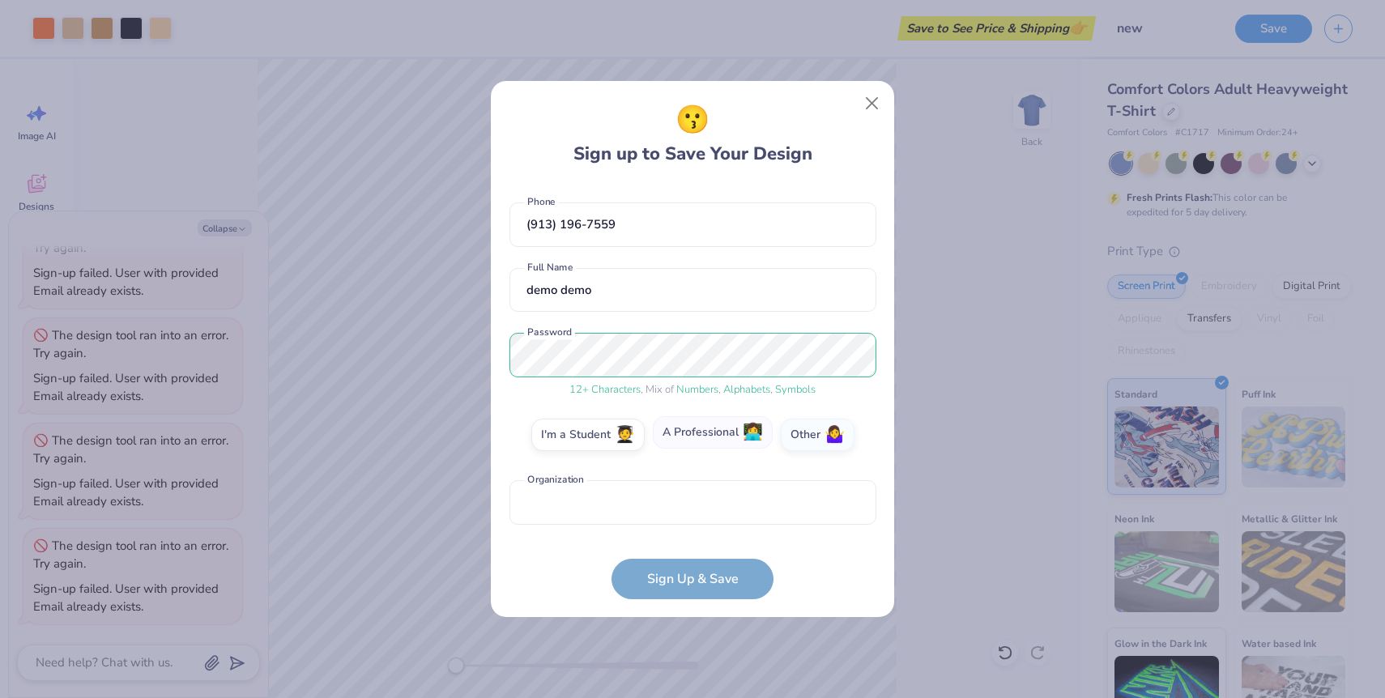
click at [748, 442] on span "👩‍💻" at bounding box center [753, 433] width 20 height 19
click at [698, 496] on input "A Professional 👩‍💻" at bounding box center [693, 501] width 11 height 11
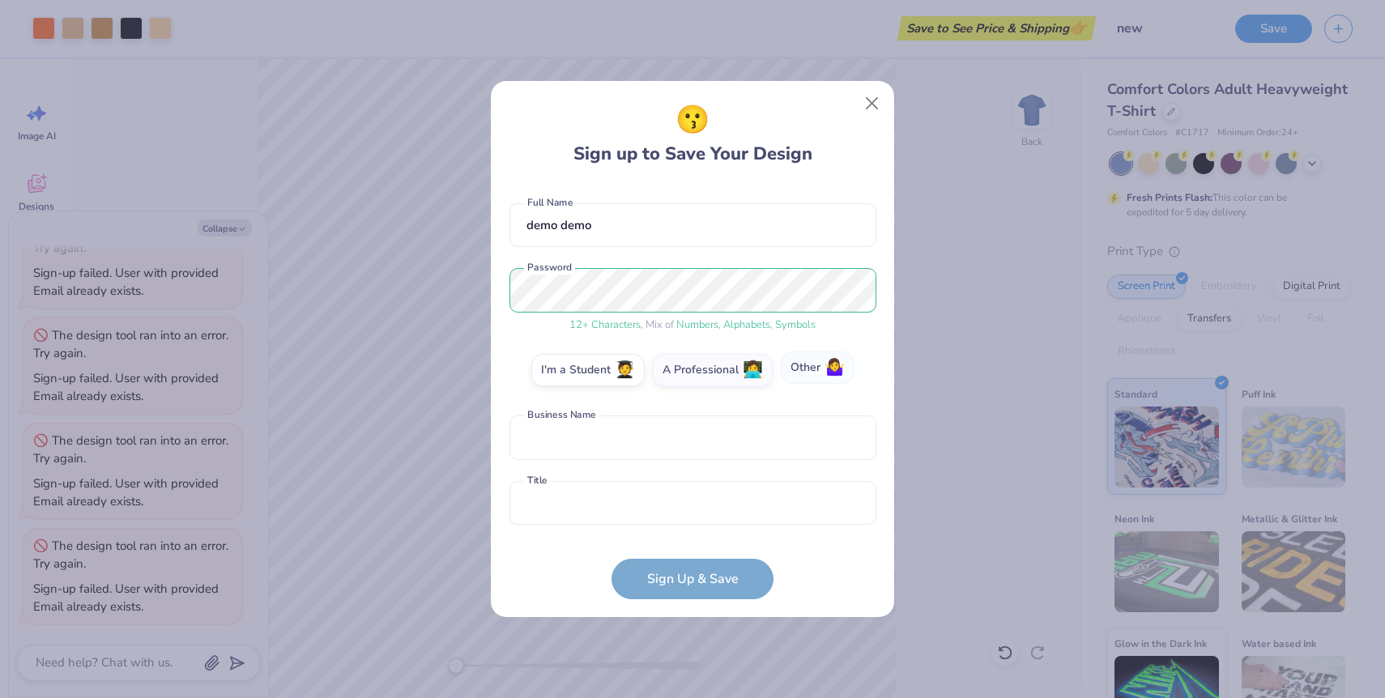
click at [824, 371] on span "🤷‍♀️" at bounding box center [834, 368] width 20 height 19
click at [698, 496] on input "Other 🤷‍♀️" at bounding box center [693, 501] width 11 height 11
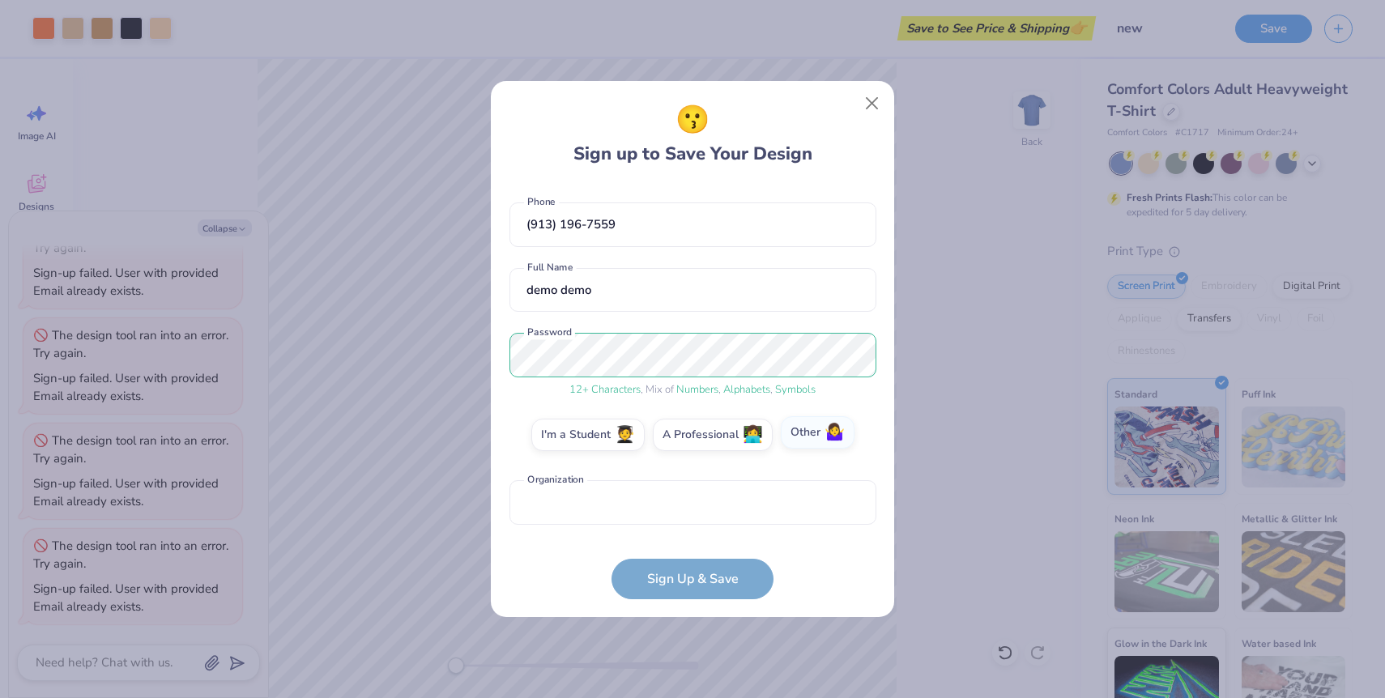
scroll to position [62, 0]
click at [697, 495] on input "text" at bounding box center [692, 502] width 367 height 45
type input "poplu"
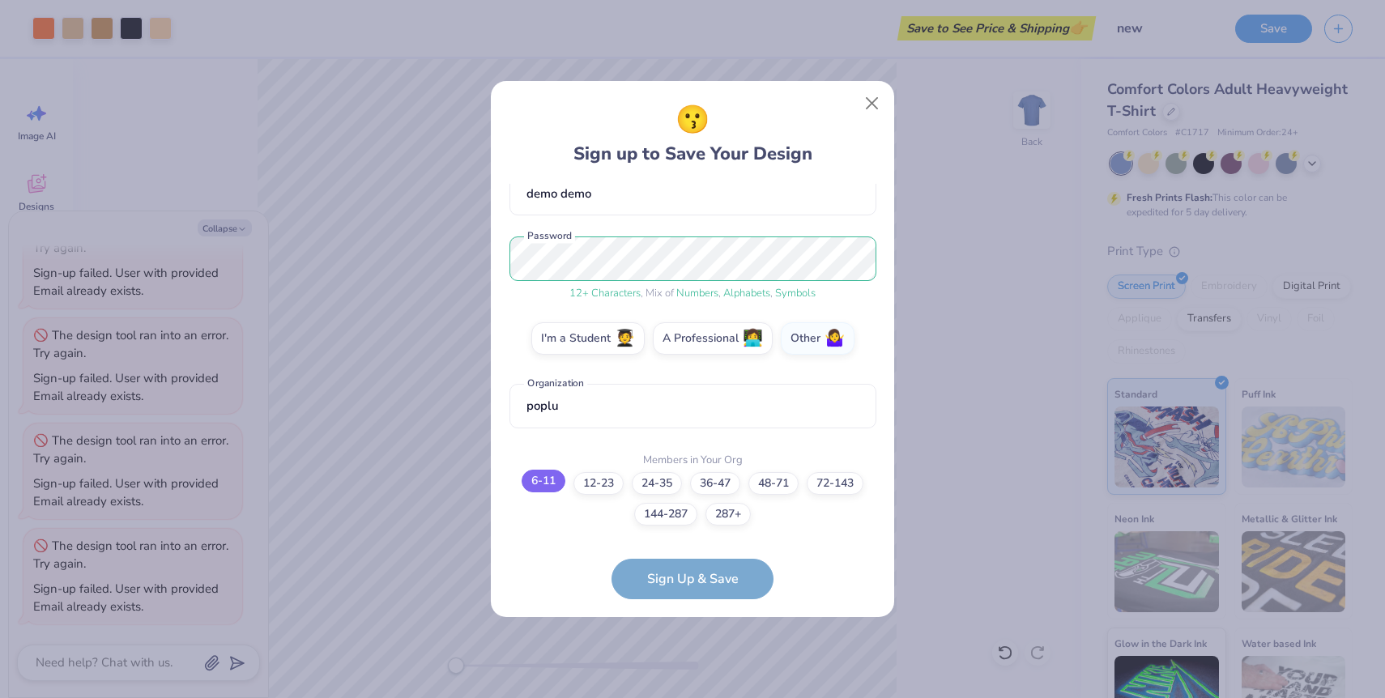
click at [531, 476] on label "6-11" at bounding box center [544, 481] width 44 height 23
click at [688, 653] on input "6-11" at bounding box center [693, 658] width 11 height 11
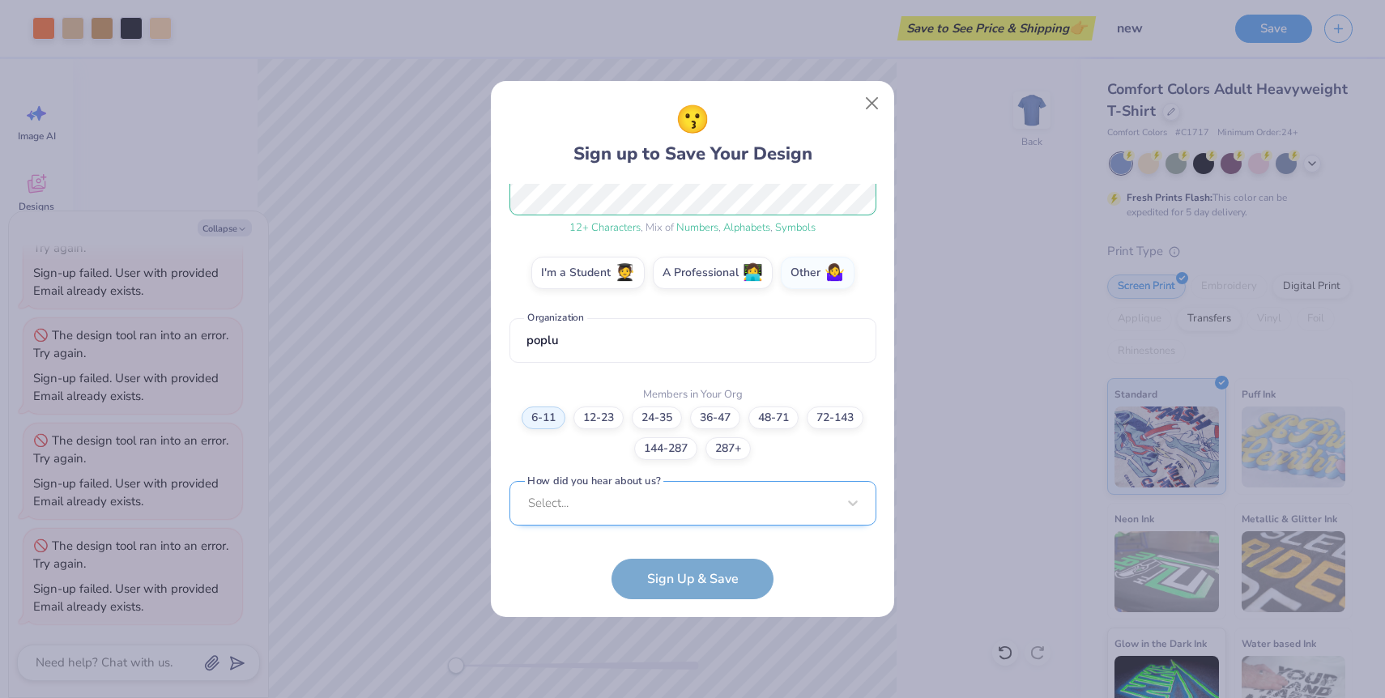
click at [712, 494] on div "Select..." at bounding box center [692, 503] width 367 height 45
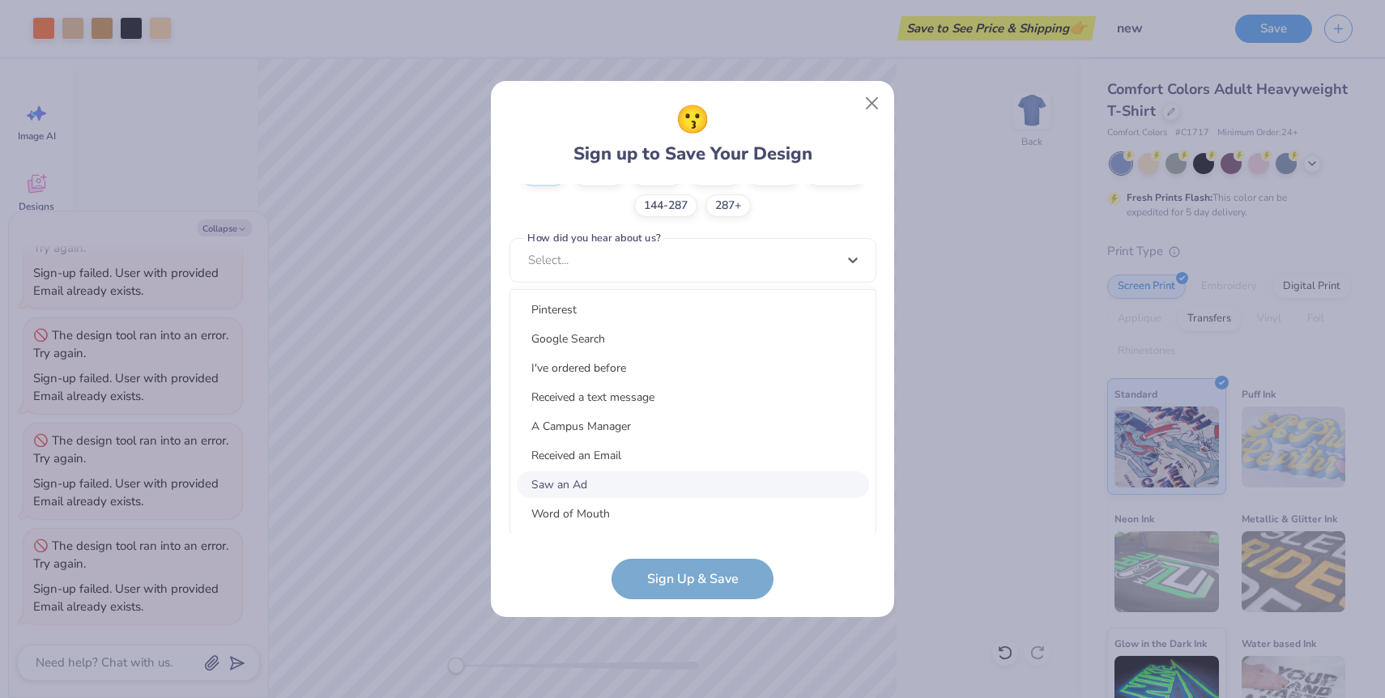
click at [678, 485] on div "Saw an Ad" at bounding box center [693, 484] width 352 height 27
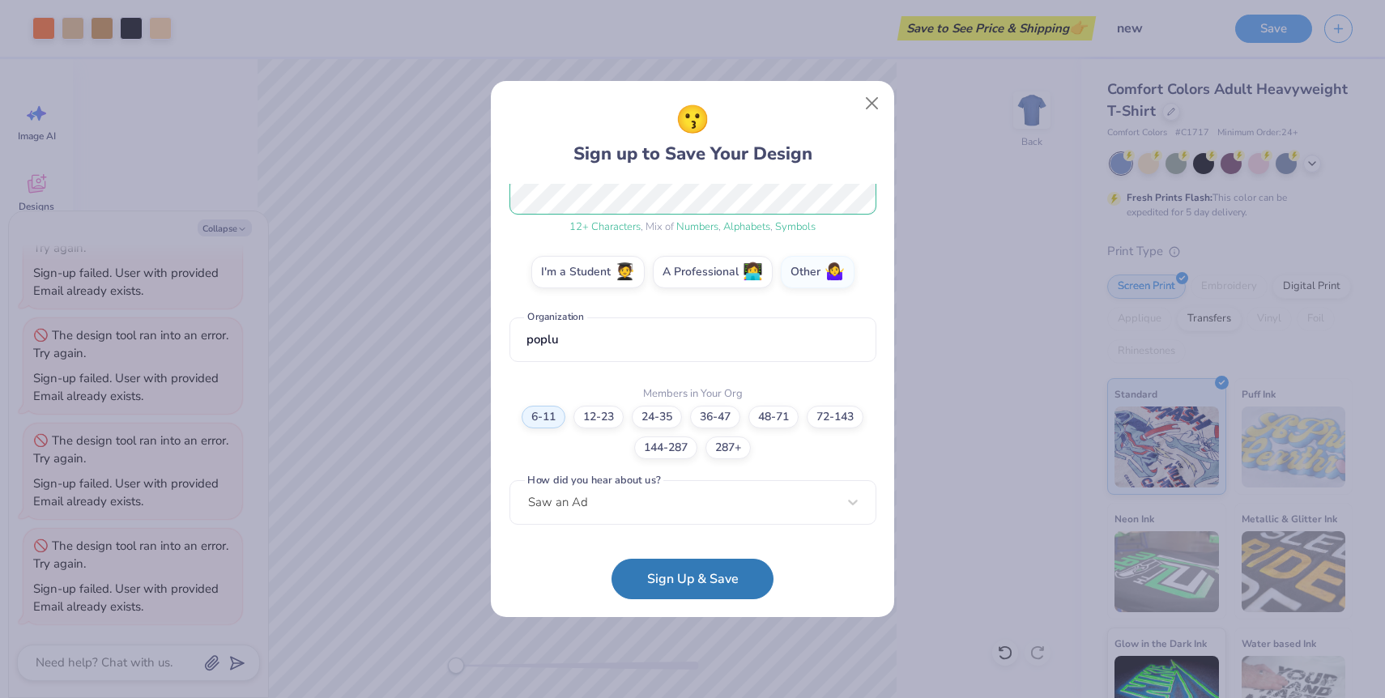
scroll to position [224, 0]
click at [665, 586] on button "Sign Up & Save" at bounding box center [692, 575] width 162 height 40
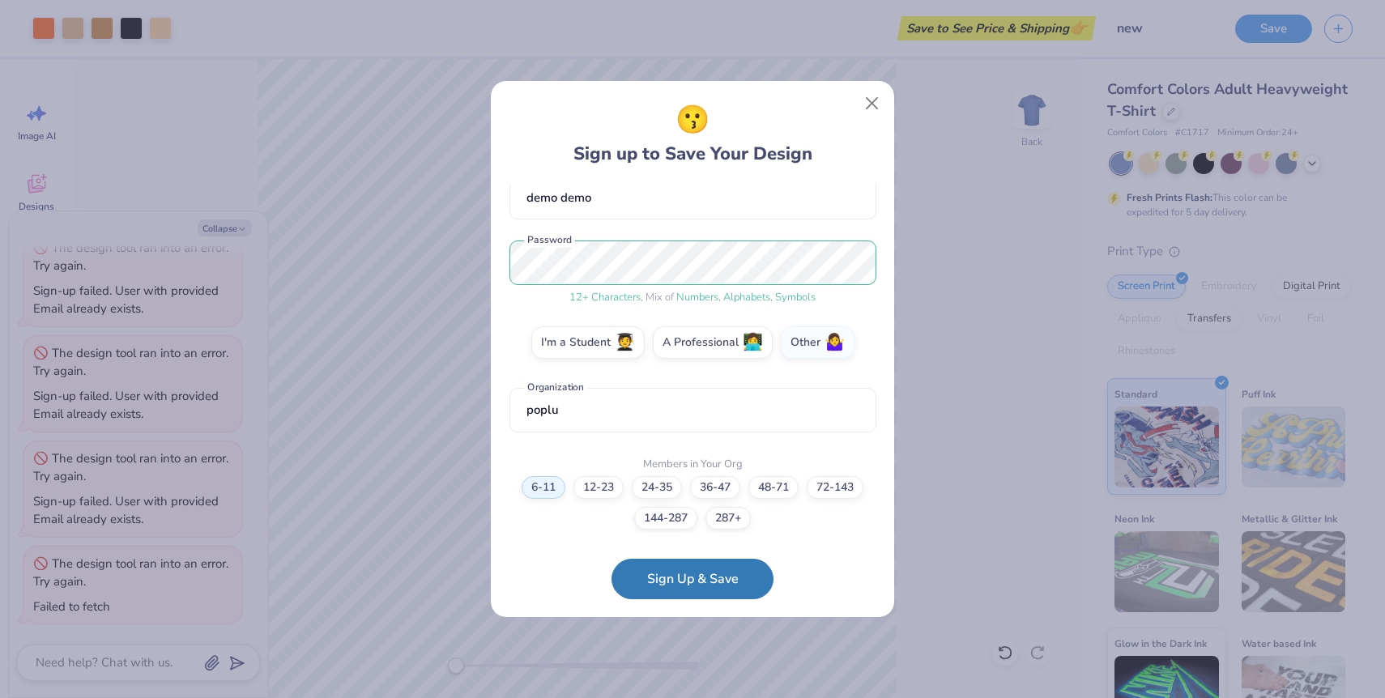
scroll to position [0, 0]
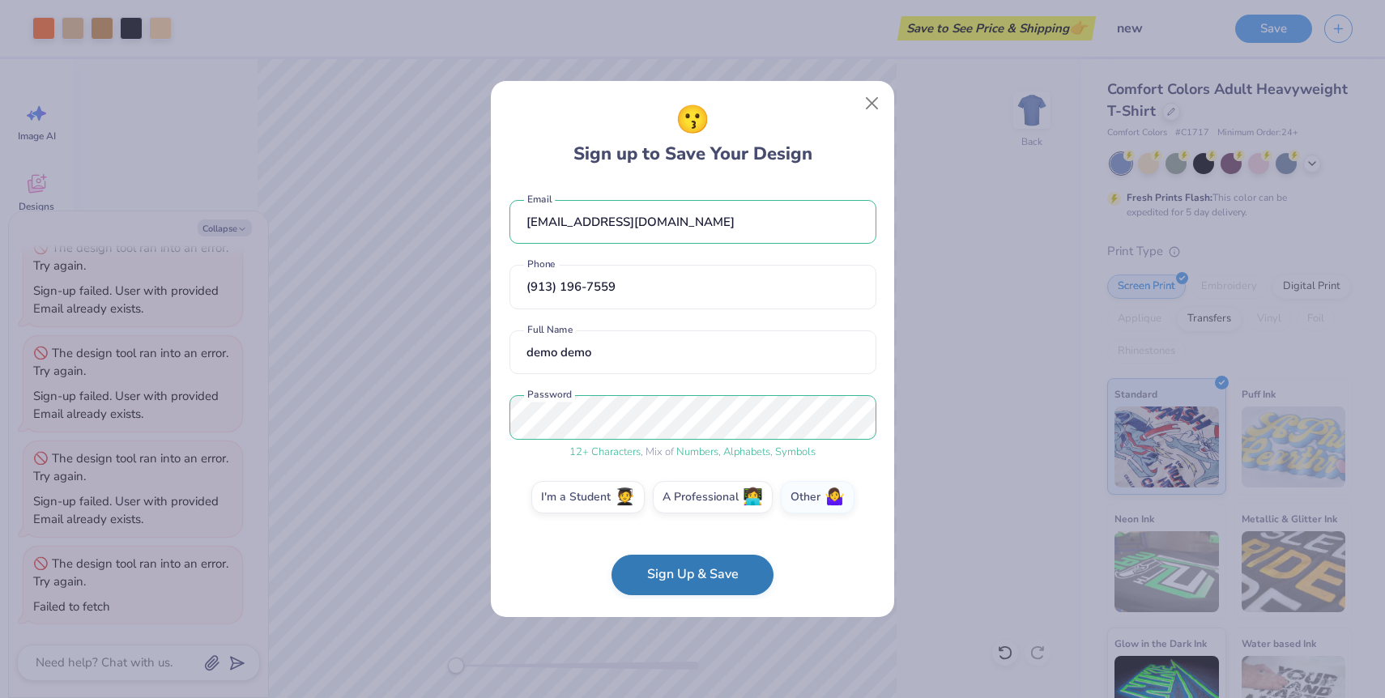
click at [671, 588] on button "Sign Up & Save" at bounding box center [692, 575] width 162 height 40
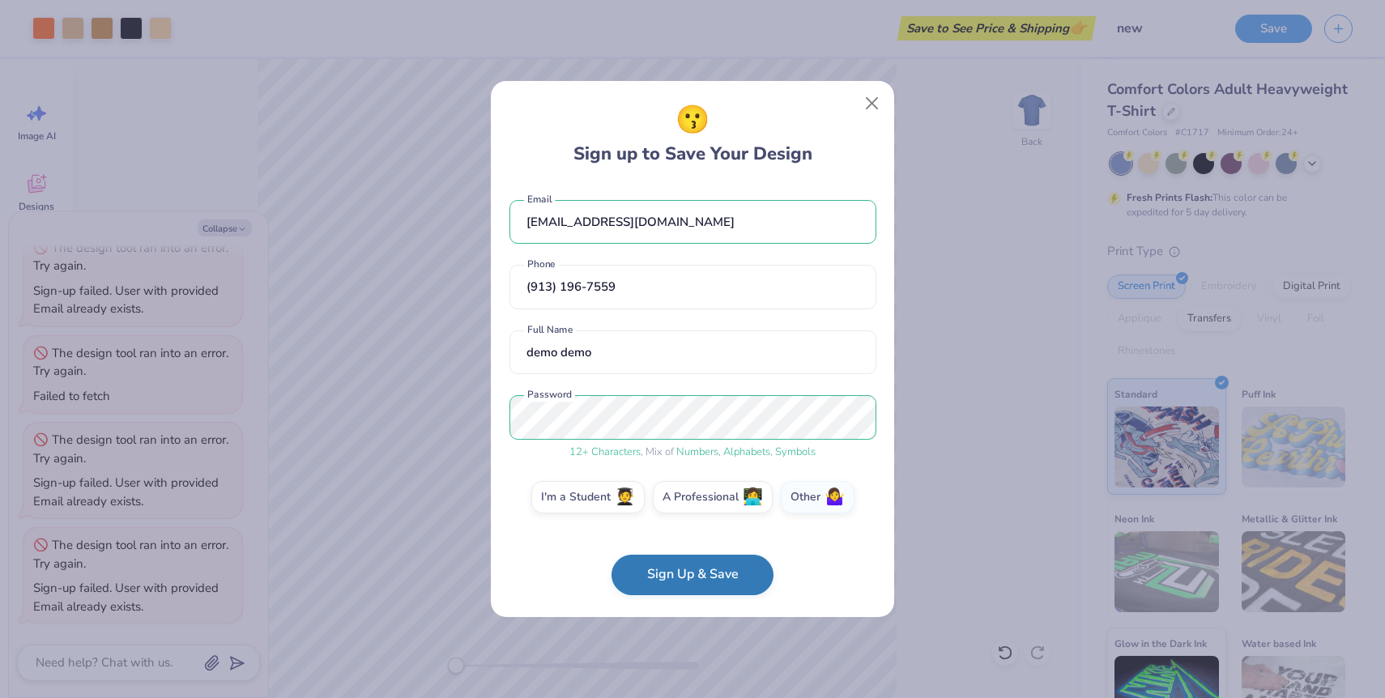
click at [671, 588] on button "Sign Up & Save" at bounding box center [692, 575] width 162 height 40
click at [675, 573] on button "Sign Up & Save" at bounding box center [692, 575] width 162 height 40
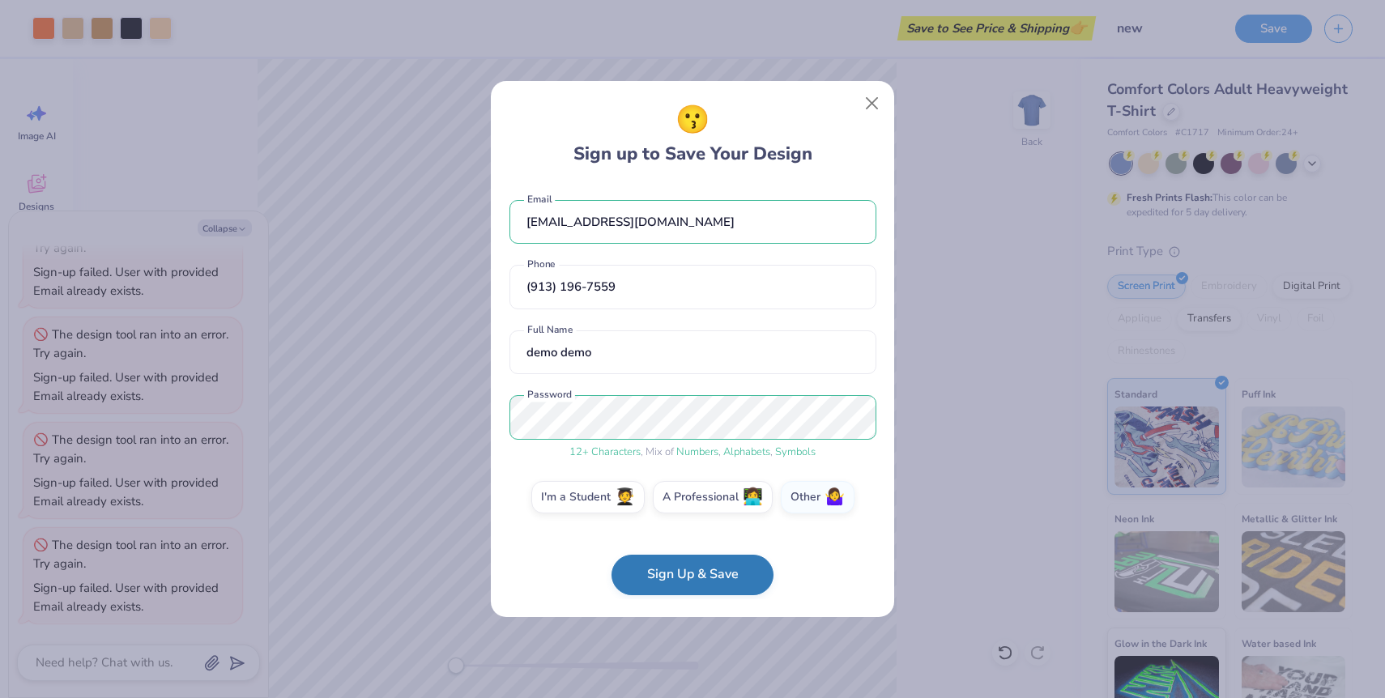
click at [675, 573] on button "Sign Up & Save" at bounding box center [692, 575] width 162 height 40
click at [693, 592] on button "Sign Up & Save" at bounding box center [692, 575] width 162 height 40
click at [875, 100] on button "Close" at bounding box center [872, 103] width 31 height 31
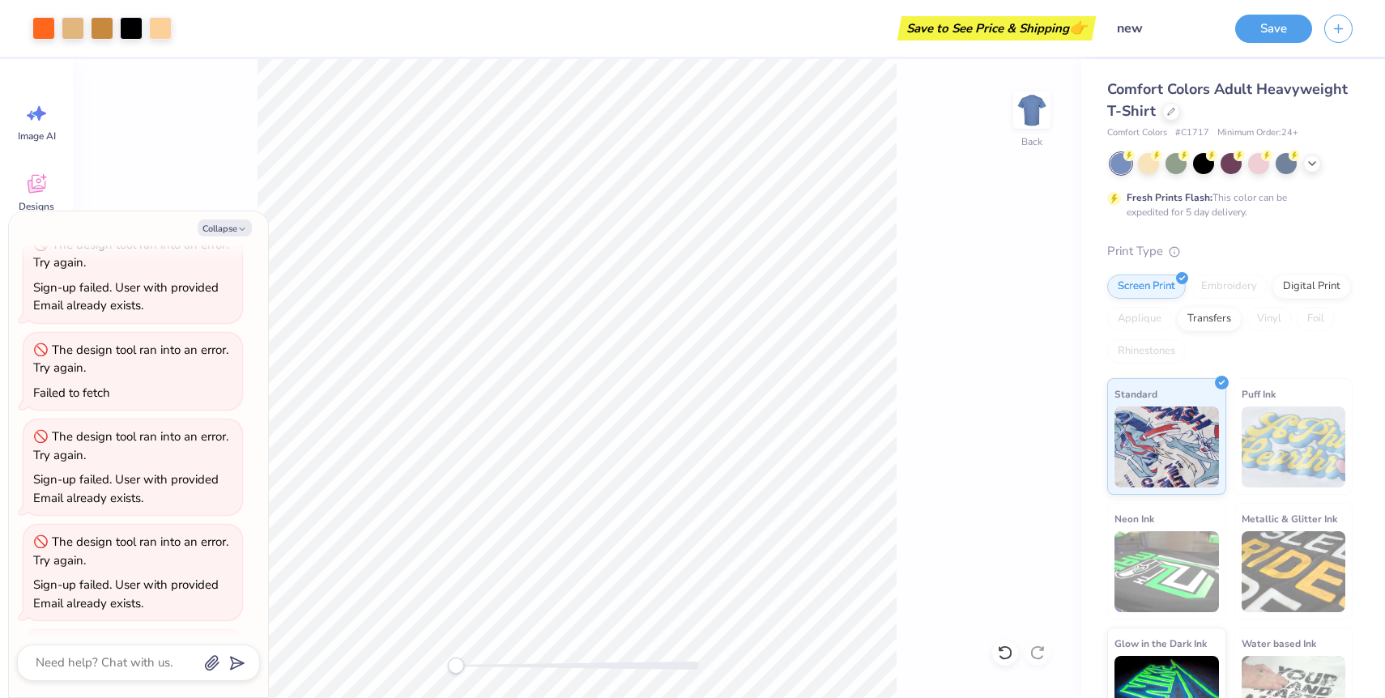
scroll to position [0, 0]
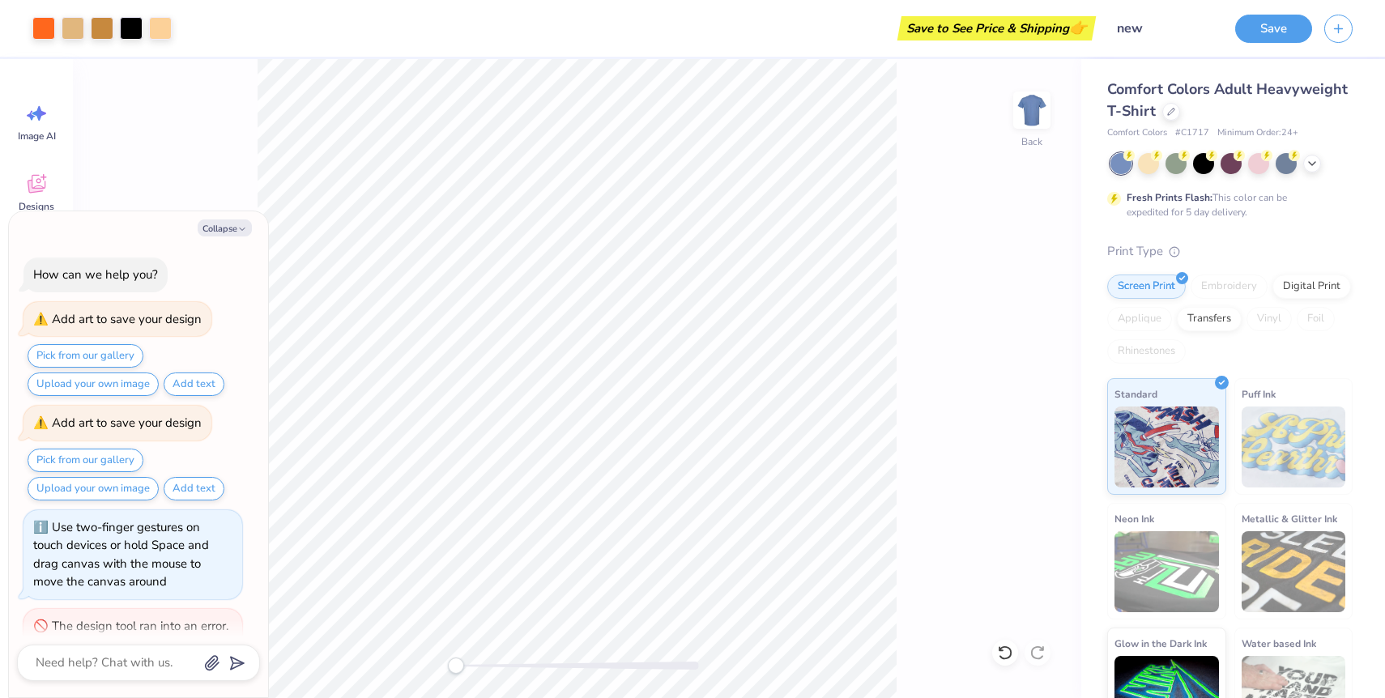
click at [157, 327] on div "Add art to save your design" at bounding box center [117, 319] width 168 height 19
click at [6, 314] on div "Image AI Designs Add Text Upload Greek Clipart & logos Decorate" at bounding box center [36, 378] width 73 height 639
click at [177, 371] on div "Pick from our gallery Upload your own image Add text" at bounding box center [132, 370] width 219 height 52
click at [177, 373] on button "Add text" at bounding box center [194, 384] width 61 height 23
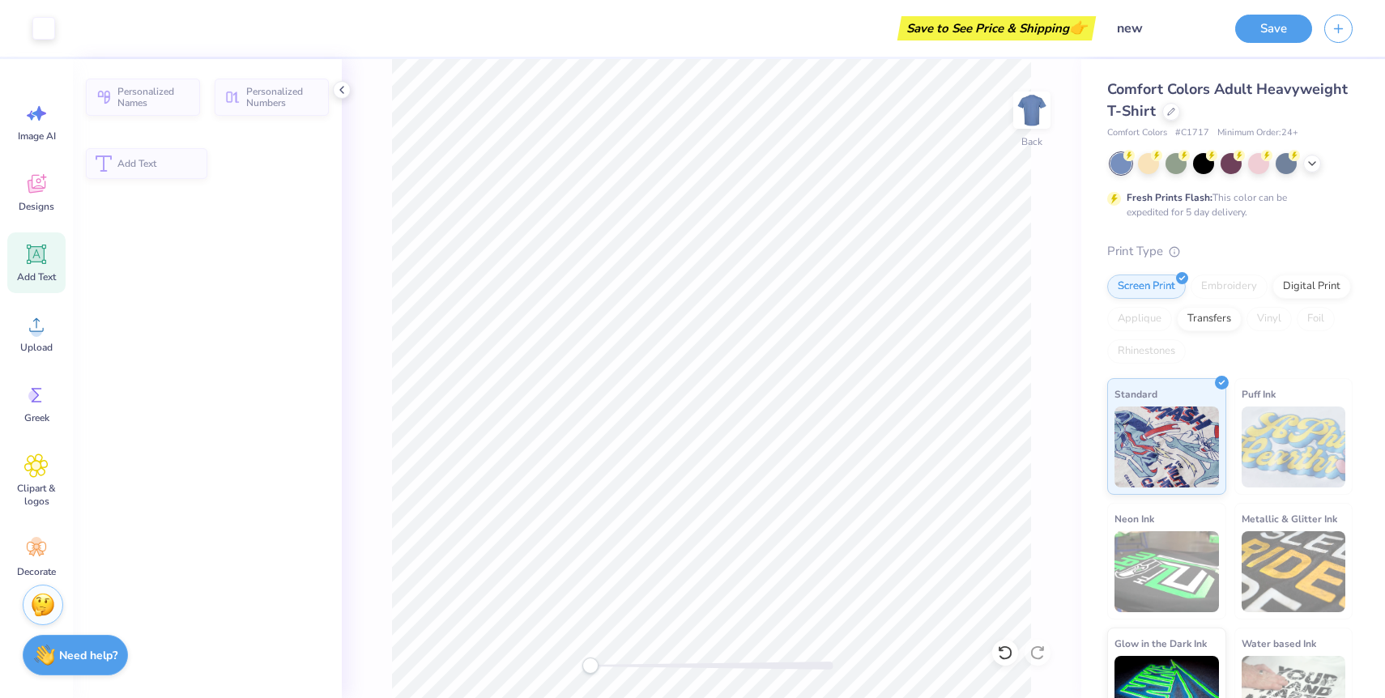
type textarea "x"
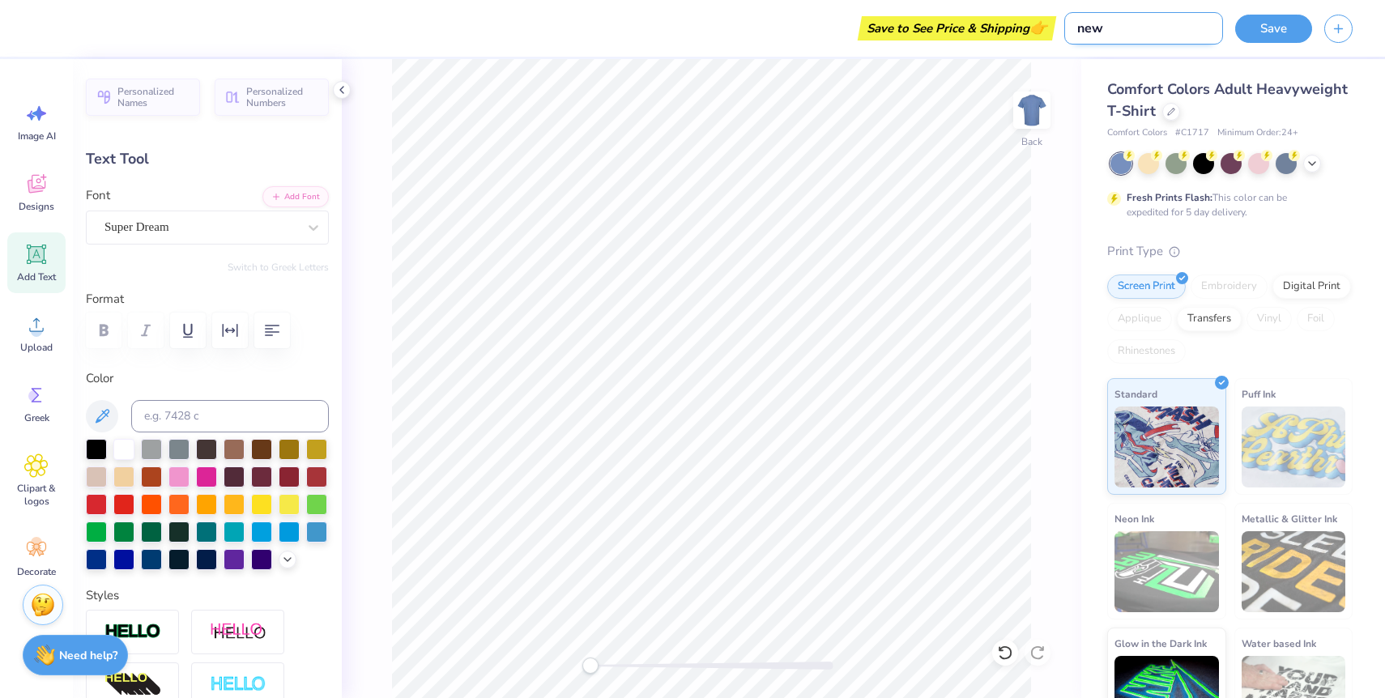
click at [1145, 38] on input "new" at bounding box center [1143, 28] width 159 height 32
type input "new j"
click at [1274, 25] on button "Save" at bounding box center [1273, 26] width 77 height 28
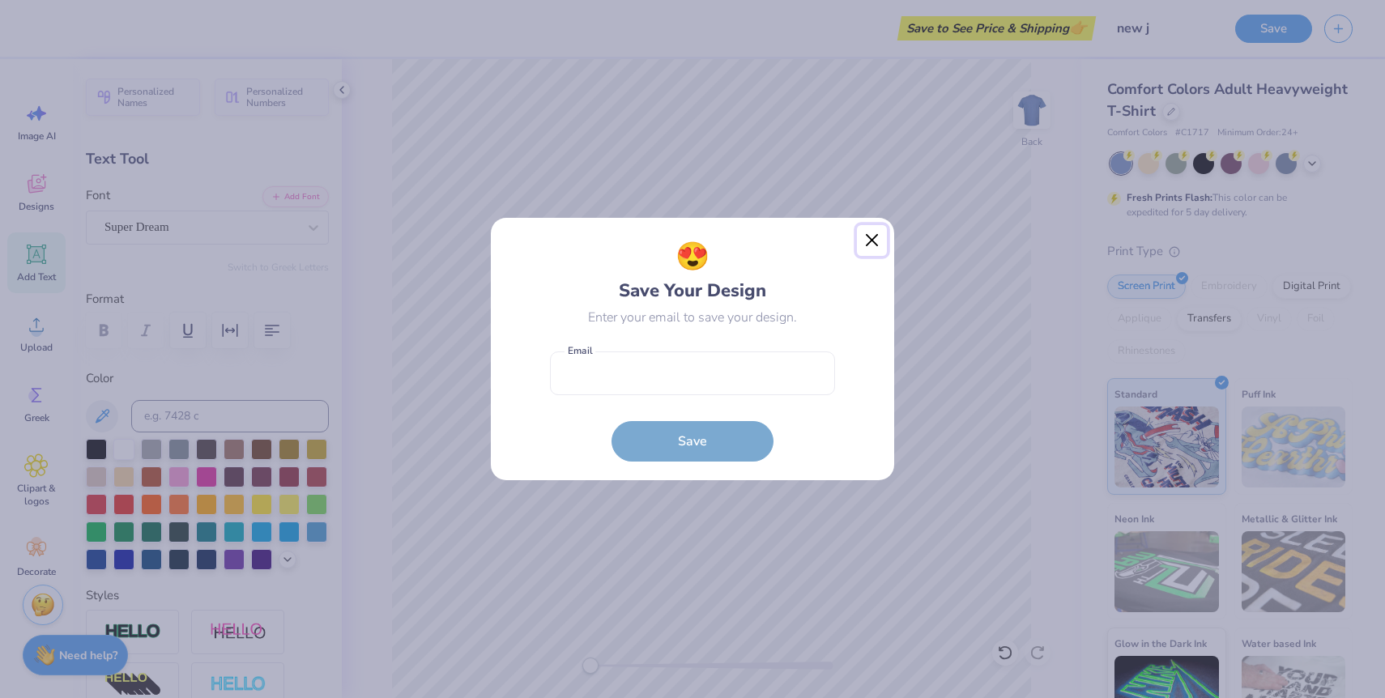
click at [874, 243] on button "Close" at bounding box center [872, 240] width 31 height 31
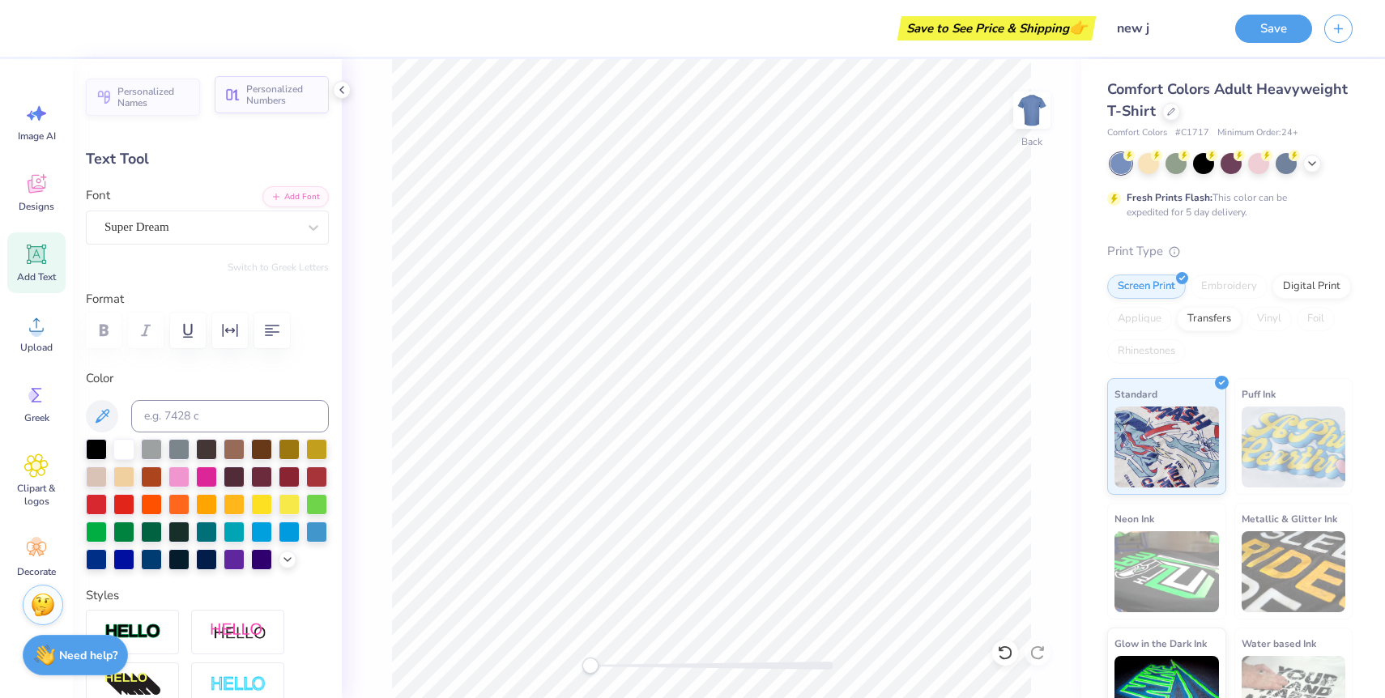
click at [295, 94] on span "Personalized Numbers" at bounding box center [282, 94] width 73 height 23
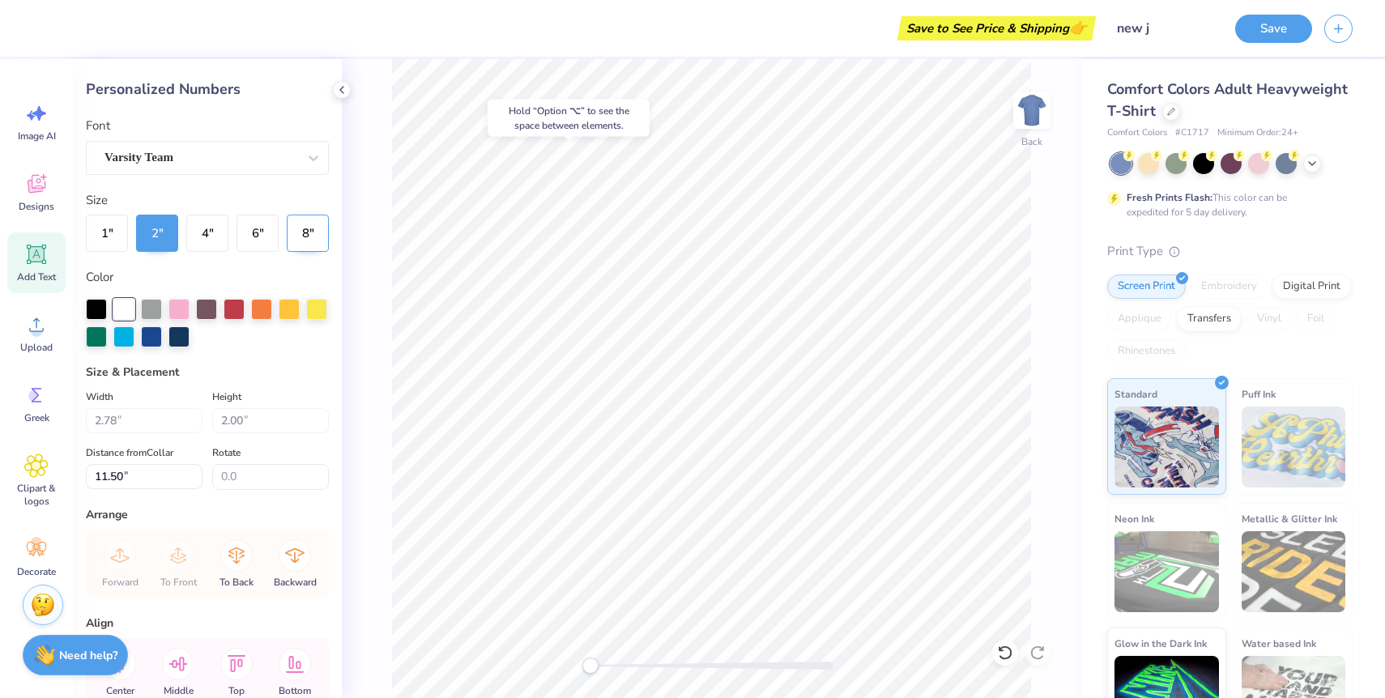
click at [299, 225] on button "8 "" at bounding box center [308, 233] width 42 height 37
click at [264, 241] on button "6 "" at bounding box center [257, 233] width 42 height 37
click at [214, 237] on button "4 "" at bounding box center [207, 233] width 42 height 37
click at [155, 229] on button "2 "" at bounding box center [157, 233] width 42 height 37
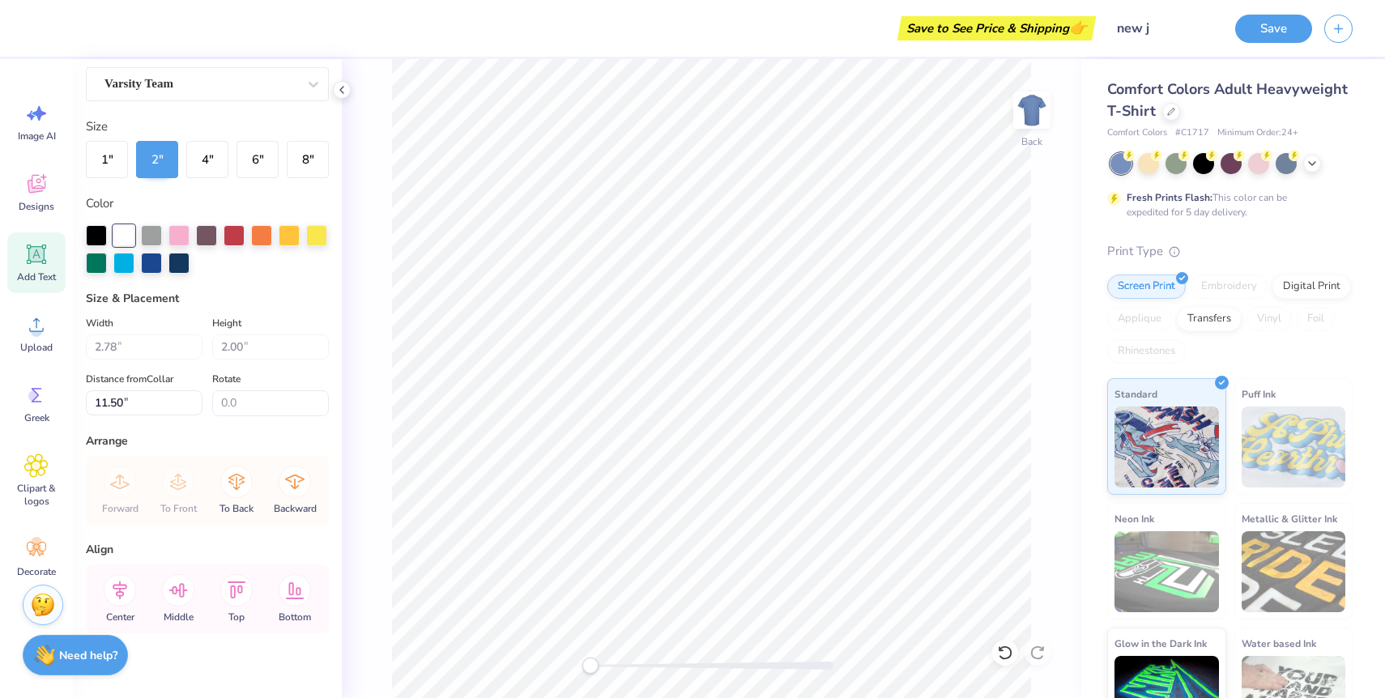
scroll to position [89, 0]
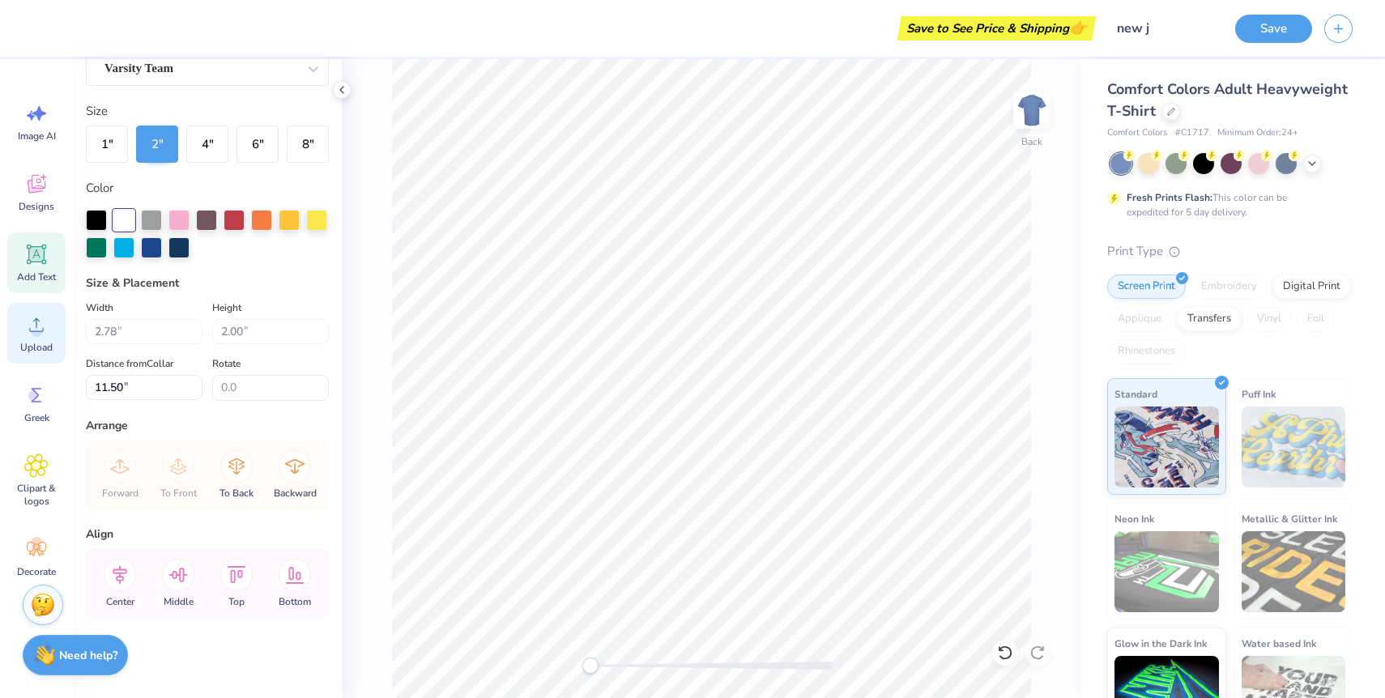
click at [57, 330] on div "Upload" at bounding box center [36, 333] width 58 height 61
click at [14, 177] on div "Designs" at bounding box center [36, 192] width 58 height 61
